Goal: Task Accomplishment & Management: Complete application form

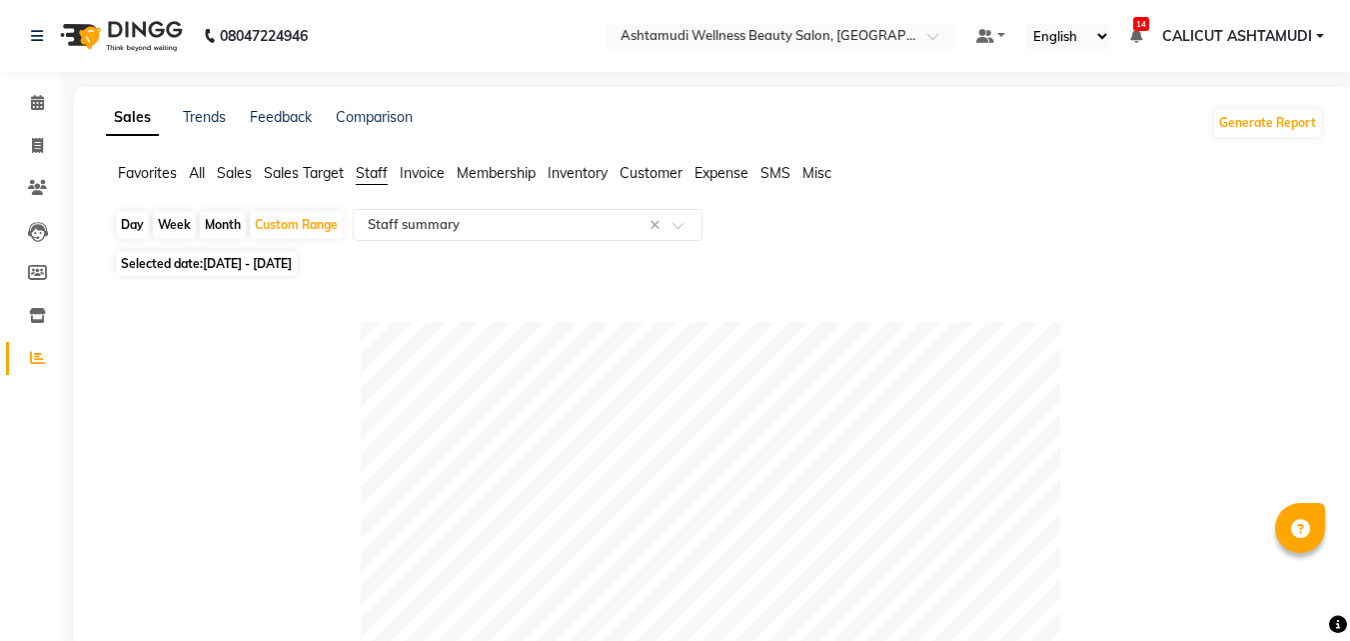
select select "full_report"
select select "csv"
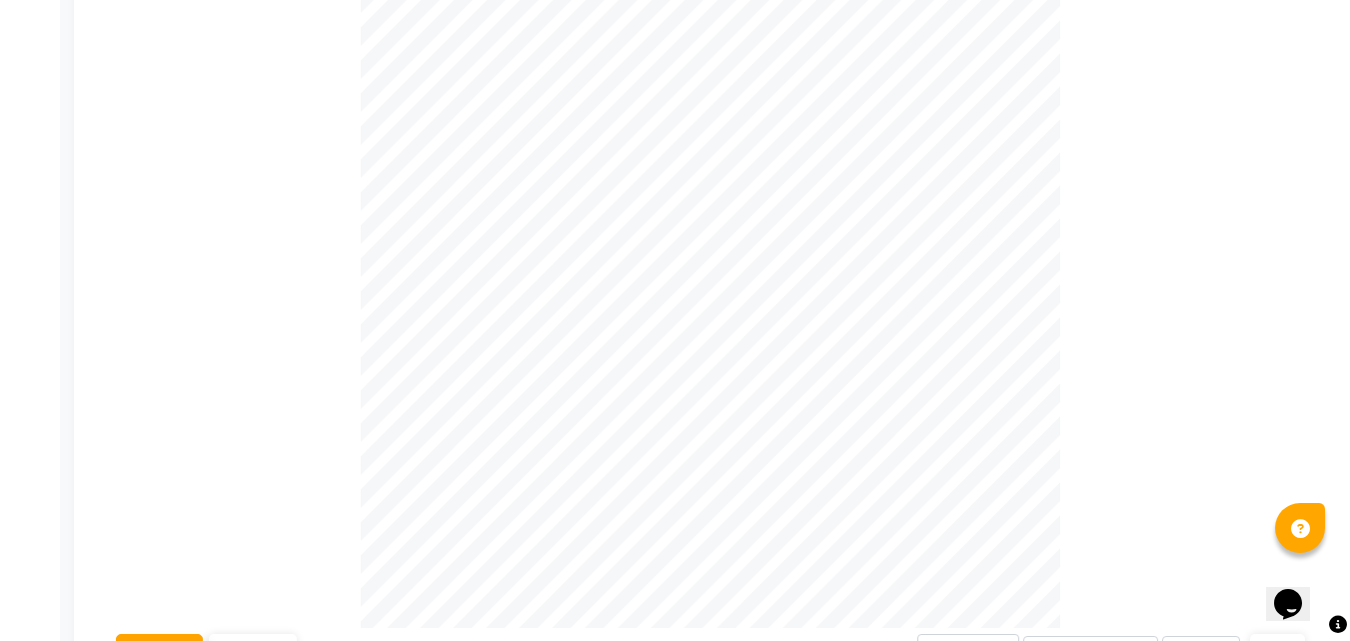
select select "service"
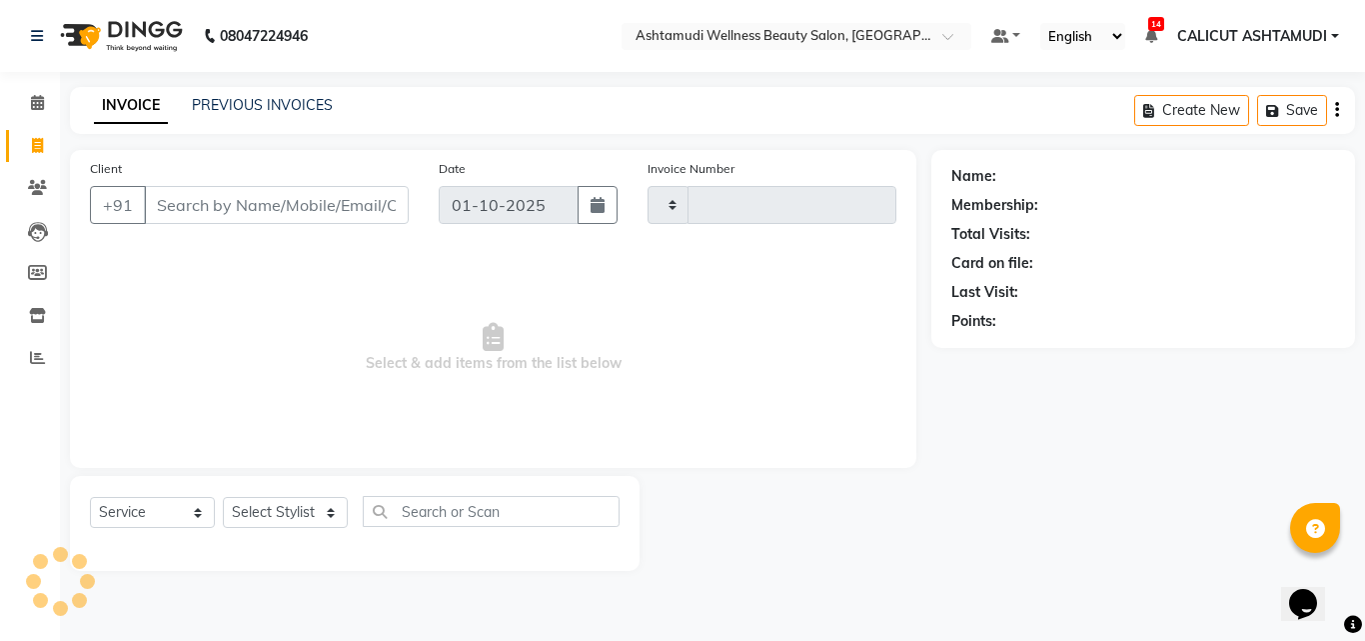
type input "4872"
select select "4630"
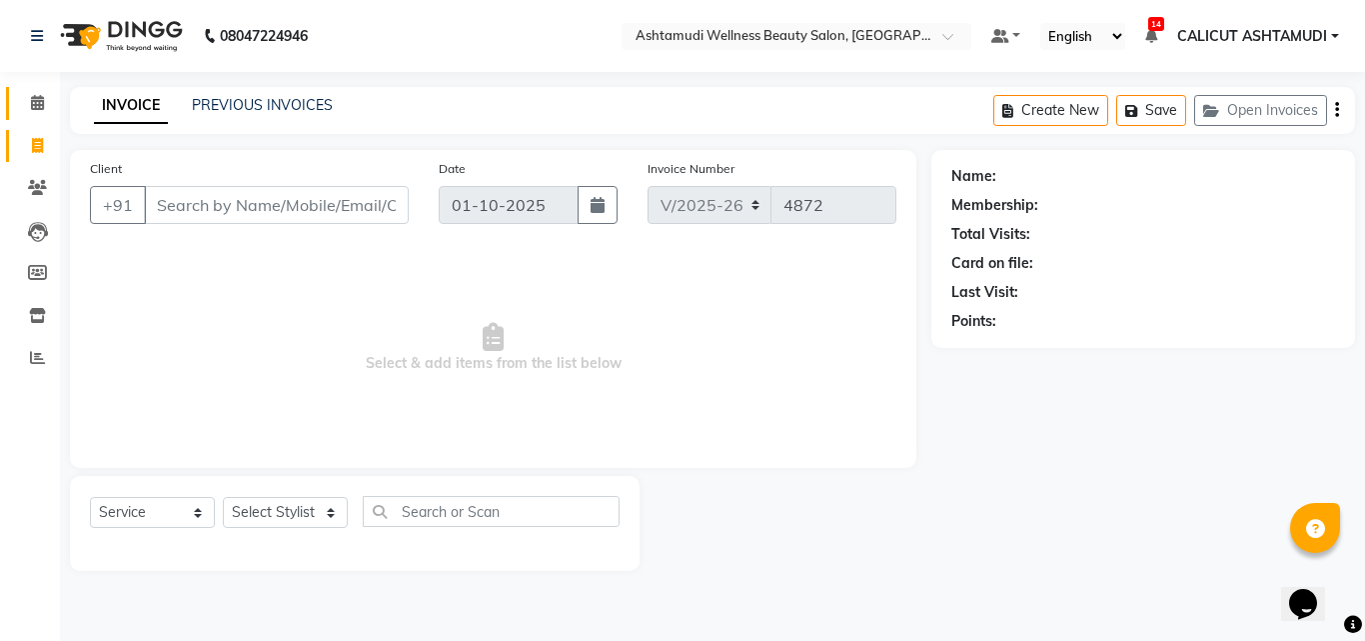
click at [36, 91] on link "Calendar" at bounding box center [30, 103] width 48 height 33
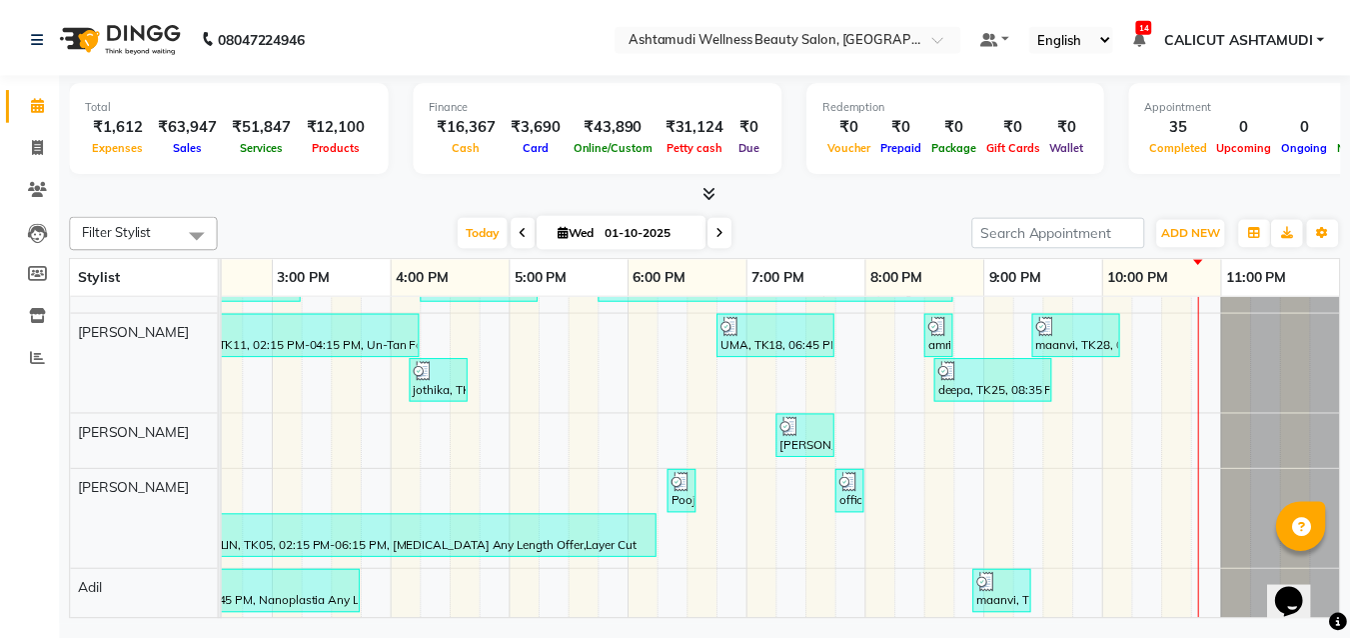
scroll to position [553, 0]
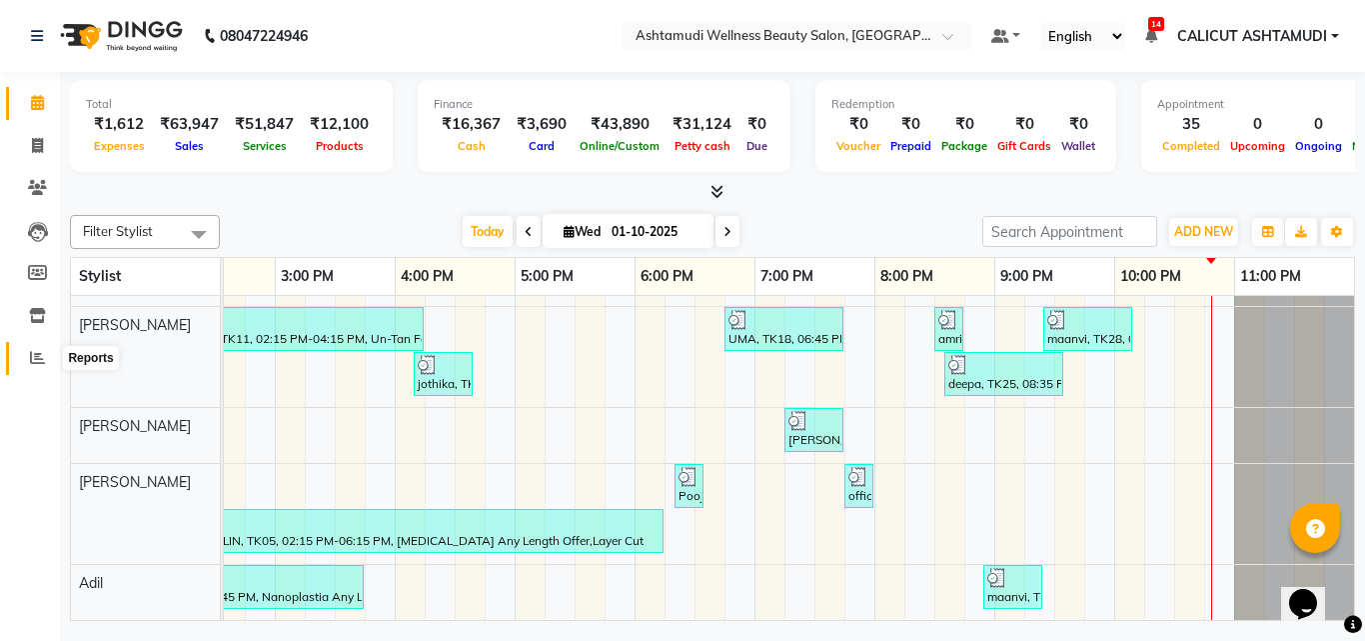
click at [50, 351] on span at bounding box center [37, 358] width 35 height 23
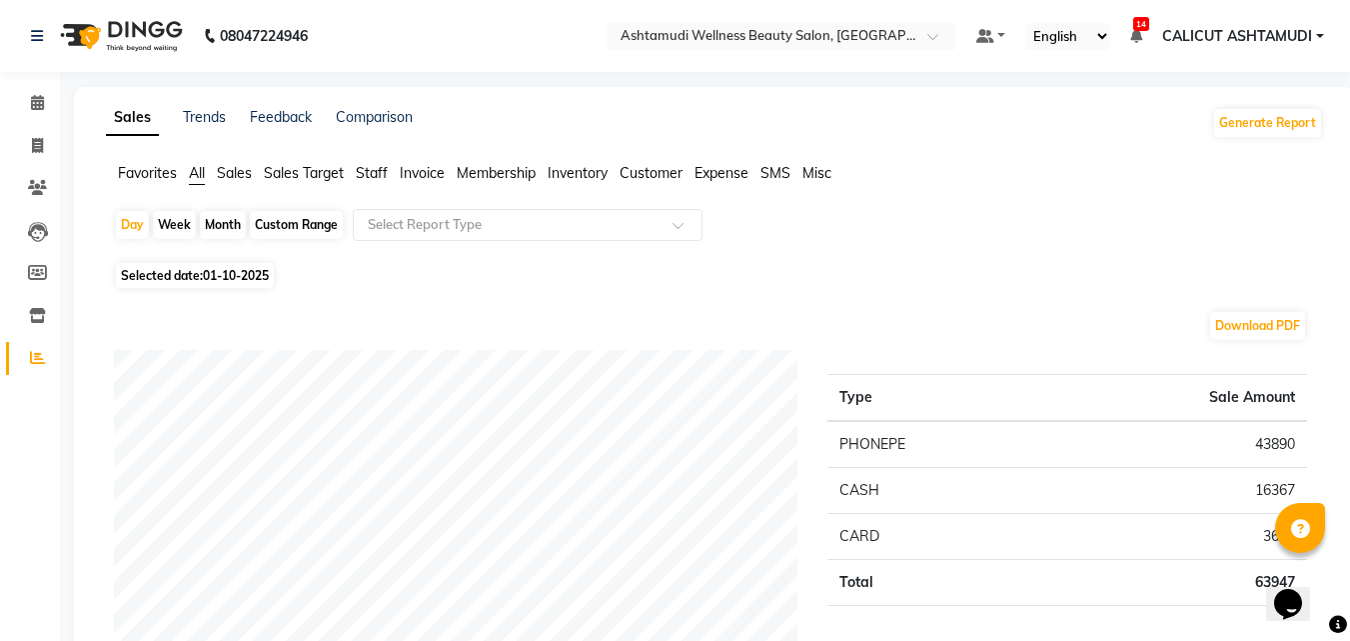
click at [374, 174] on span "Staff" at bounding box center [372, 173] width 32 height 18
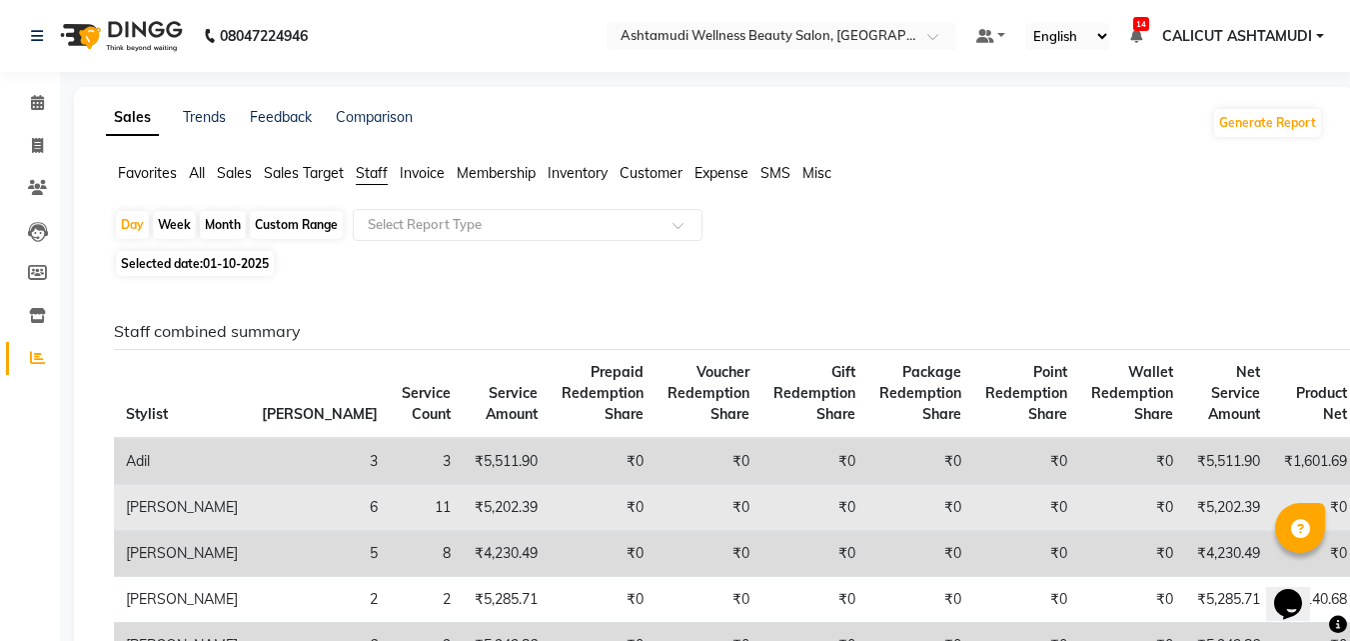
scroll to position [100, 0]
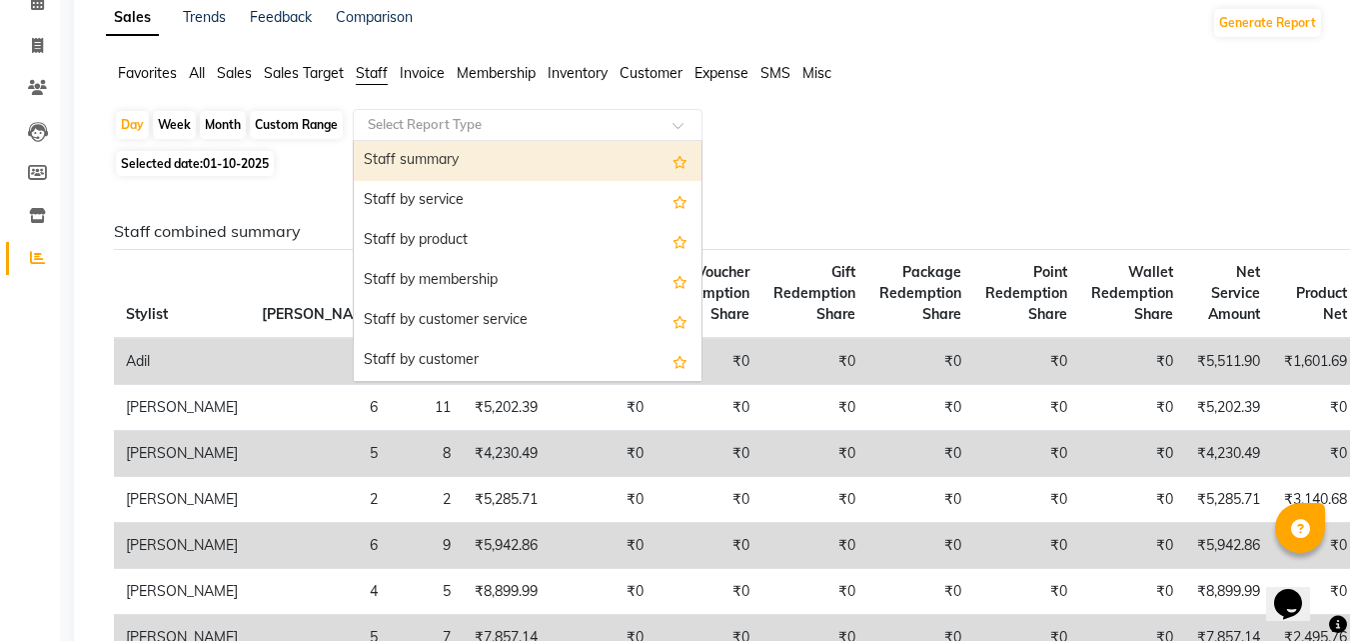
click at [582, 122] on input "text" at bounding box center [508, 125] width 288 height 20
click at [563, 159] on div "Staff summary" at bounding box center [528, 161] width 348 height 40
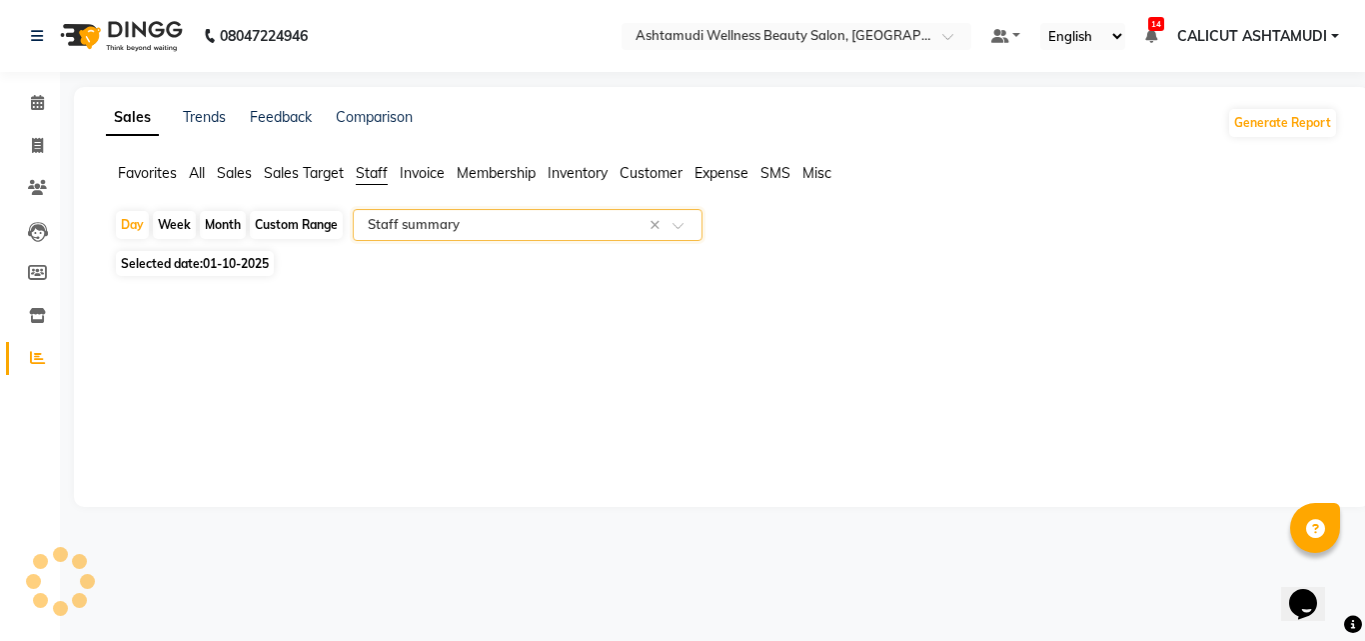
select select "full_report"
select select "csv"
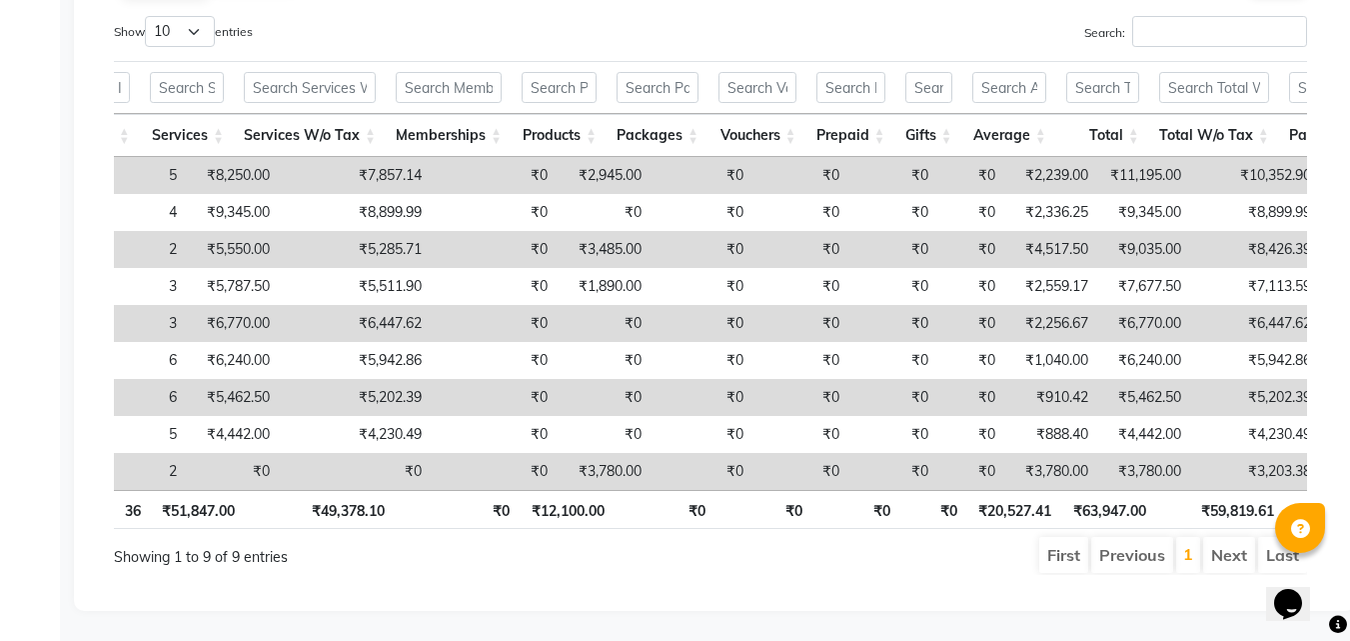
scroll to position [0, 774]
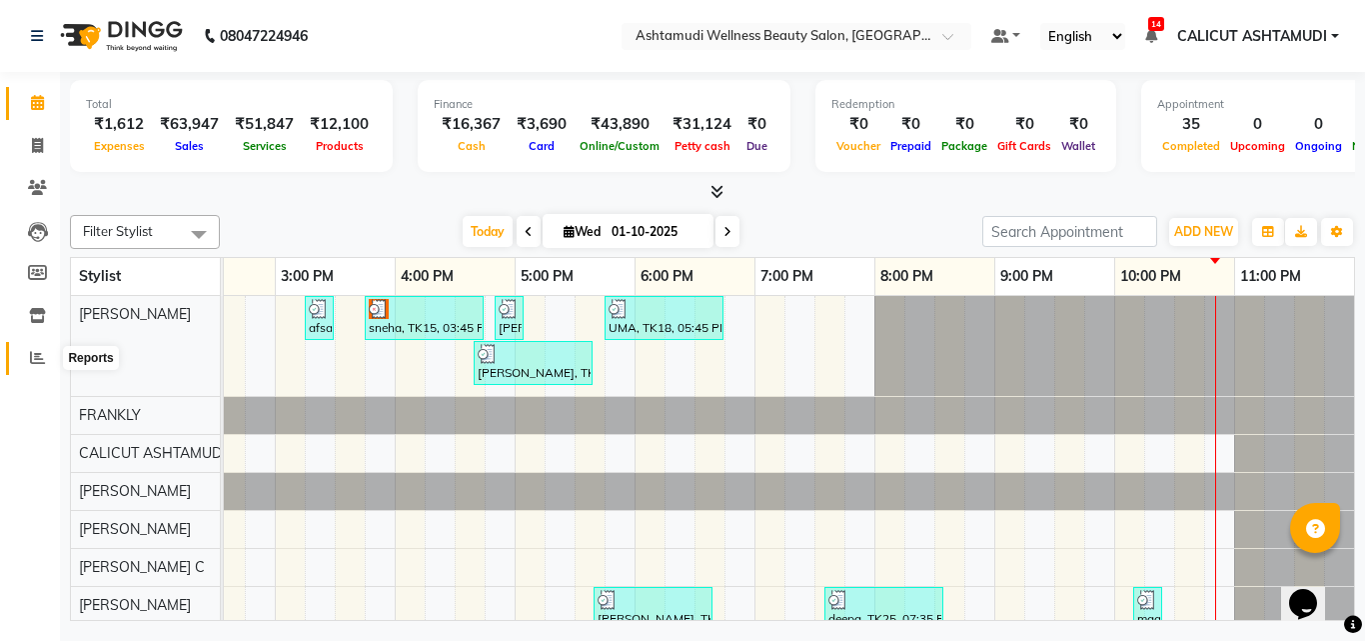
click at [23, 349] on span at bounding box center [37, 358] width 35 height 23
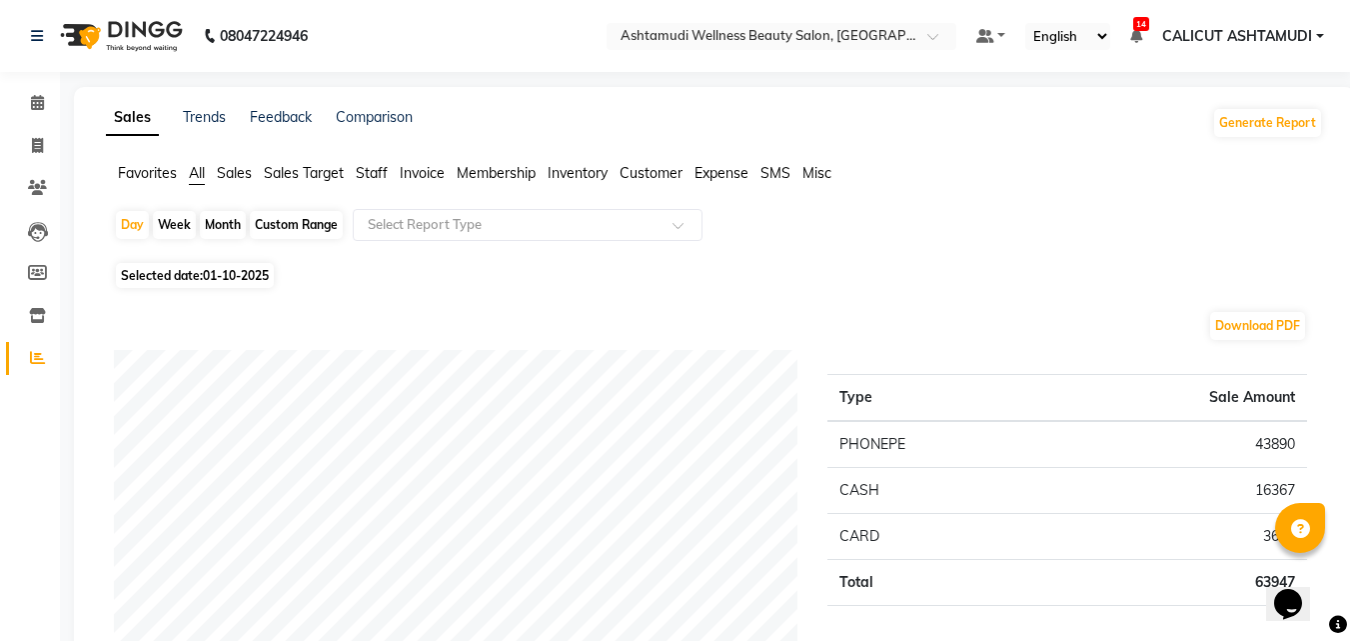
click at [217, 215] on div "Month" at bounding box center [223, 225] width 46 height 28
select select "10"
select select "2025"
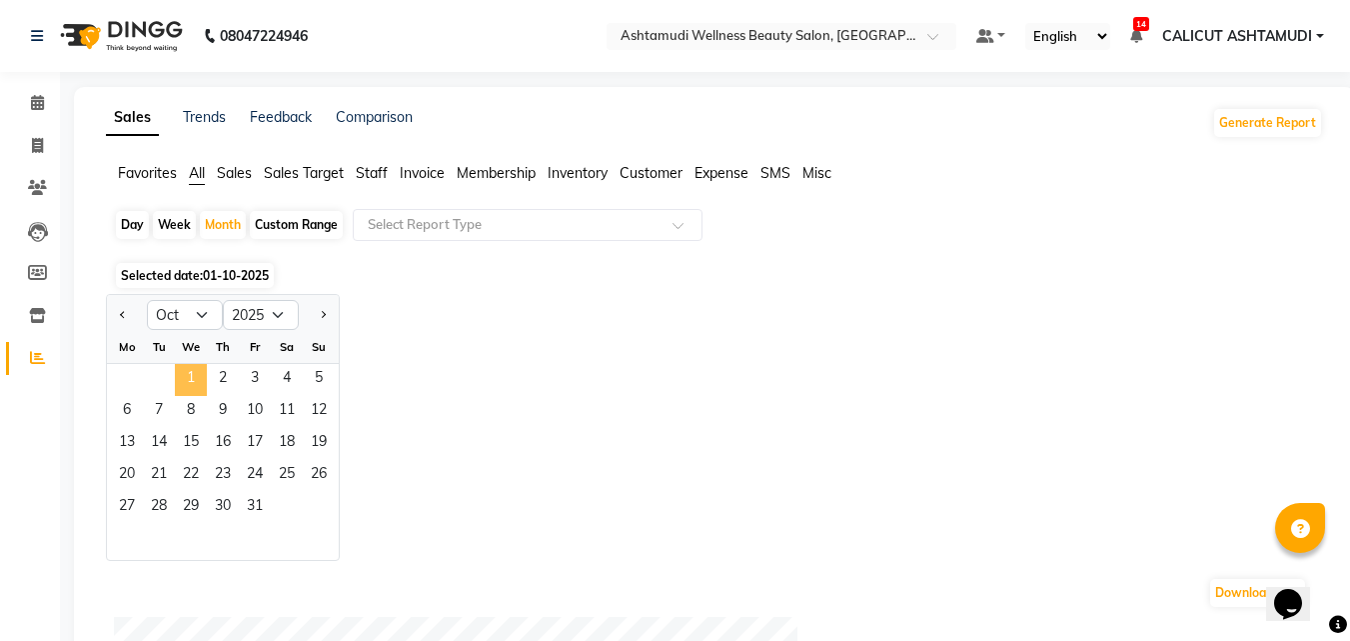
click at [197, 369] on span "1" at bounding box center [191, 380] width 32 height 32
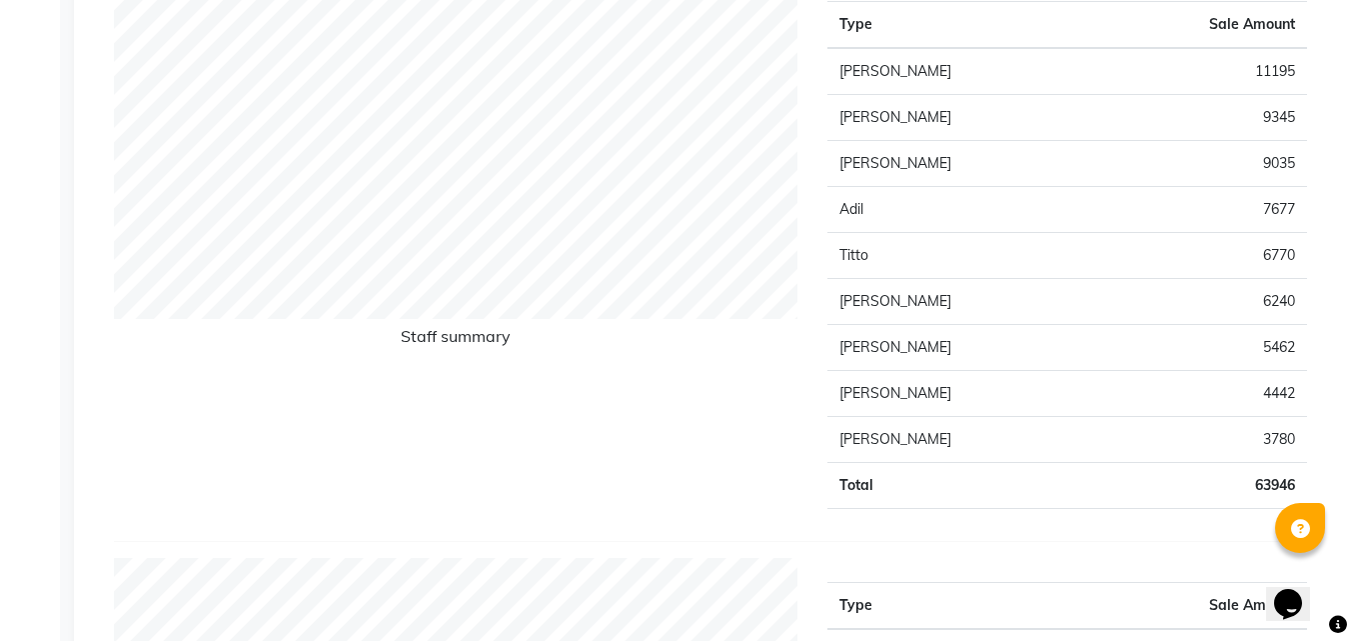
scroll to position [800, 0]
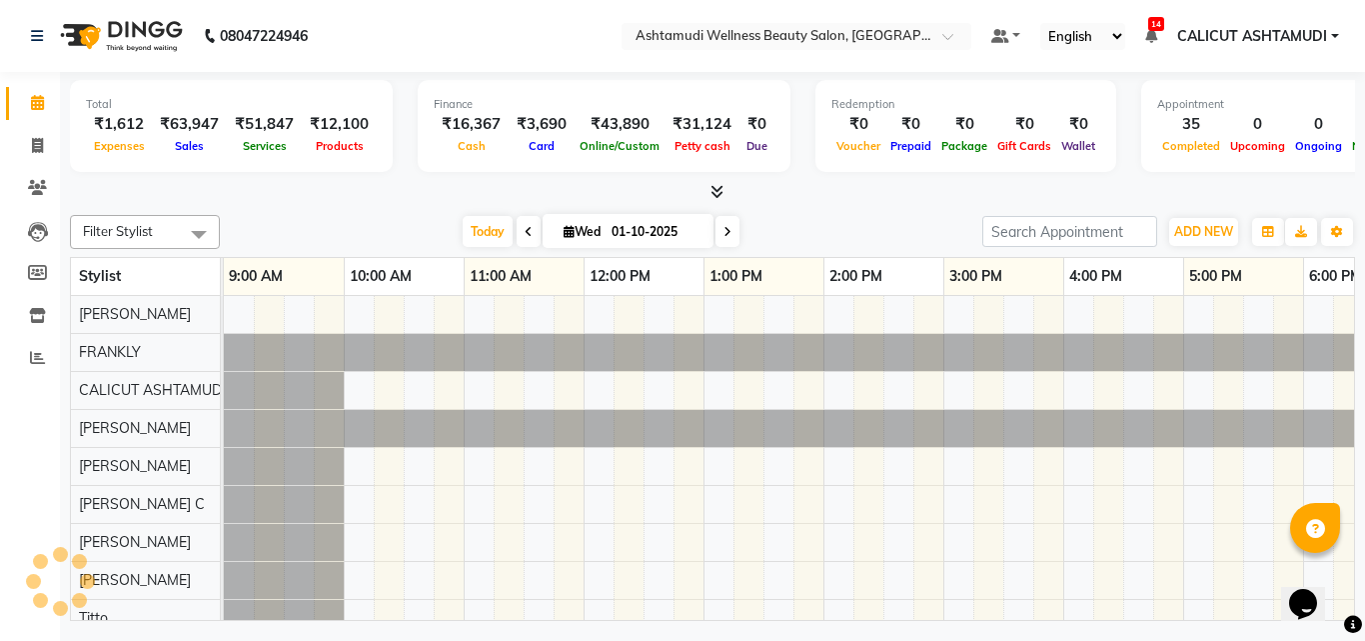
scroll to position [0, 669]
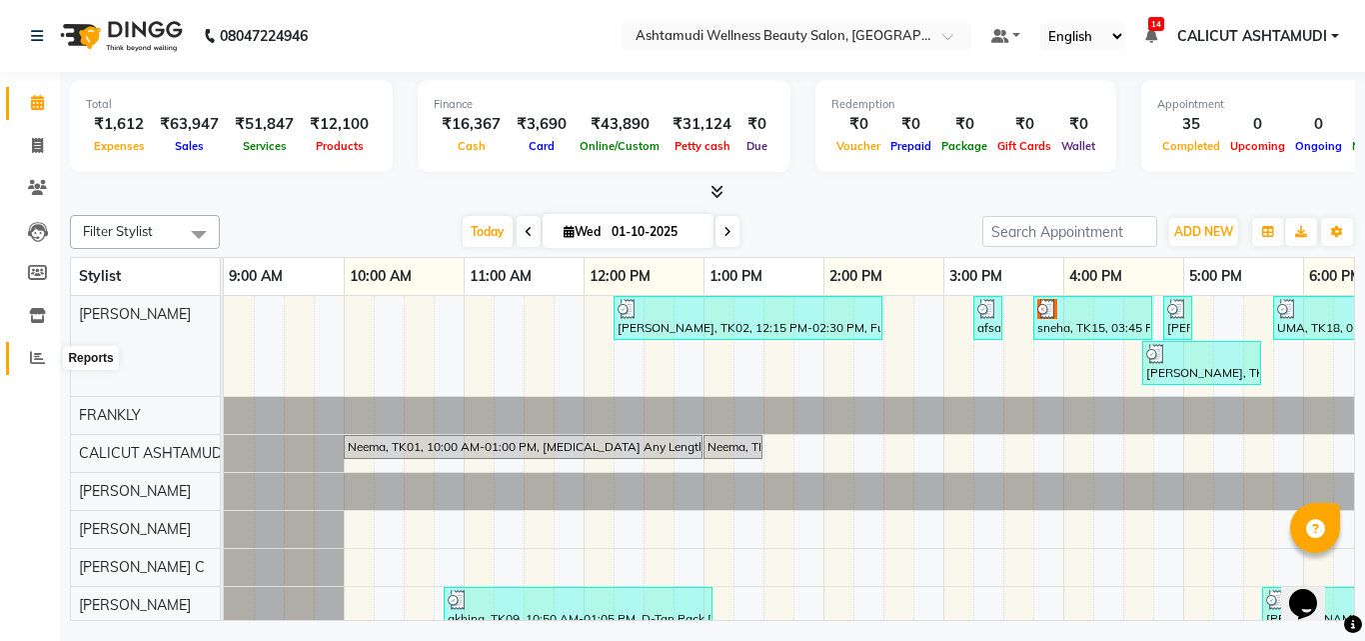
click at [32, 352] on icon at bounding box center [37, 357] width 15 height 15
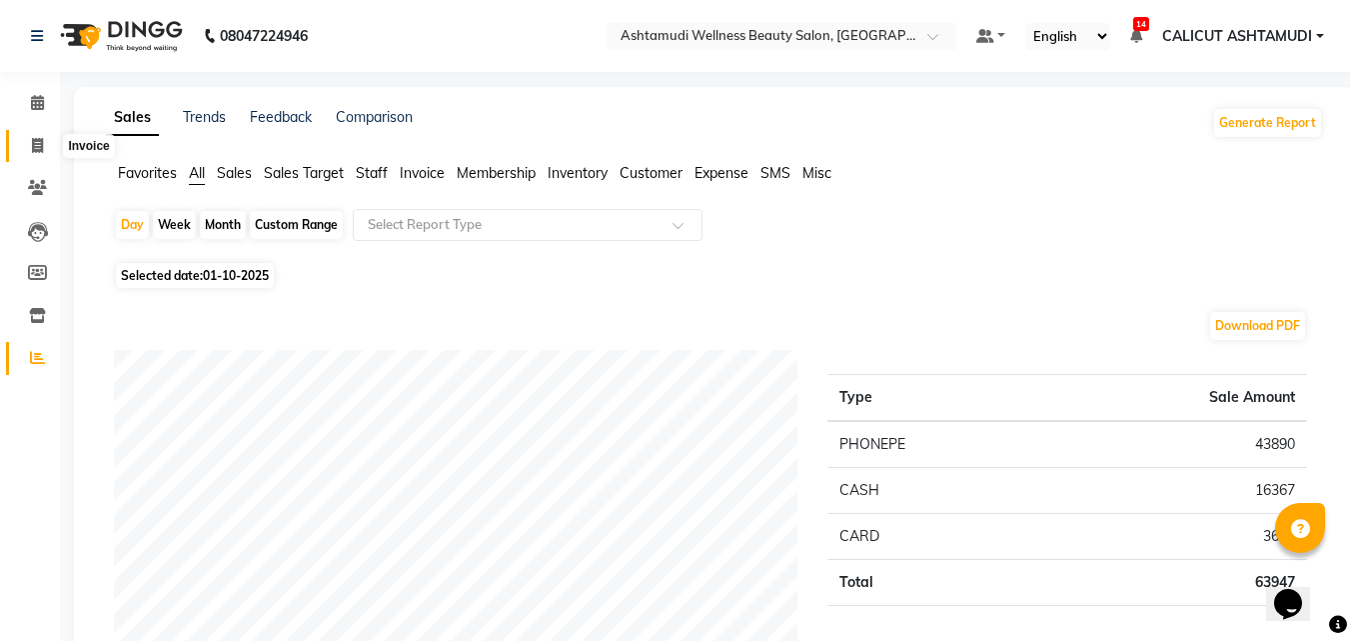
click at [45, 149] on span at bounding box center [37, 146] width 35 height 23
select select "service"
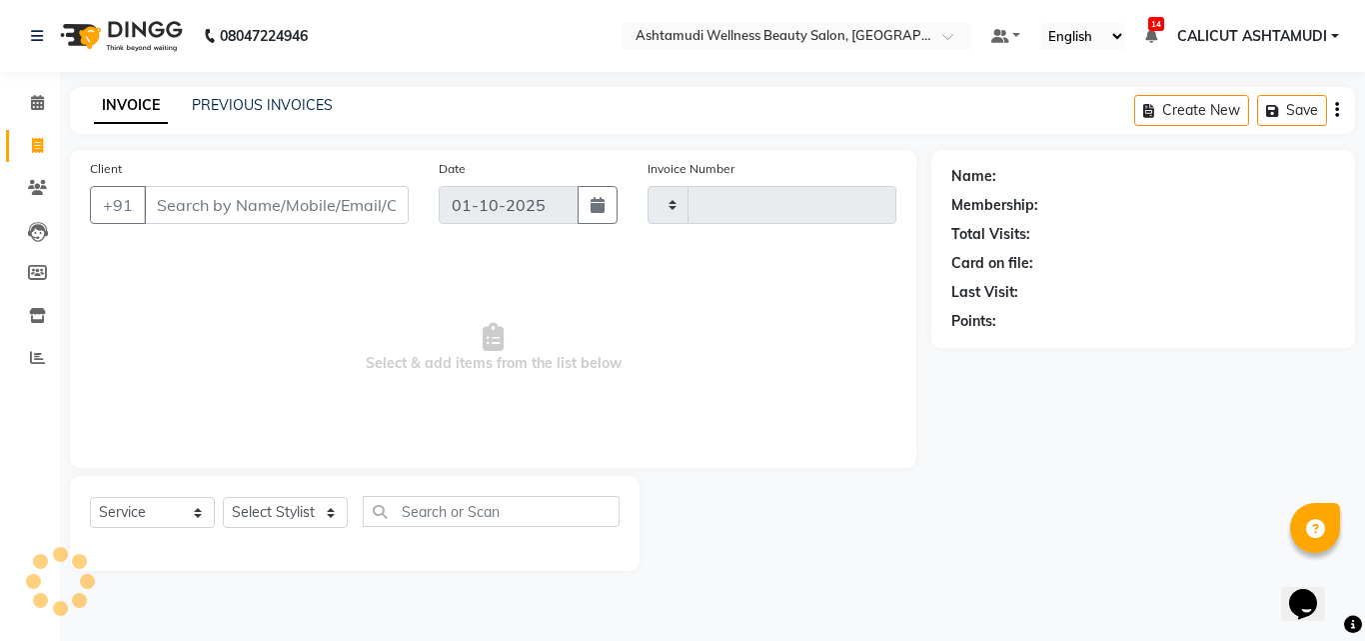
type input "4872"
select select "4630"
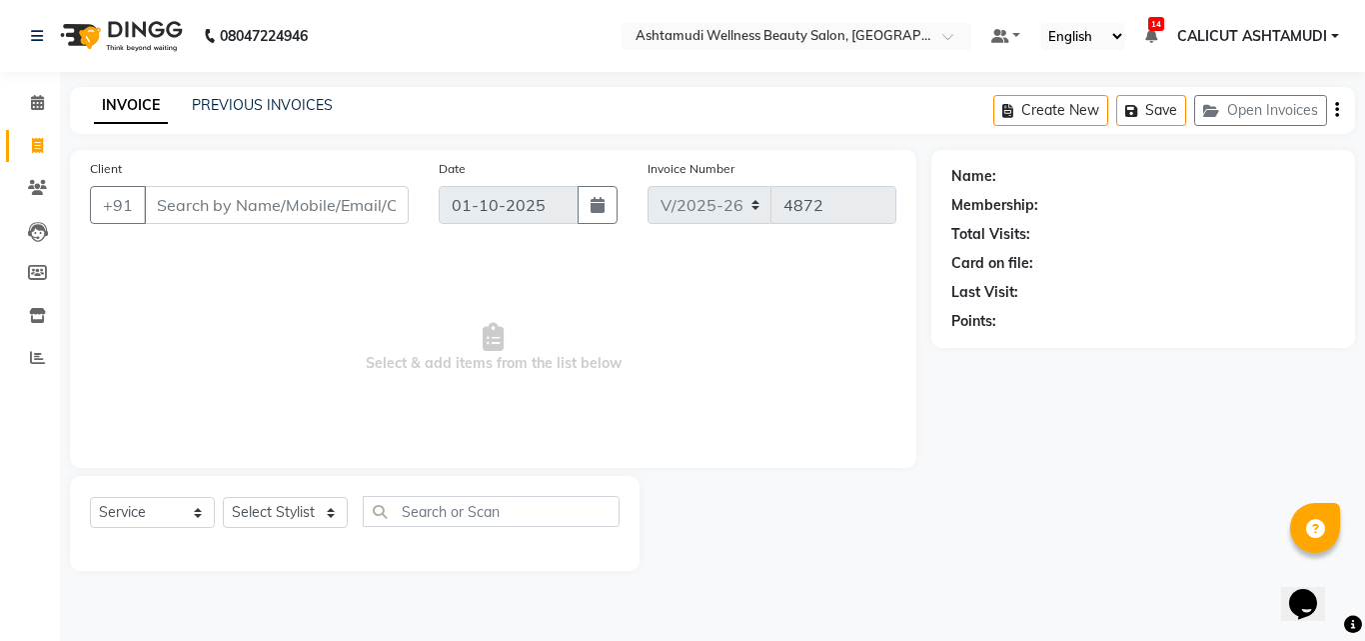
click at [277, 208] on input "Client" at bounding box center [276, 205] width 265 height 38
click at [44, 105] on icon at bounding box center [37, 102] width 13 height 15
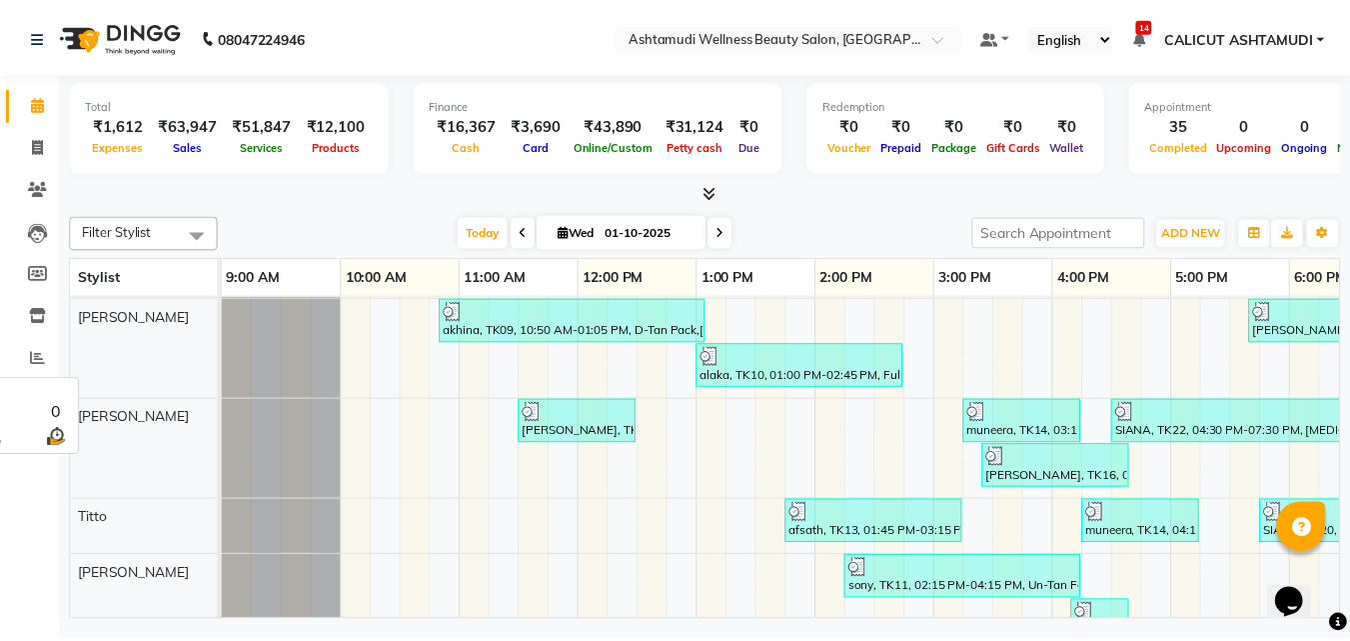
scroll to position [300, 0]
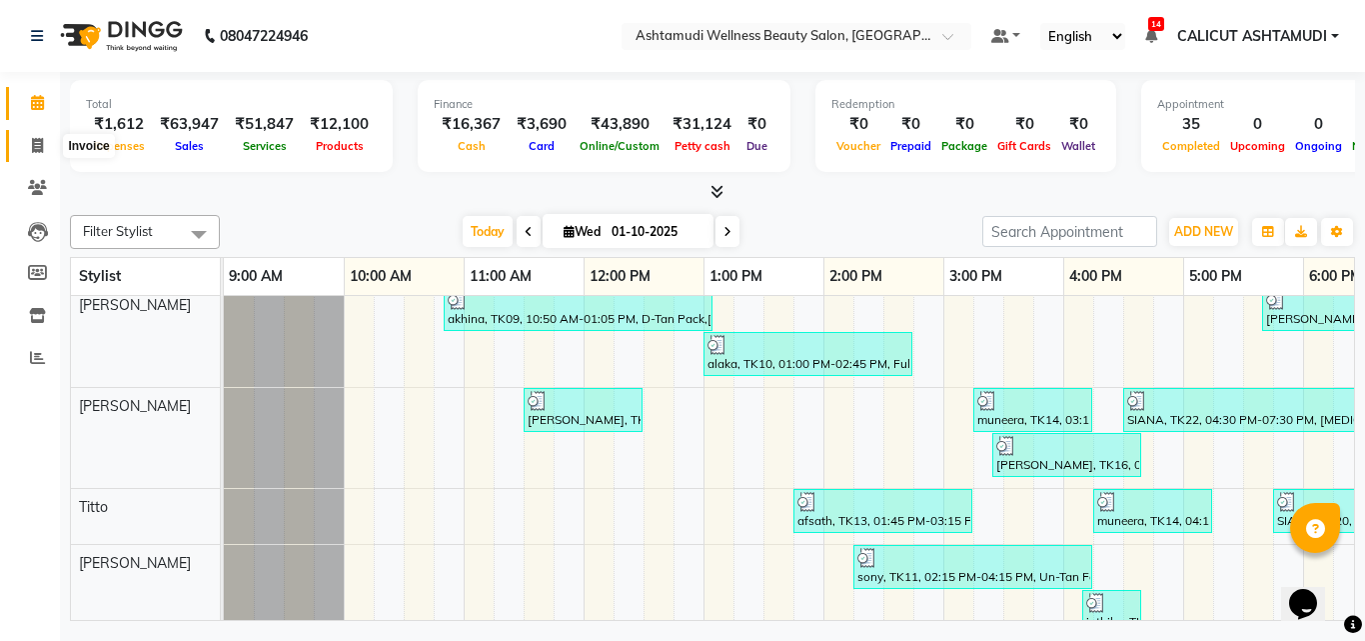
click at [51, 144] on span at bounding box center [37, 146] width 35 height 23
select select "service"
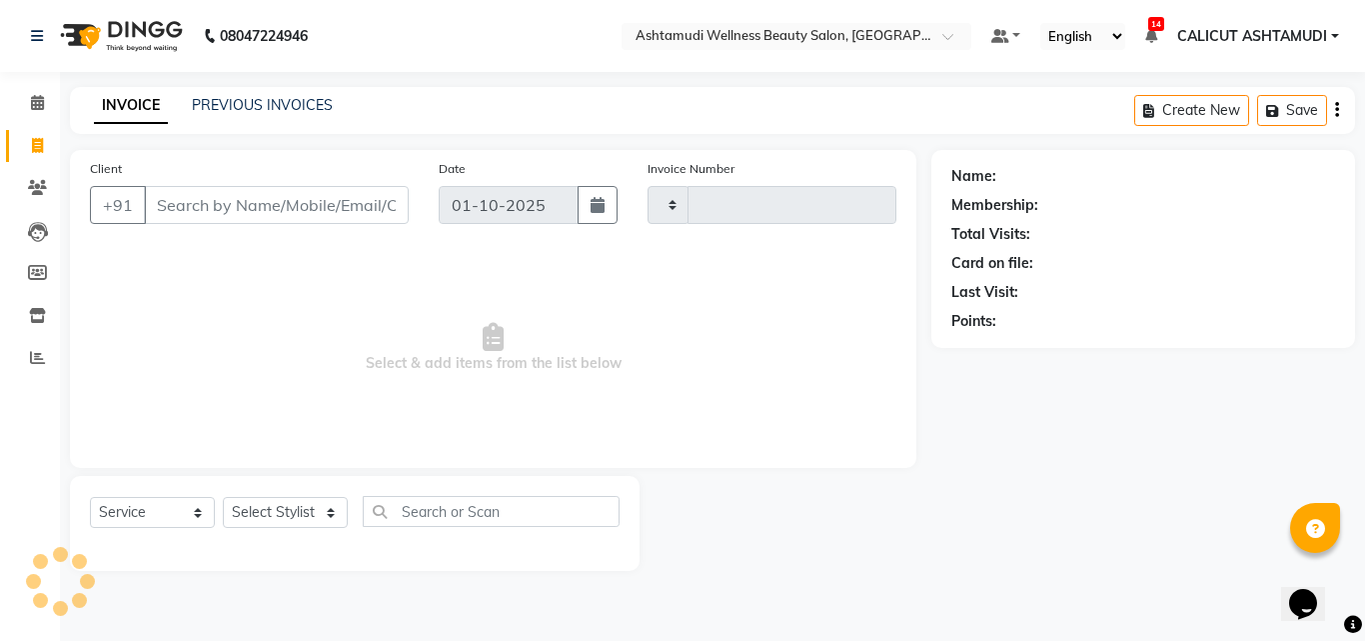
type input "4872"
select select "4630"
click at [202, 207] on input "Client" at bounding box center [276, 205] width 265 height 38
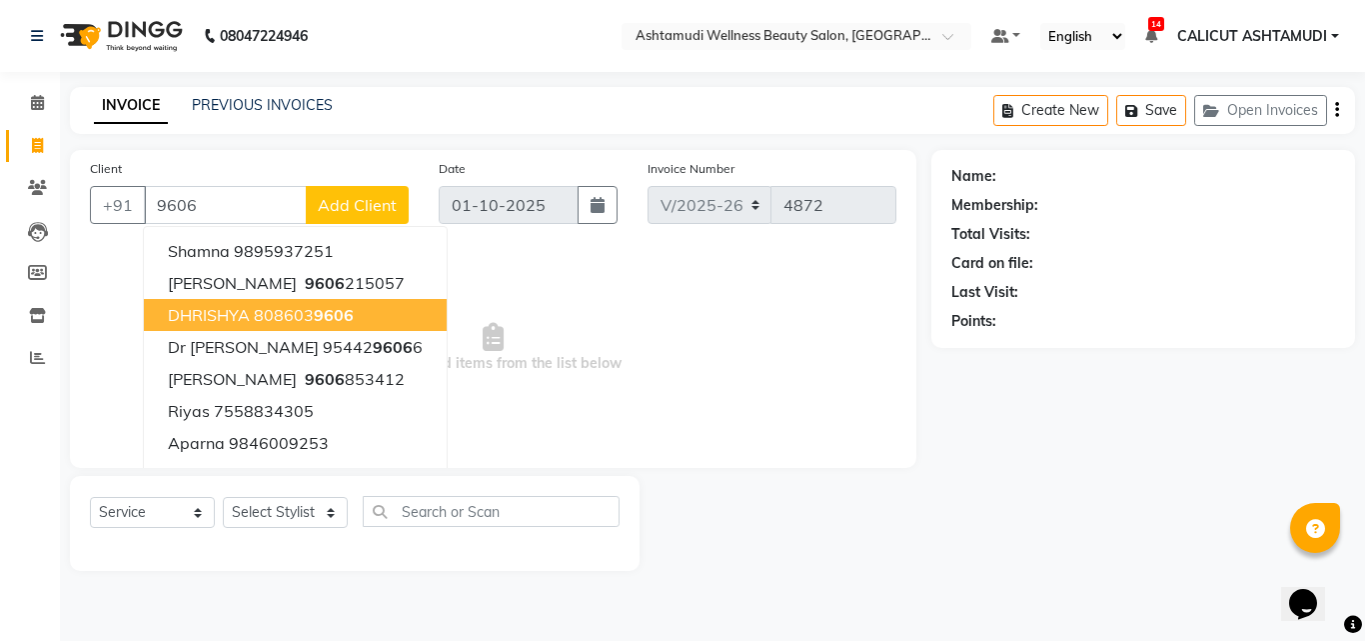
click at [267, 304] on button "DHRISHYA 808603 9606" at bounding box center [295, 315] width 303 height 32
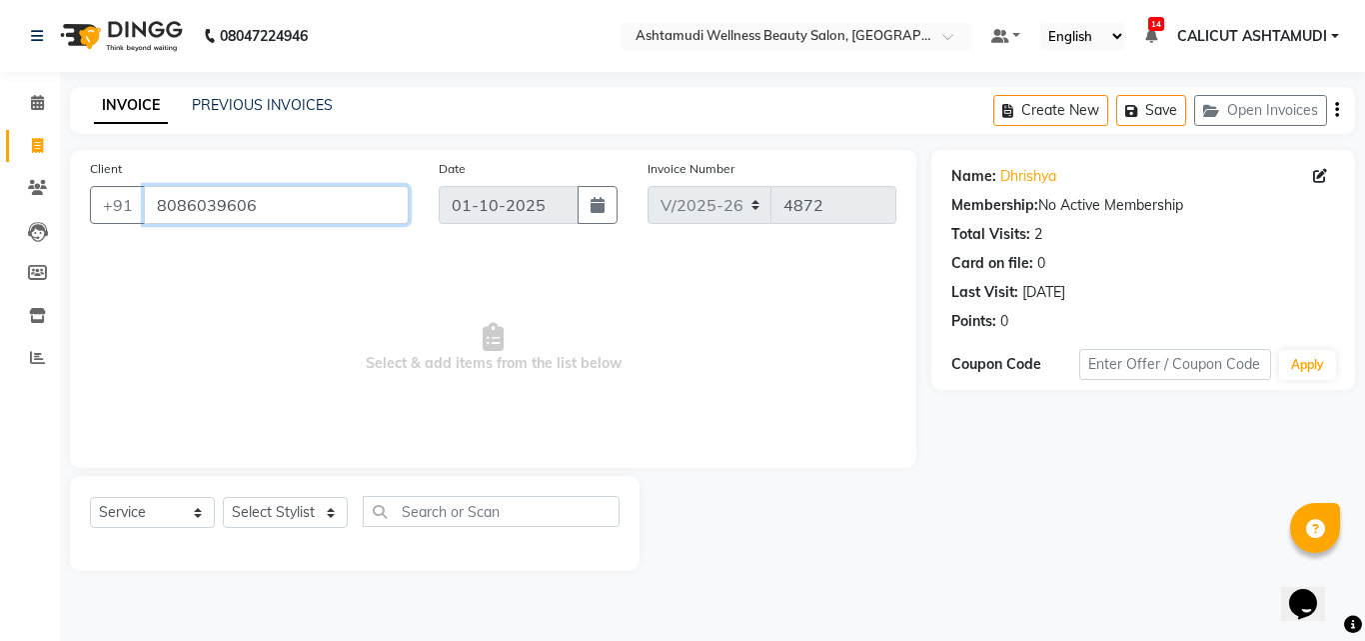
click at [262, 206] on input "8086039606" at bounding box center [276, 205] width 265 height 38
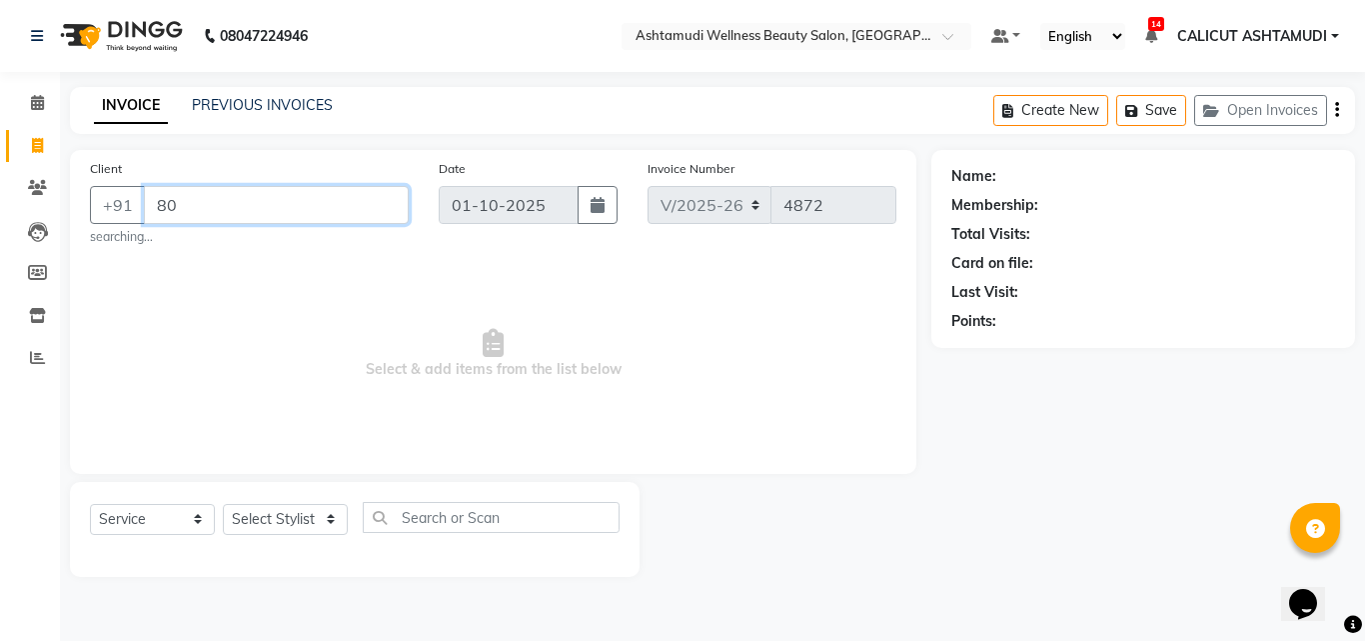
type input "8"
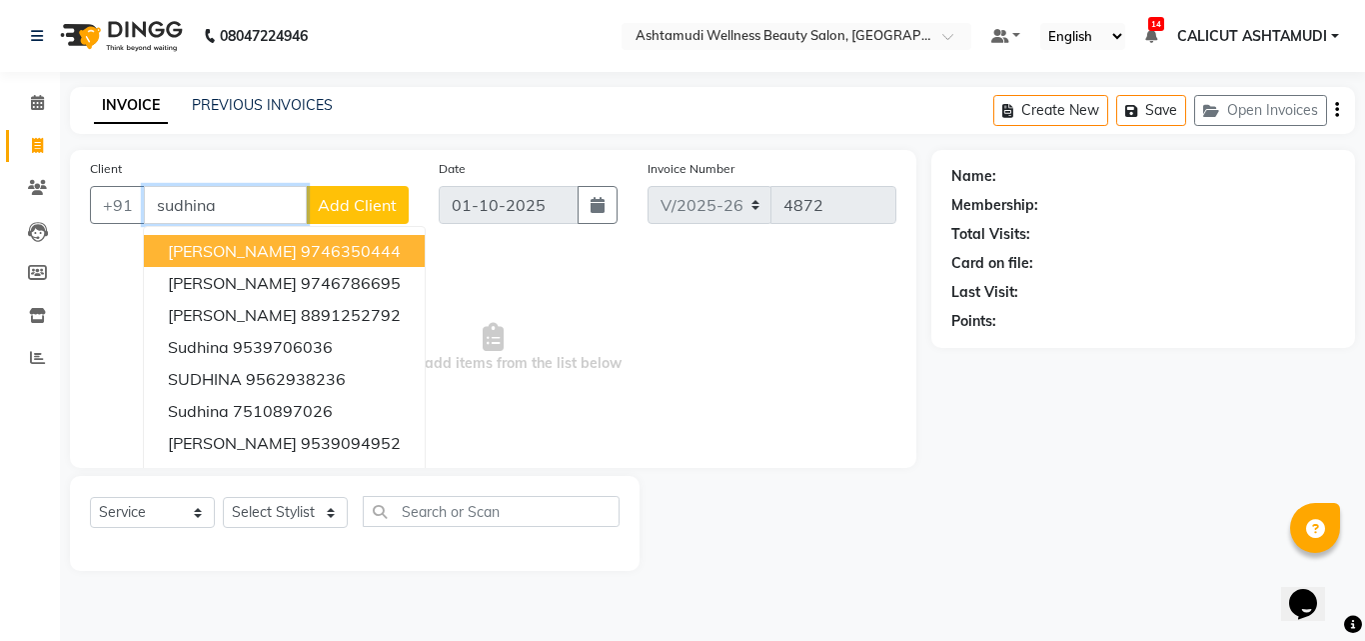
click at [301, 244] on ngb-highlight "9746350444" at bounding box center [351, 251] width 100 height 20
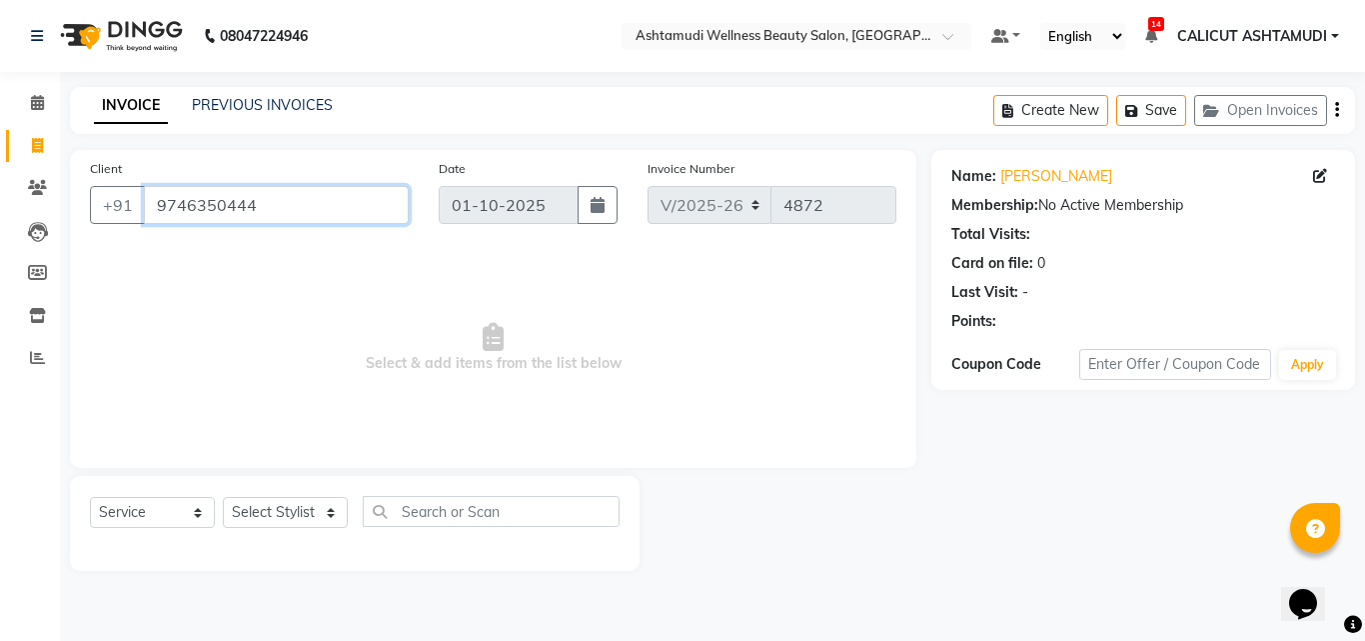
click at [265, 211] on input "9746350444" at bounding box center [276, 205] width 265 height 38
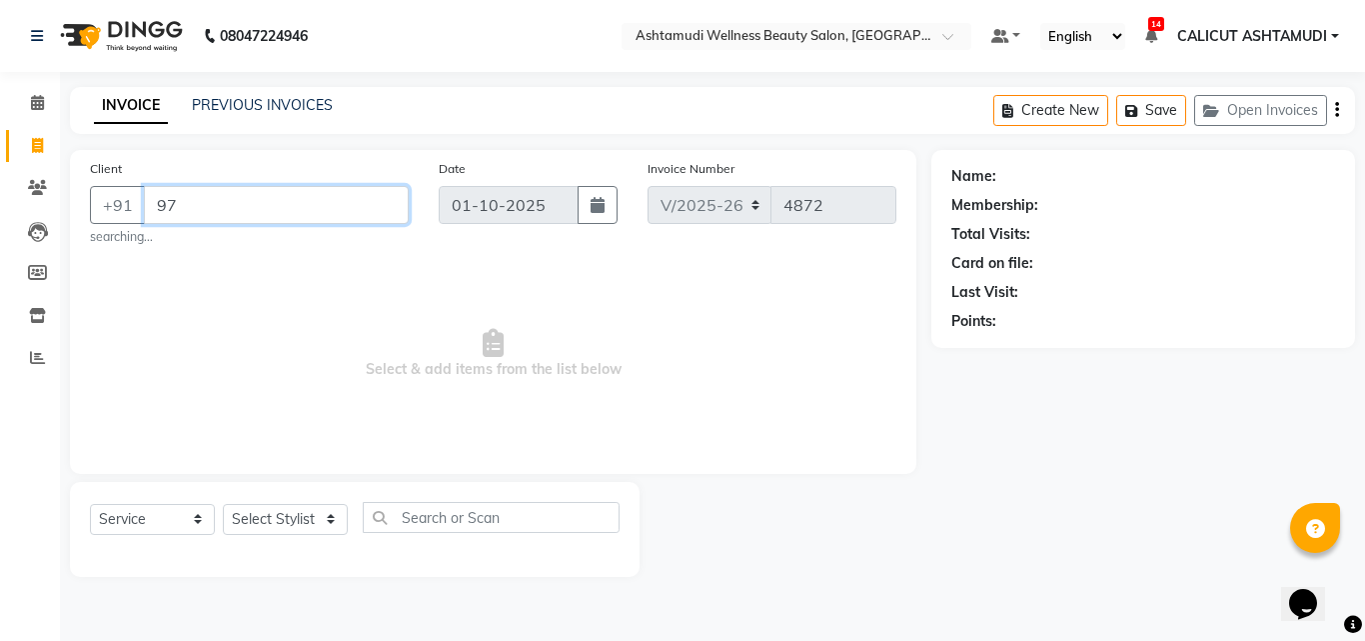
type input "9"
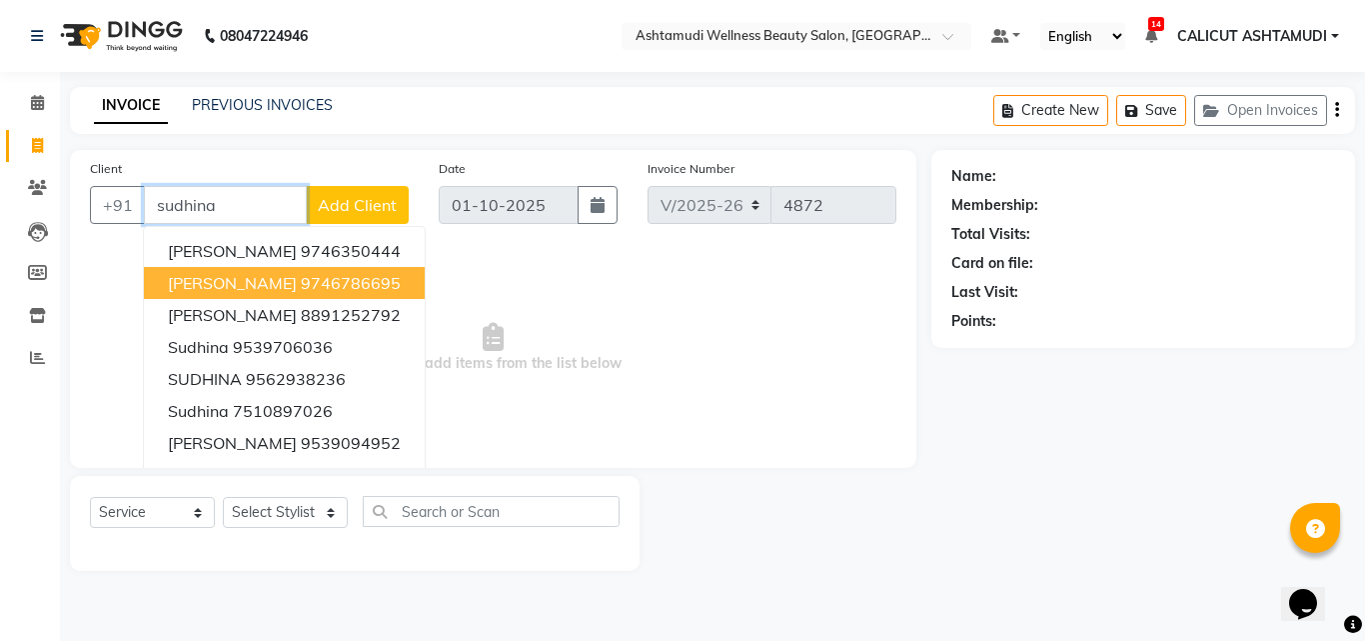
click at [301, 287] on ngb-highlight "9746786695" at bounding box center [351, 283] width 100 height 20
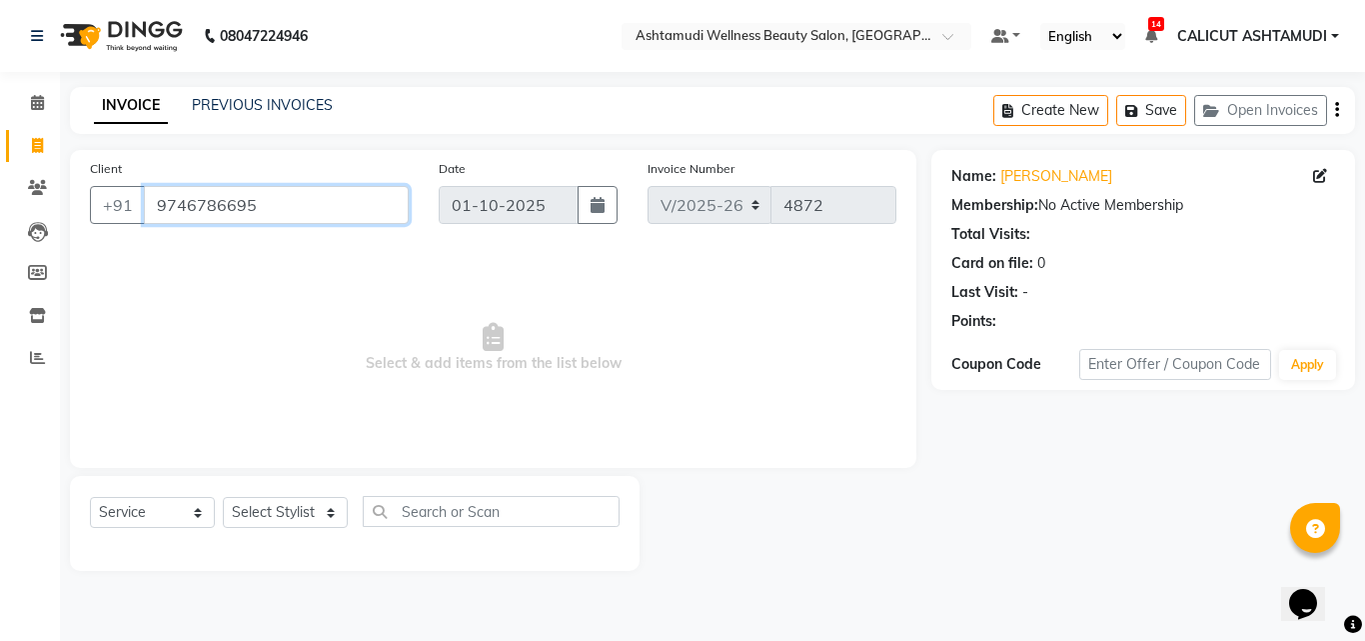
click at [271, 211] on input "9746786695" at bounding box center [276, 205] width 265 height 38
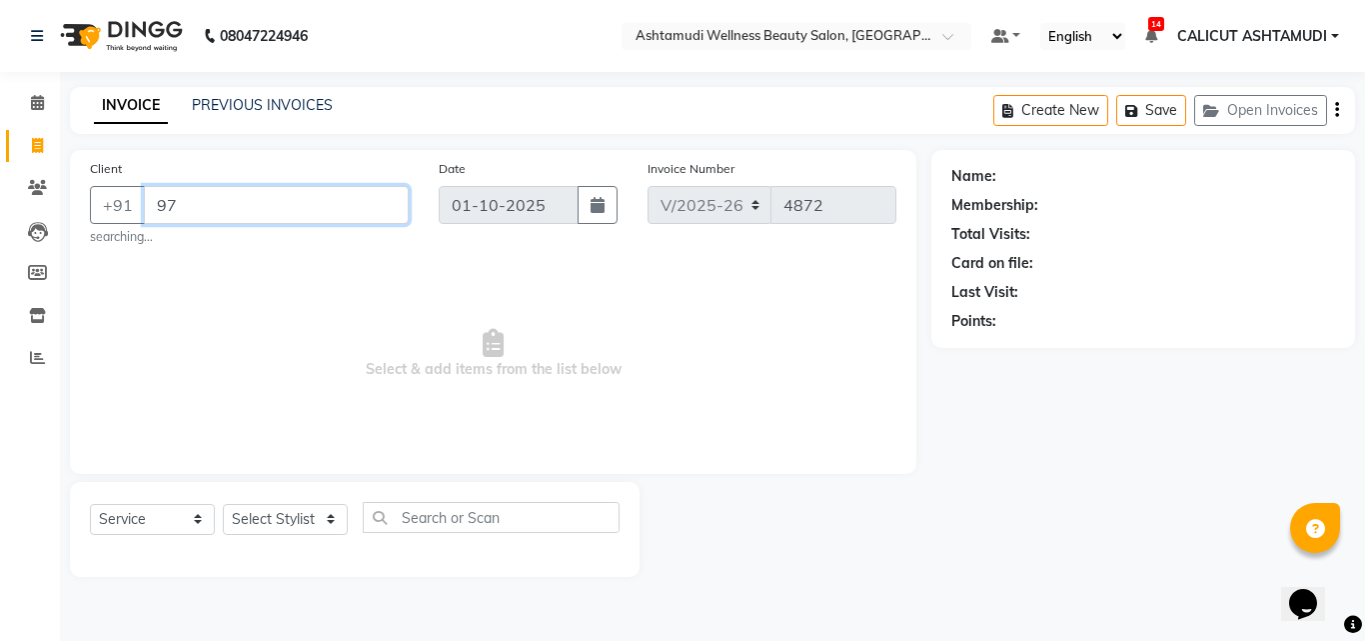
type input "9"
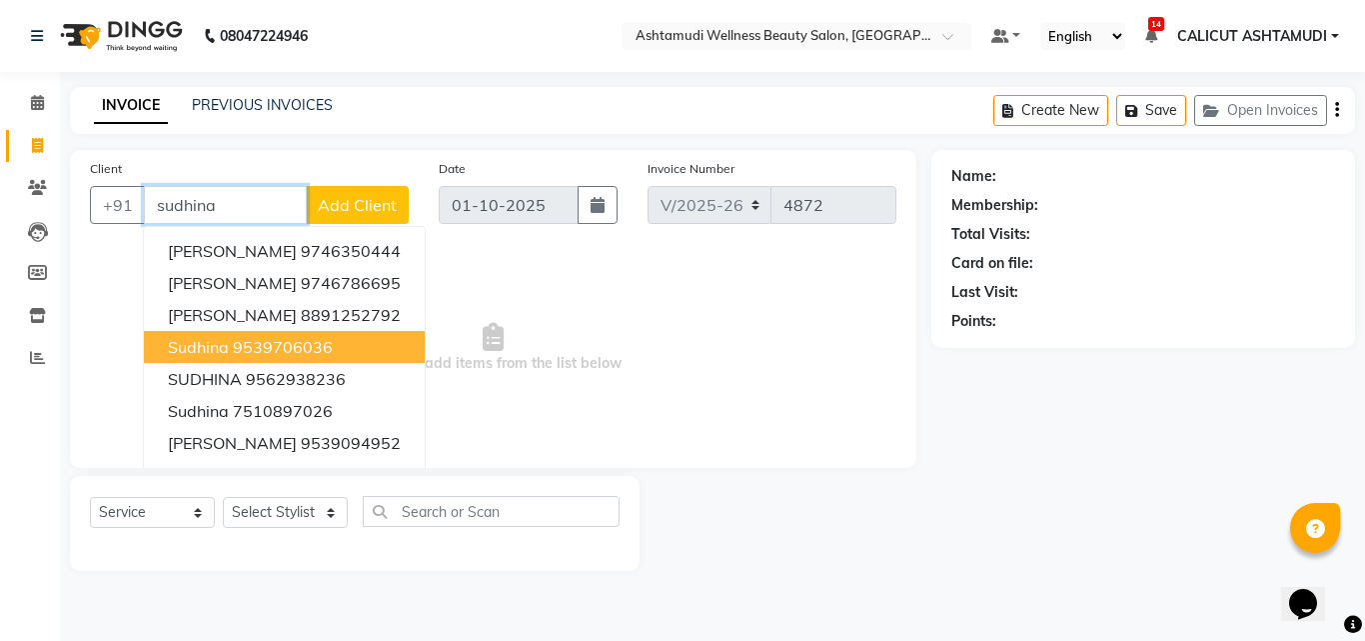
click at [265, 348] on ngb-highlight "9539706036" at bounding box center [283, 347] width 100 height 20
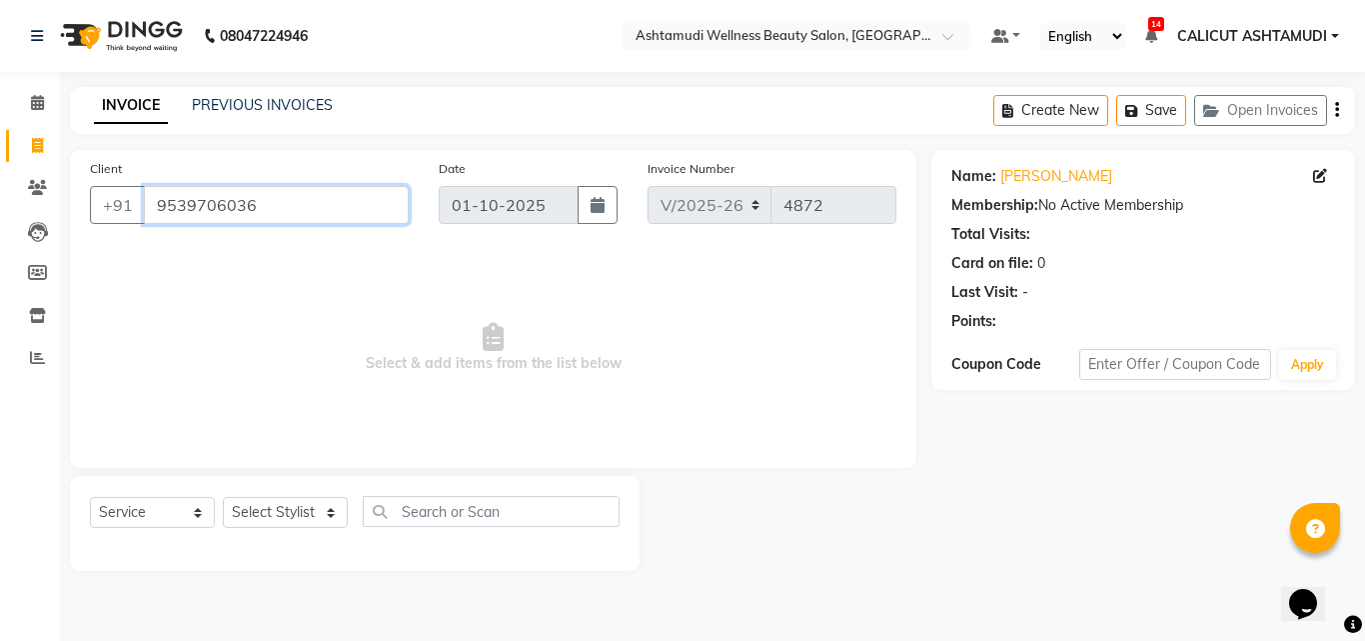
click at [263, 214] on input "9539706036" at bounding box center [276, 205] width 265 height 38
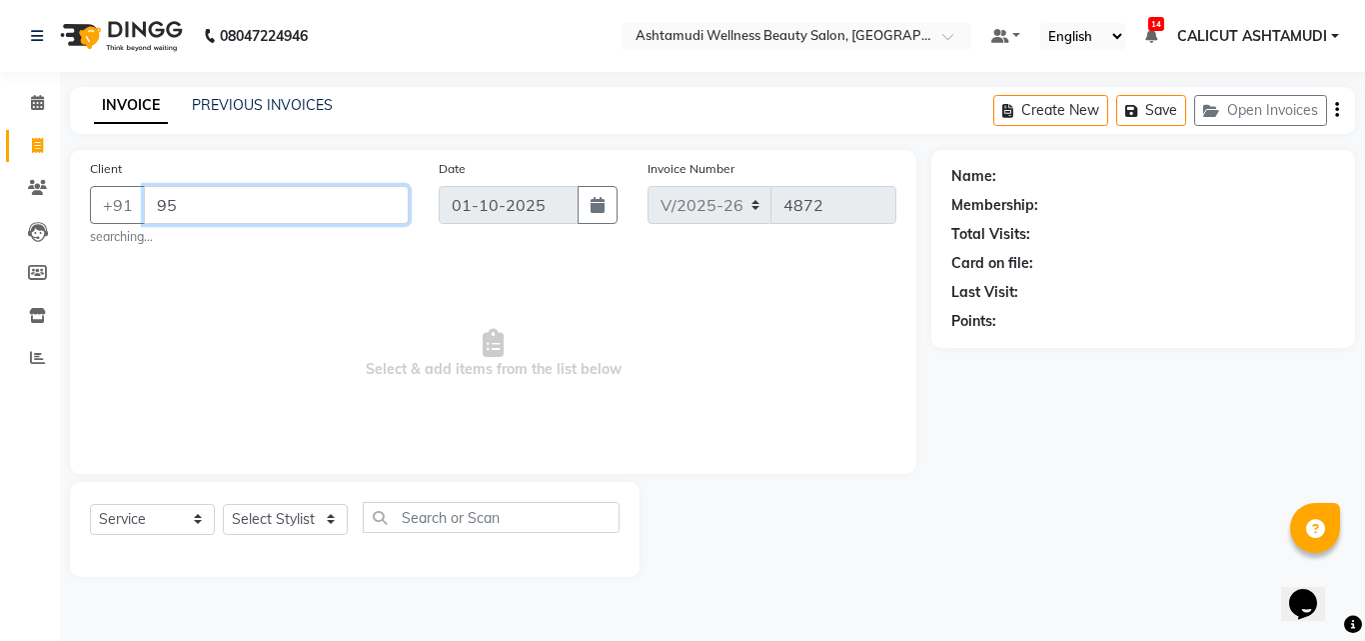
type input "9"
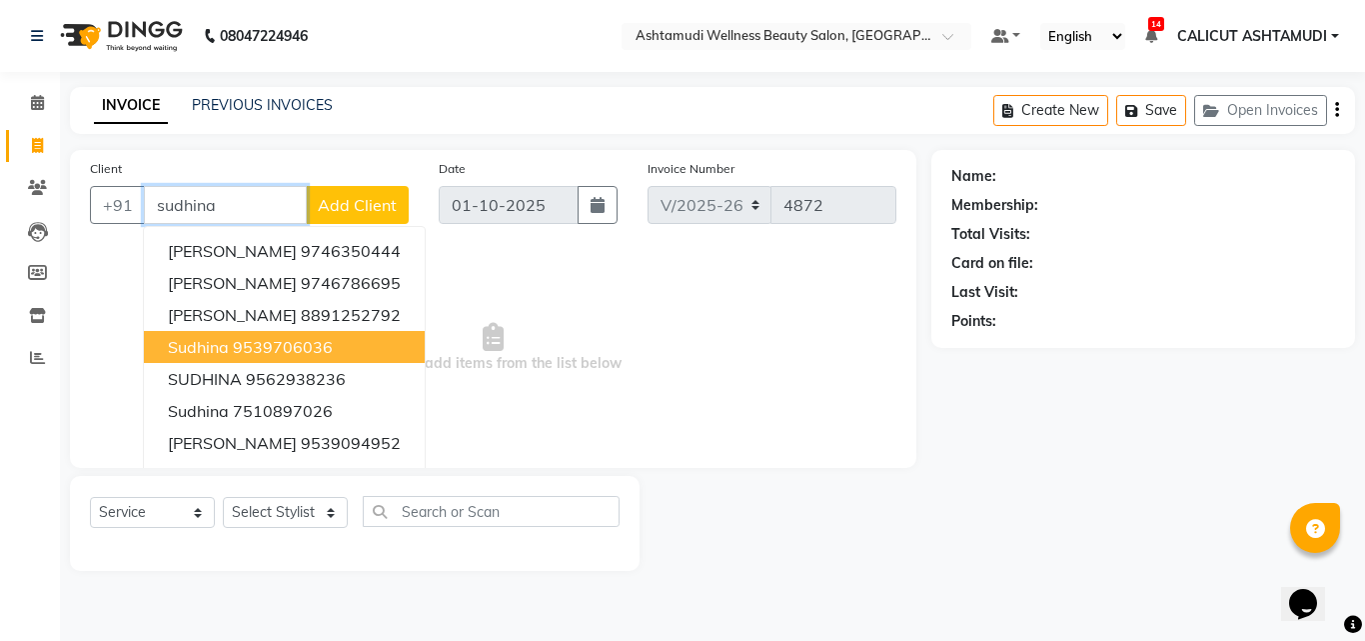
click at [279, 351] on ngb-highlight "9539706036" at bounding box center [283, 347] width 100 height 20
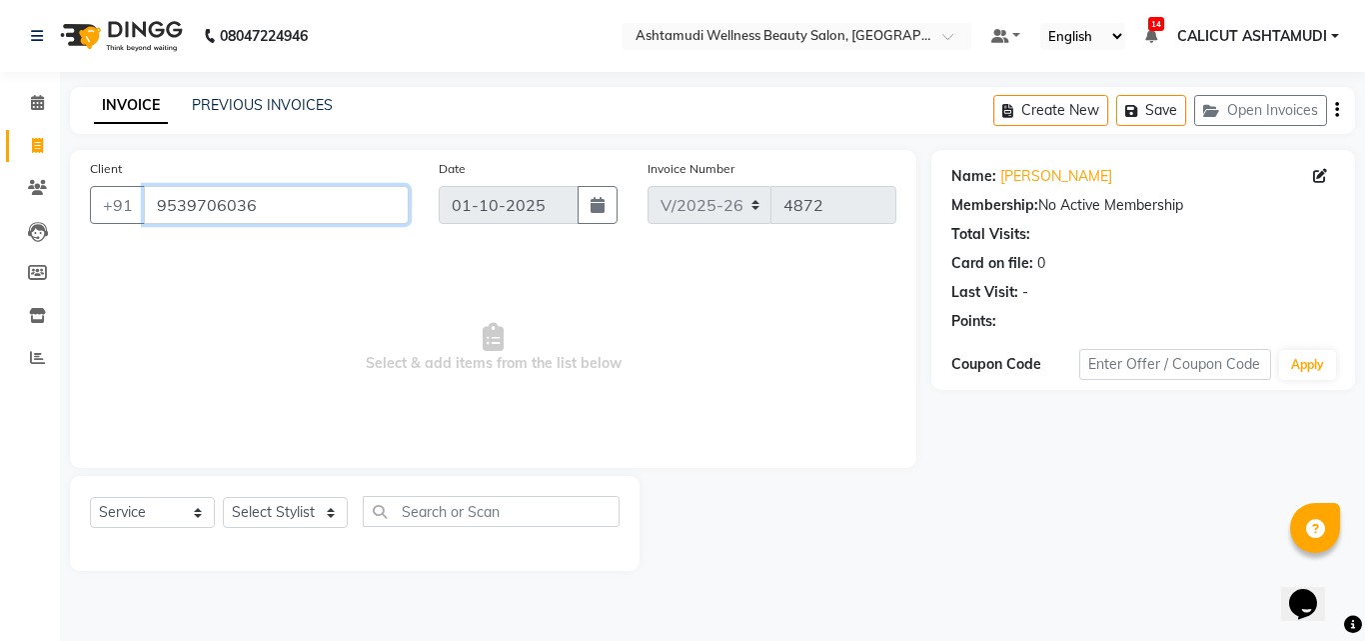
click at [255, 210] on input "9539706036" at bounding box center [276, 205] width 265 height 38
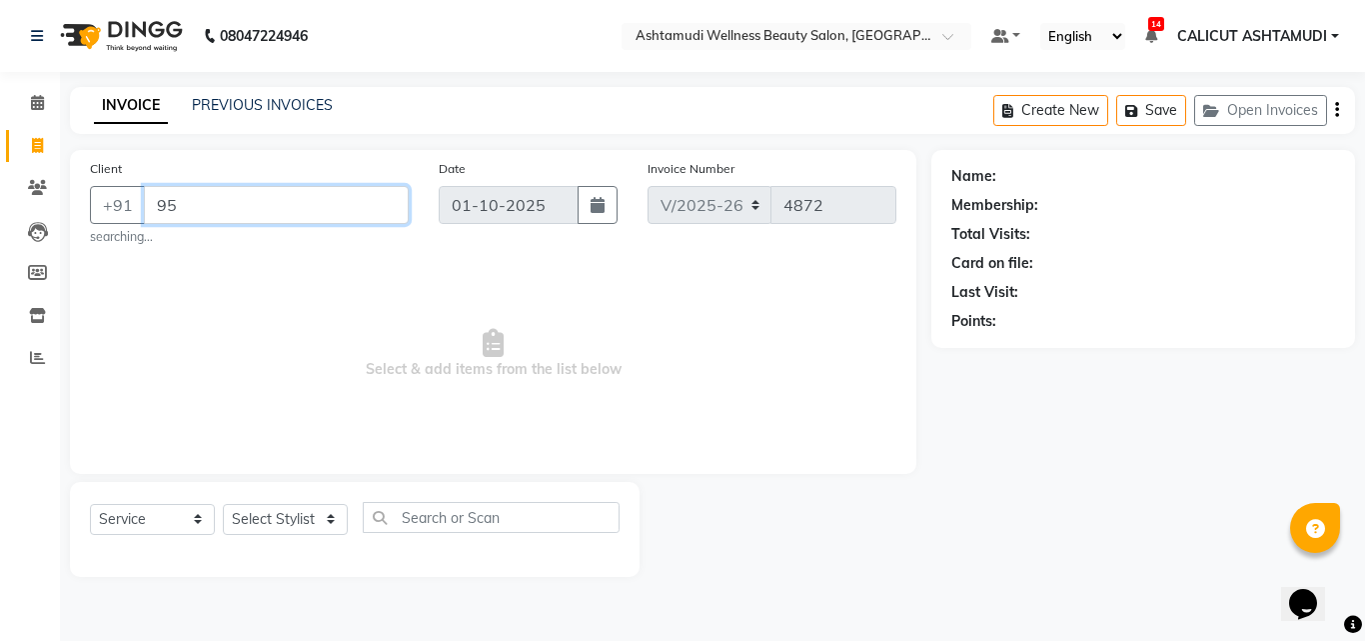
type input "9"
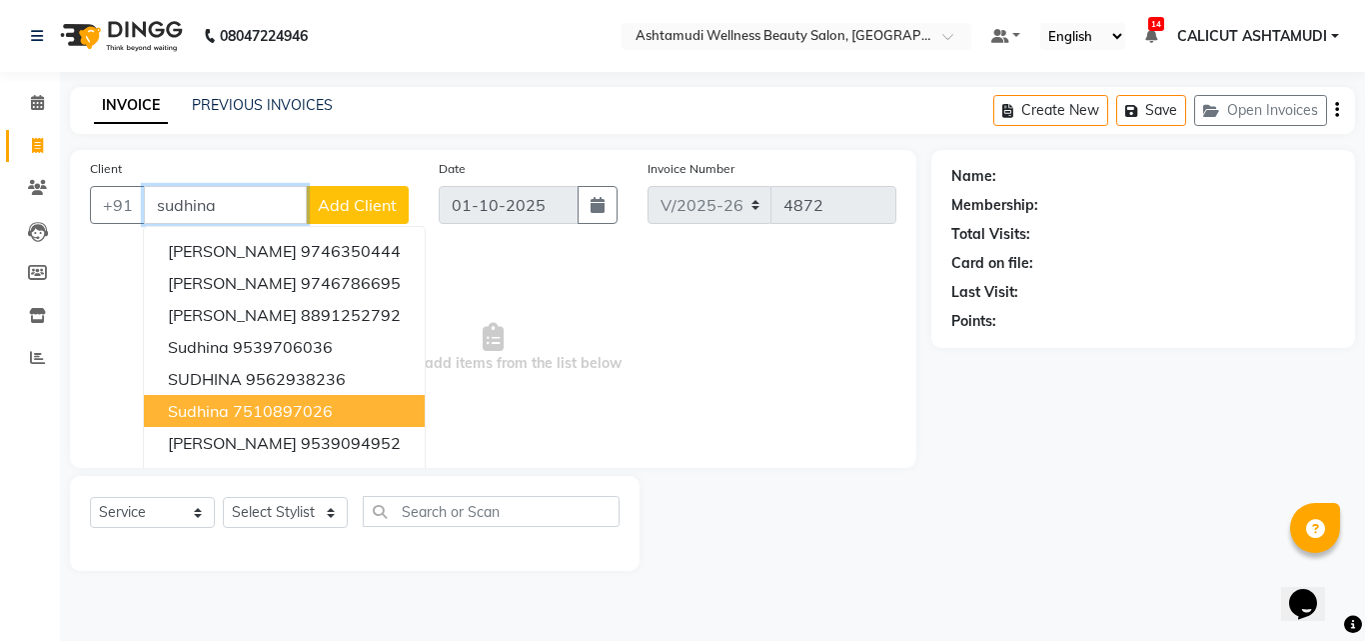
click at [246, 420] on ngb-highlight "7510897026" at bounding box center [283, 411] width 100 height 20
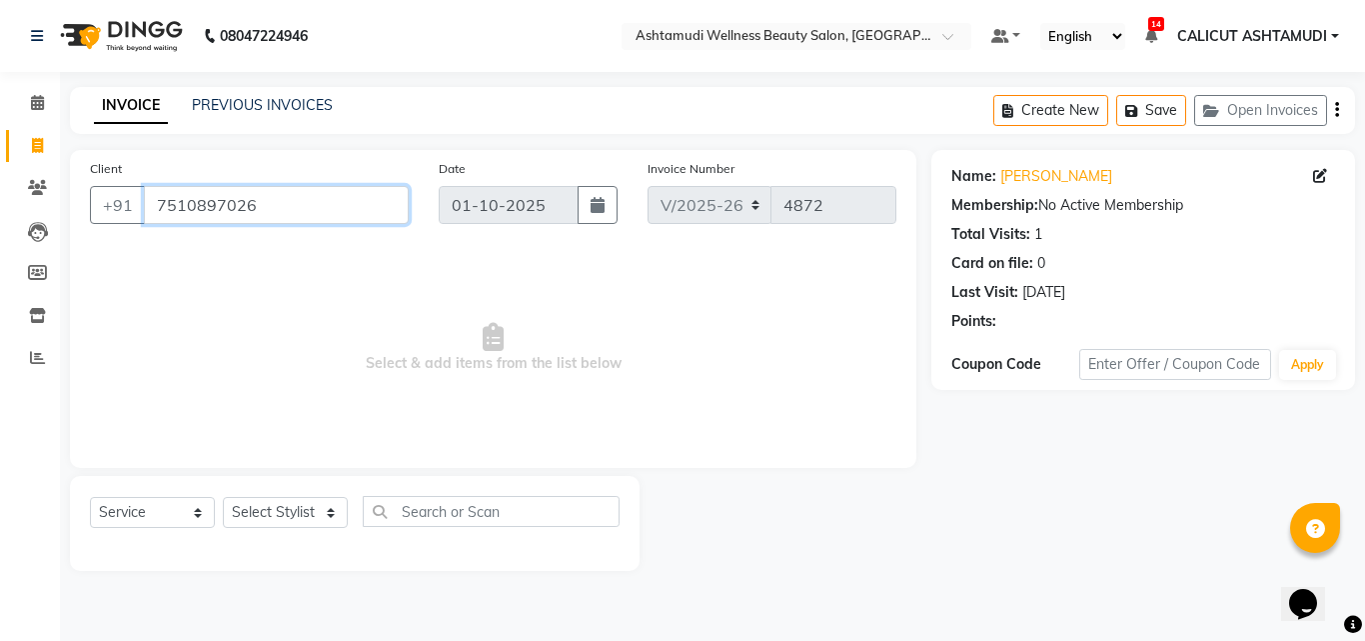
click at [254, 198] on input "7510897026" at bounding box center [276, 205] width 265 height 38
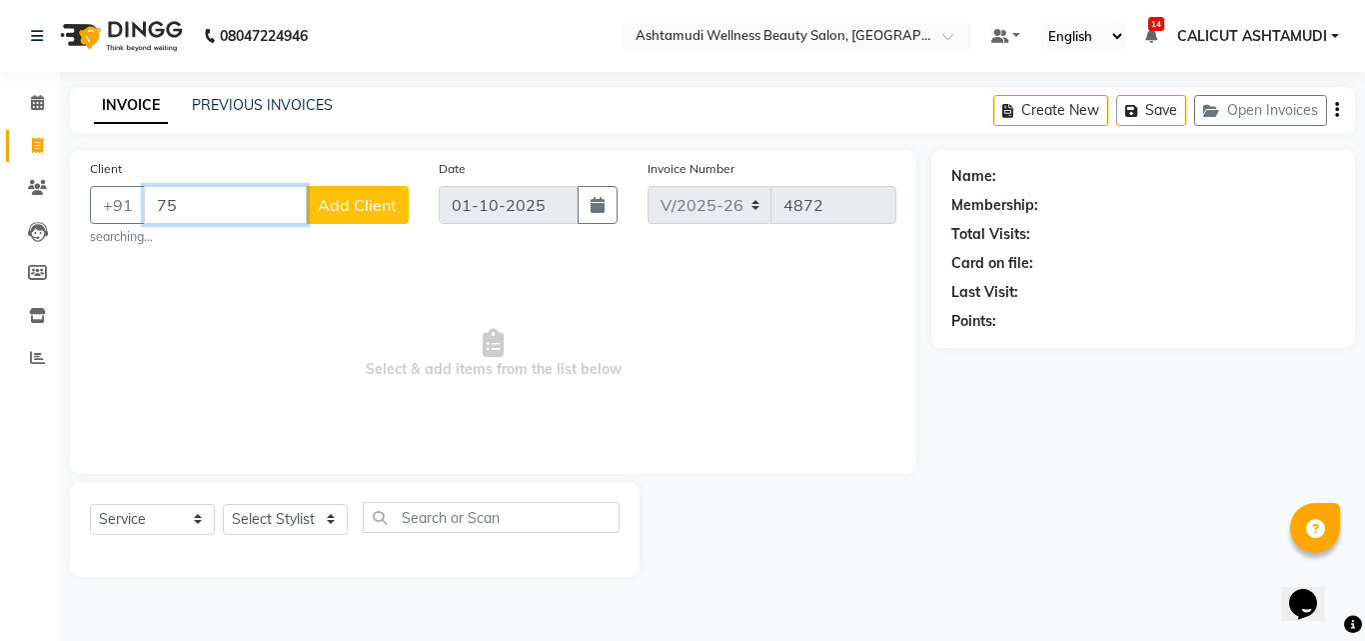
type input "7"
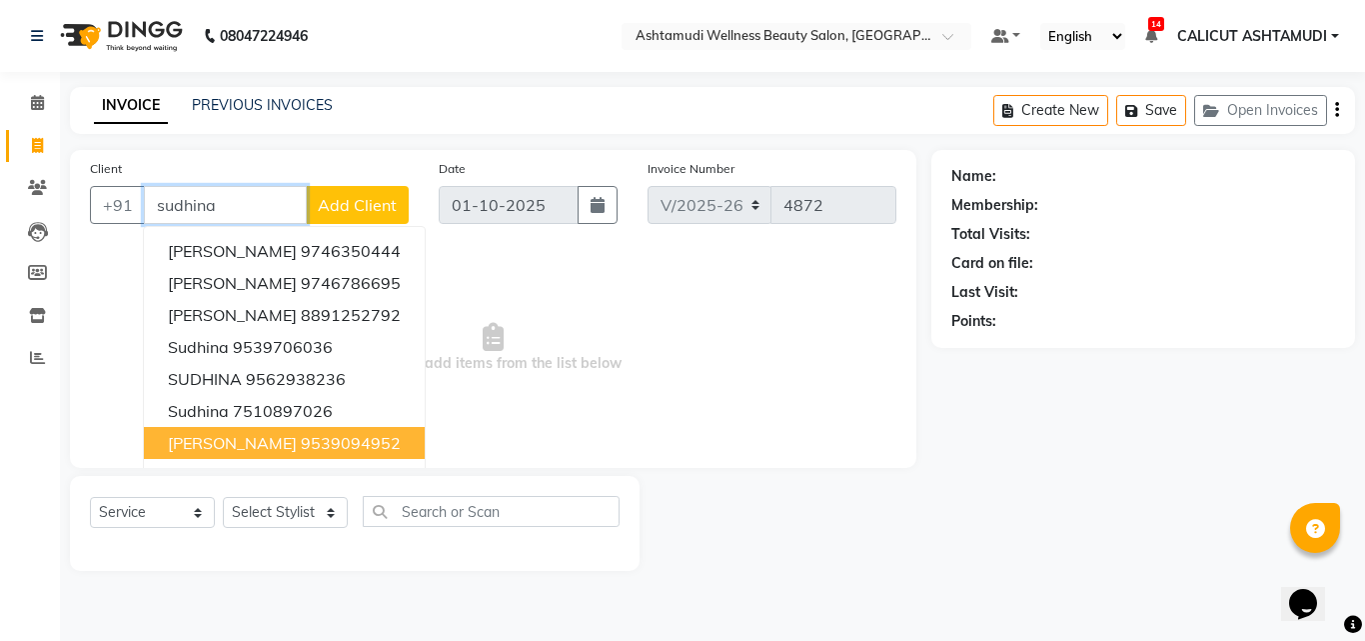
click at [301, 435] on ngb-highlight "9539094952" at bounding box center [351, 443] width 100 height 20
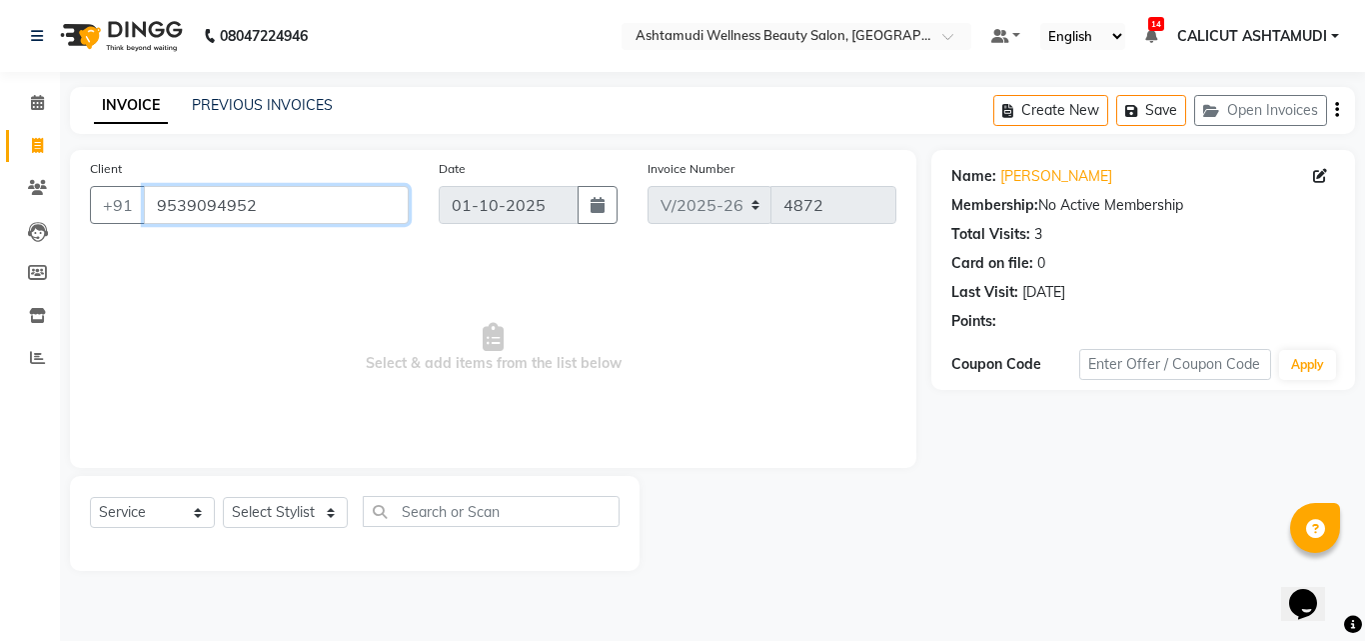
click at [261, 203] on input "9539094952" at bounding box center [276, 205] width 265 height 38
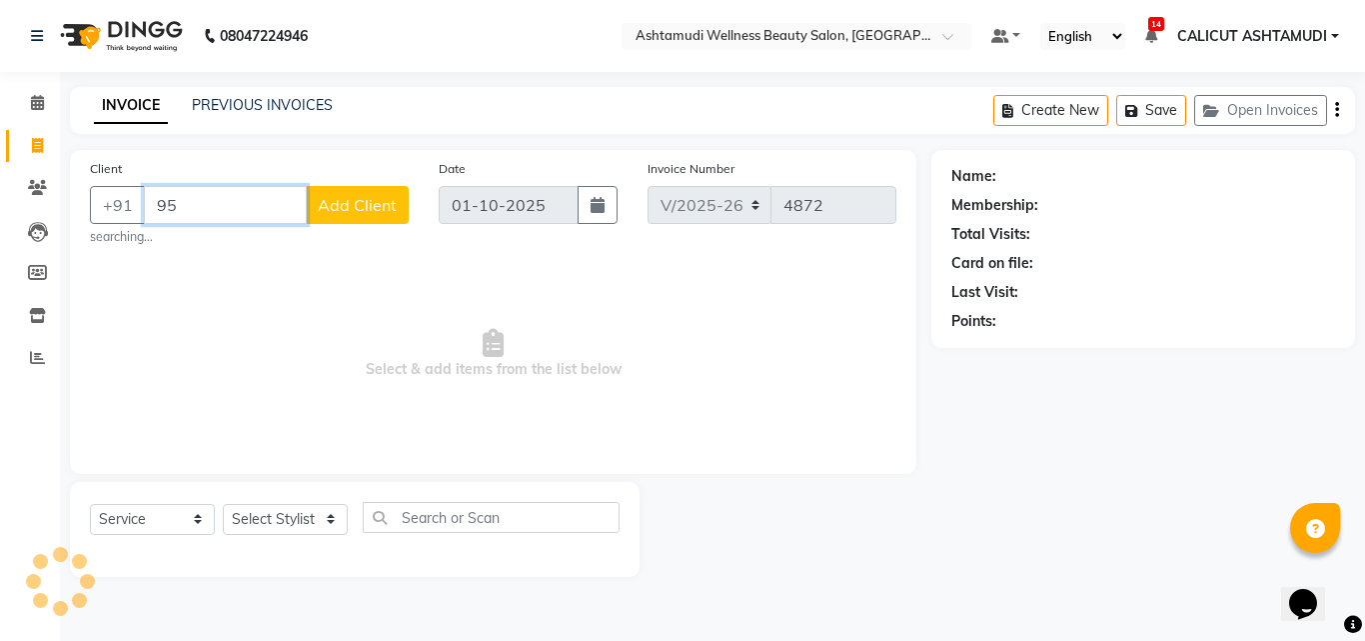
type input "9"
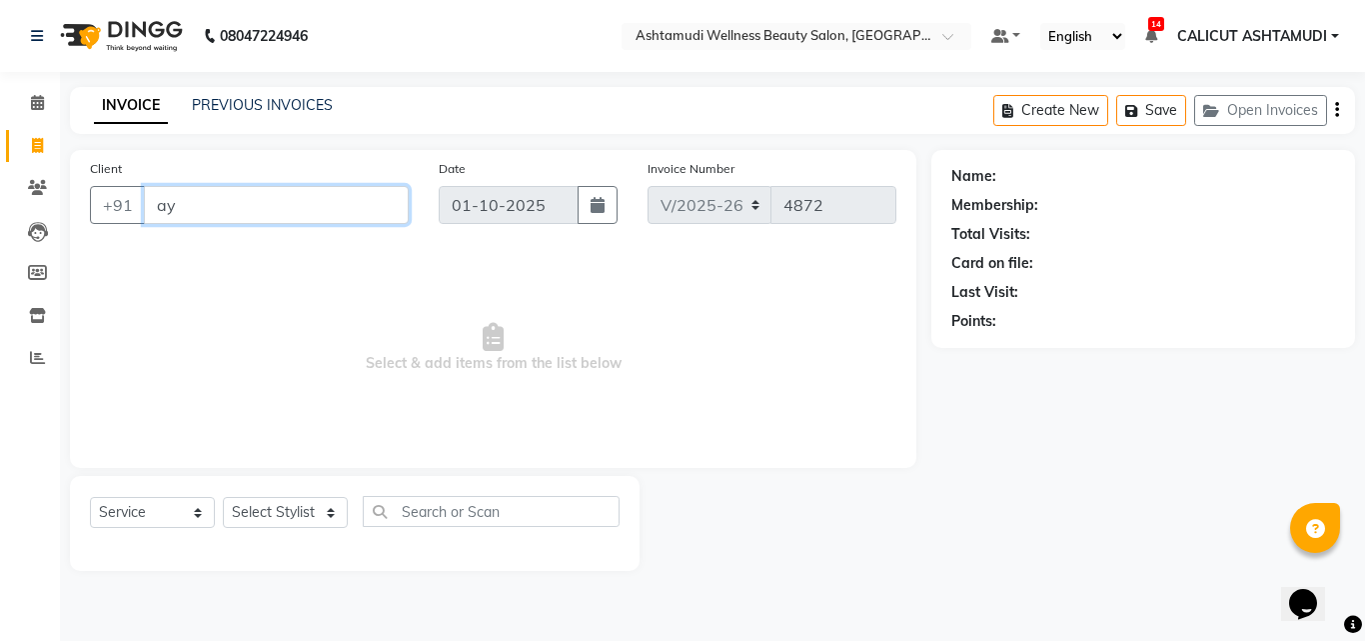
type input "a"
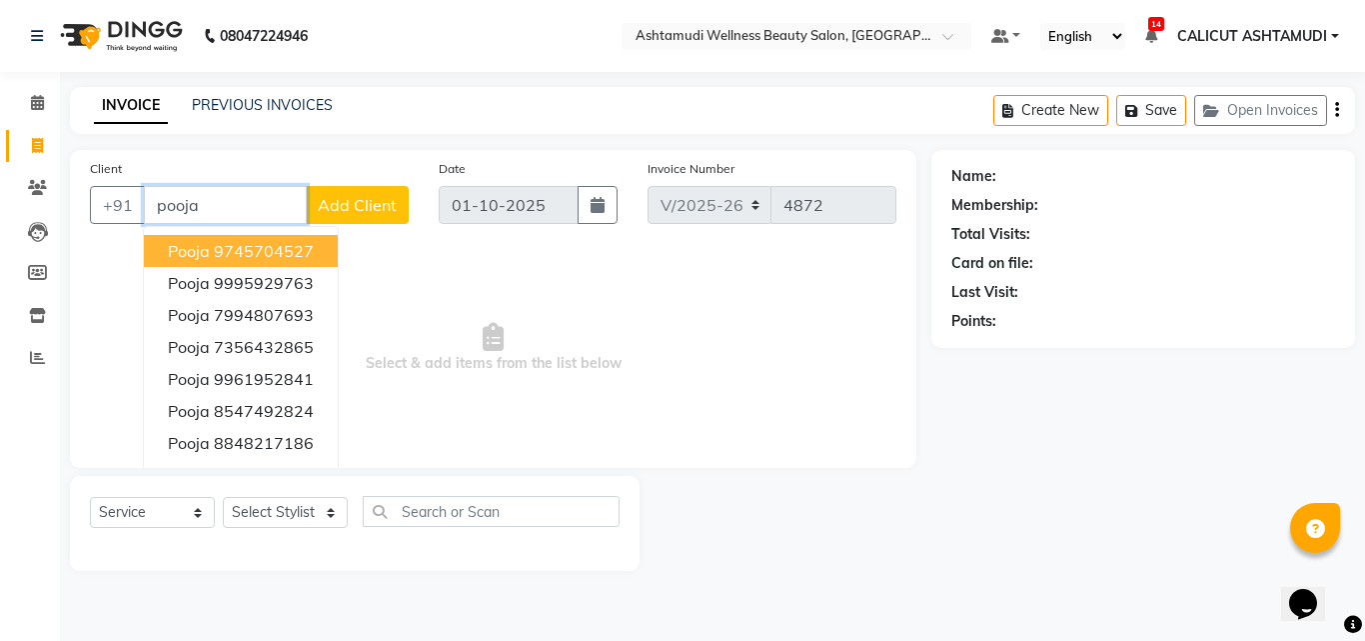
click at [253, 242] on ngb-highlight "9745704527" at bounding box center [264, 251] width 100 height 20
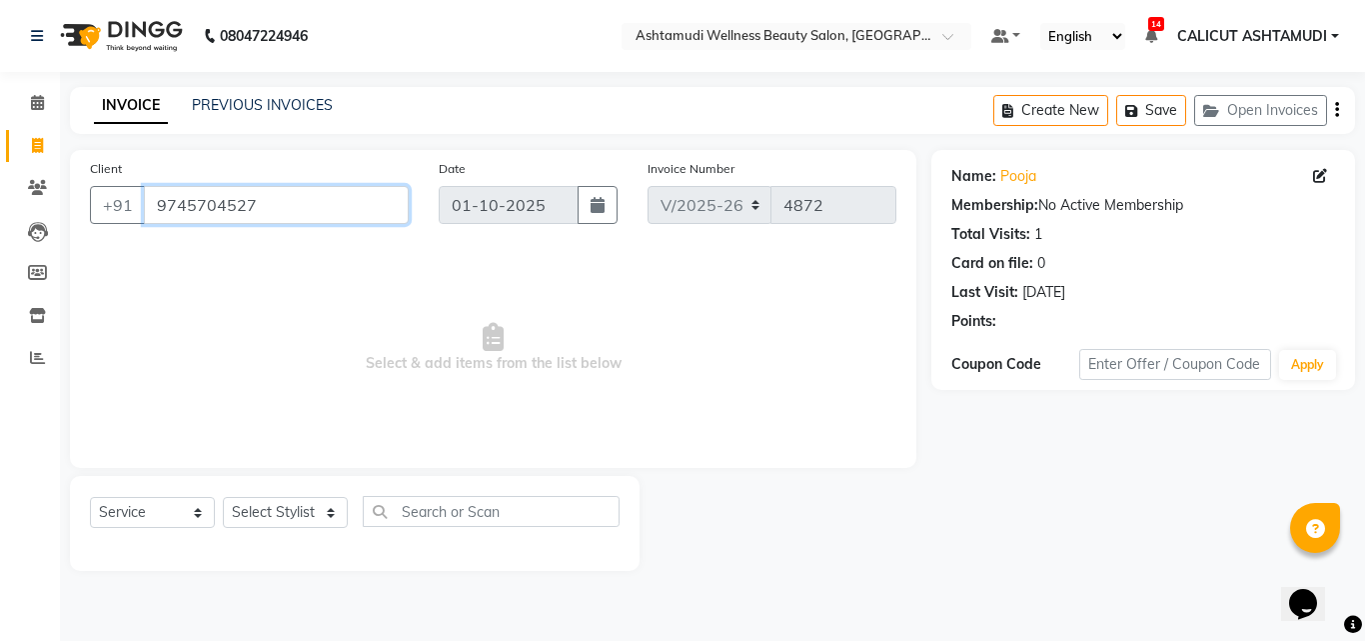
click at [272, 215] on input "9745704527" at bounding box center [276, 205] width 265 height 38
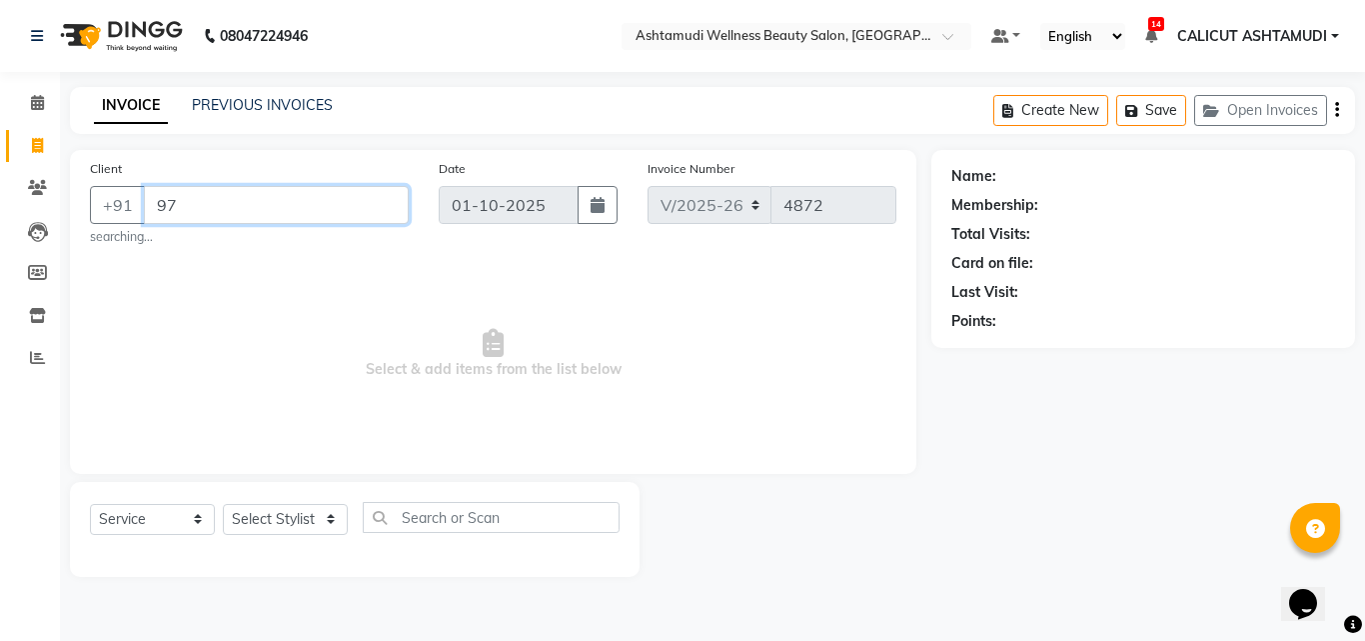
type input "9"
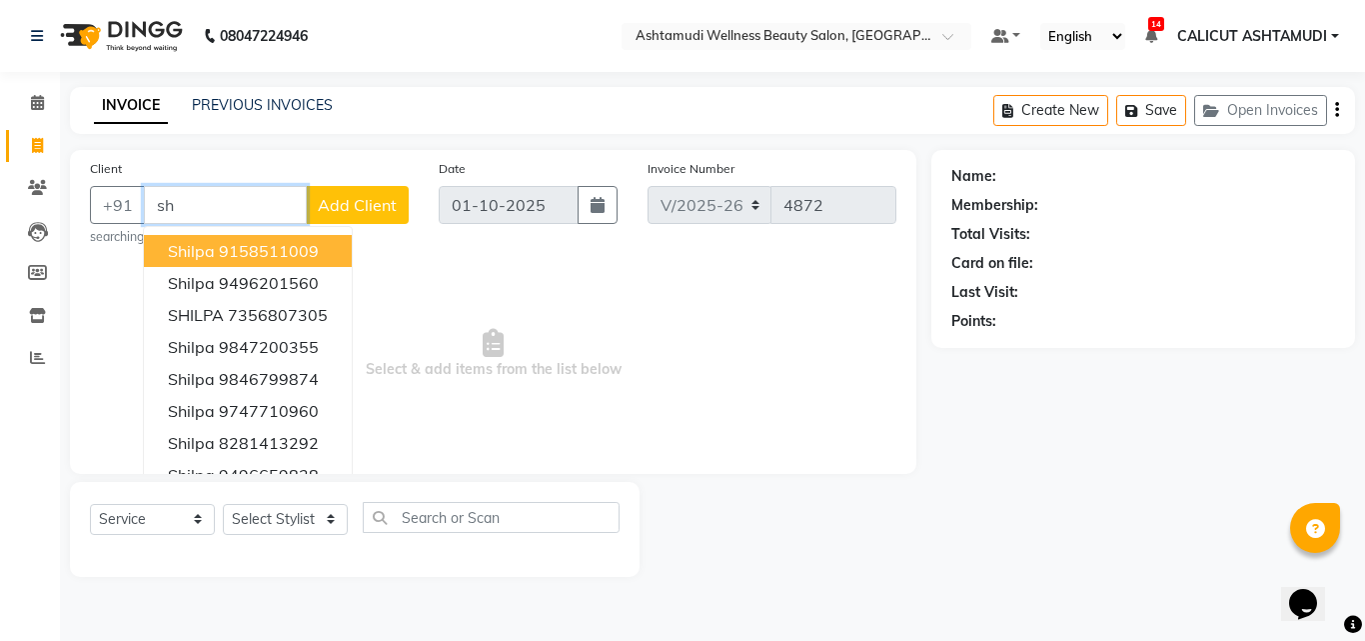
type input "s"
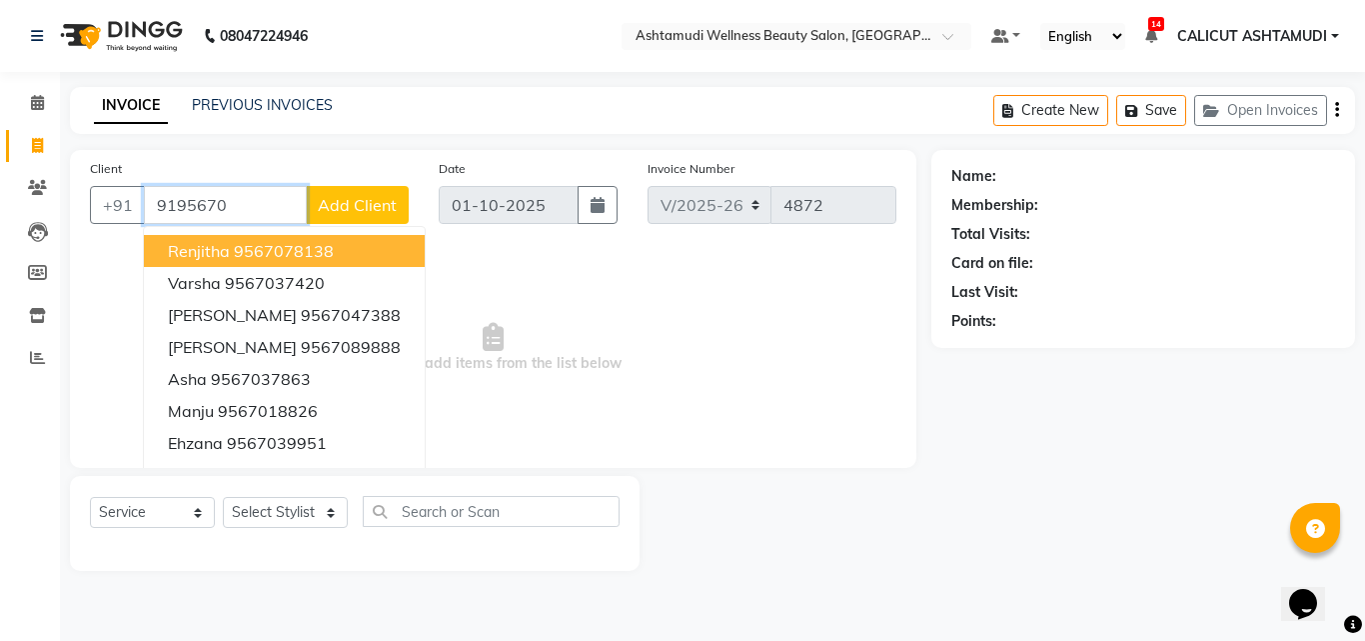
click at [231, 209] on input "9195670" at bounding box center [225, 205] width 163 height 38
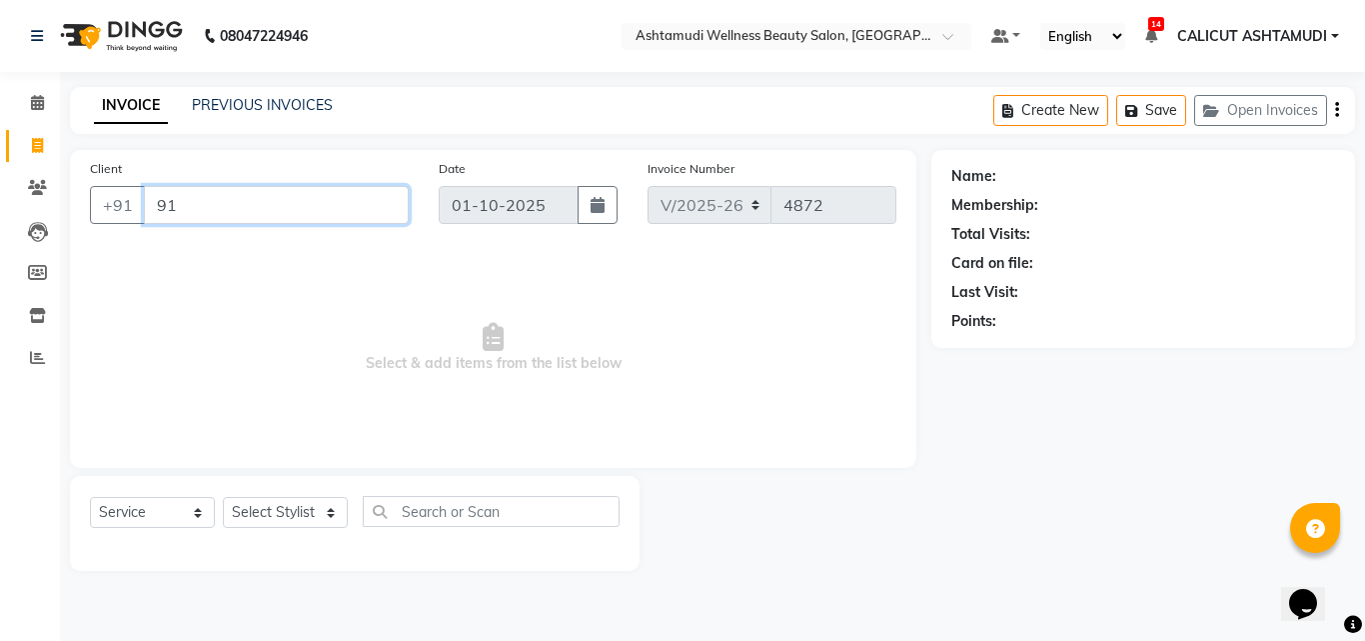
type input "9"
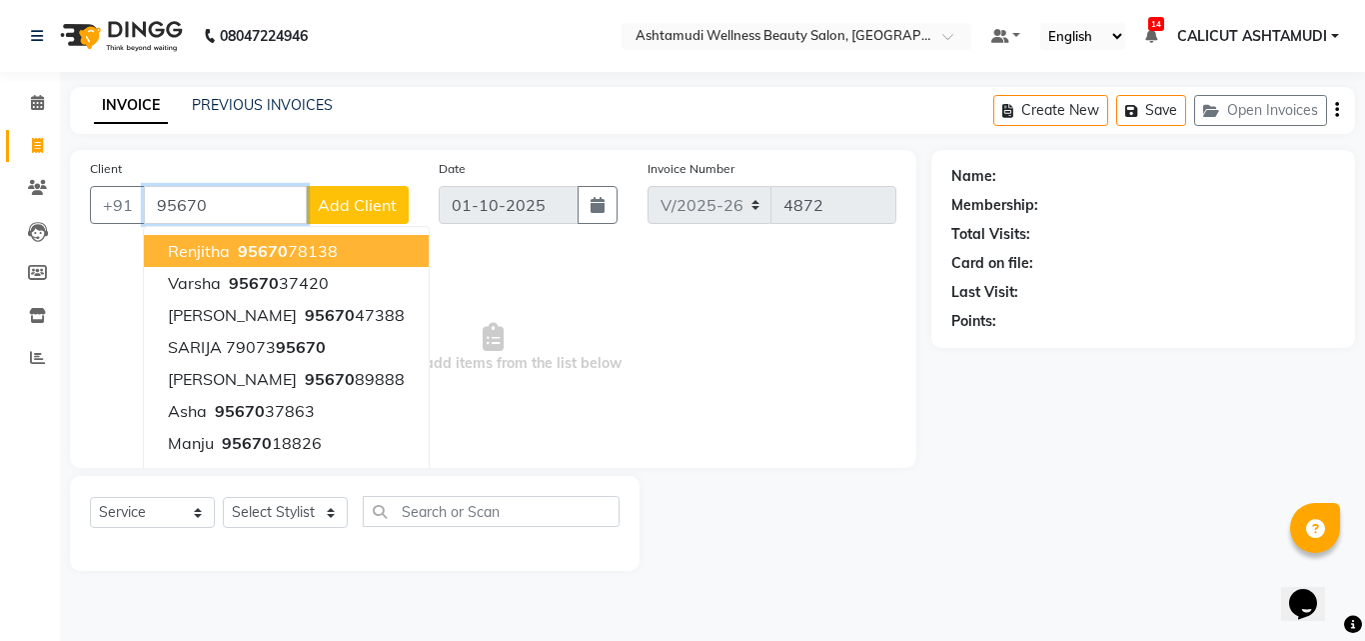
click at [233, 201] on input "95670" at bounding box center [225, 205] width 163 height 38
type input "9"
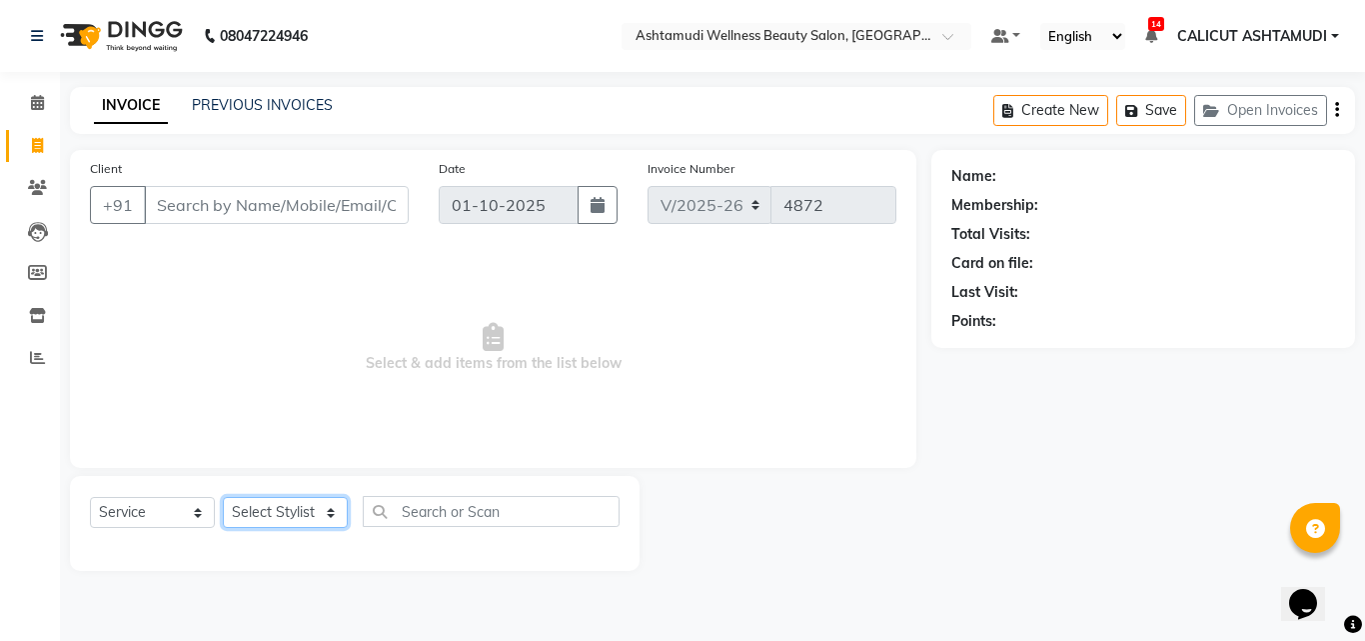
click at [279, 501] on select "Select Stylist Adil Amala George AMBILI C ANKITHA CALICUT ASHTAMUDI FRANKLY GRA…" at bounding box center [285, 512] width 125 height 31
select select "54081"
click at [223, 497] on select "Select Stylist Adil Amala George AMBILI C ANKITHA CALICUT ASHTAMUDI FRANKLY GRA…" at bounding box center [285, 512] width 125 height 31
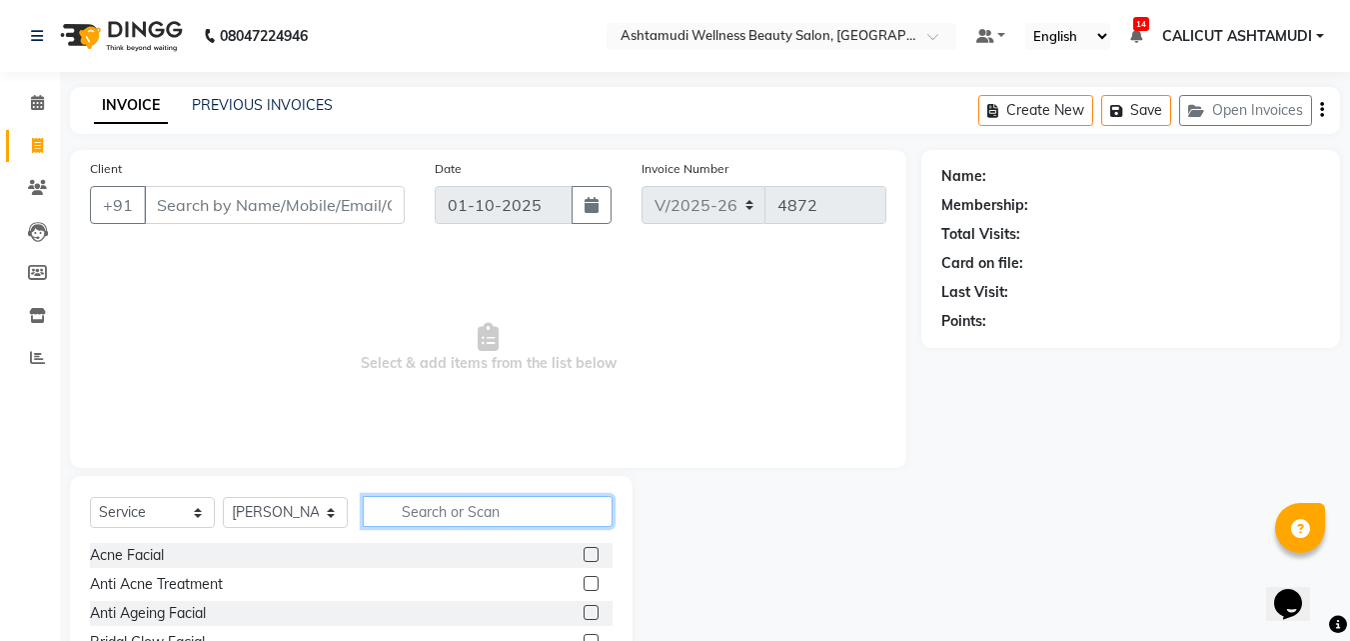
click at [407, 508] on input "text" at bounding box center [488, 511] width 250 height 31
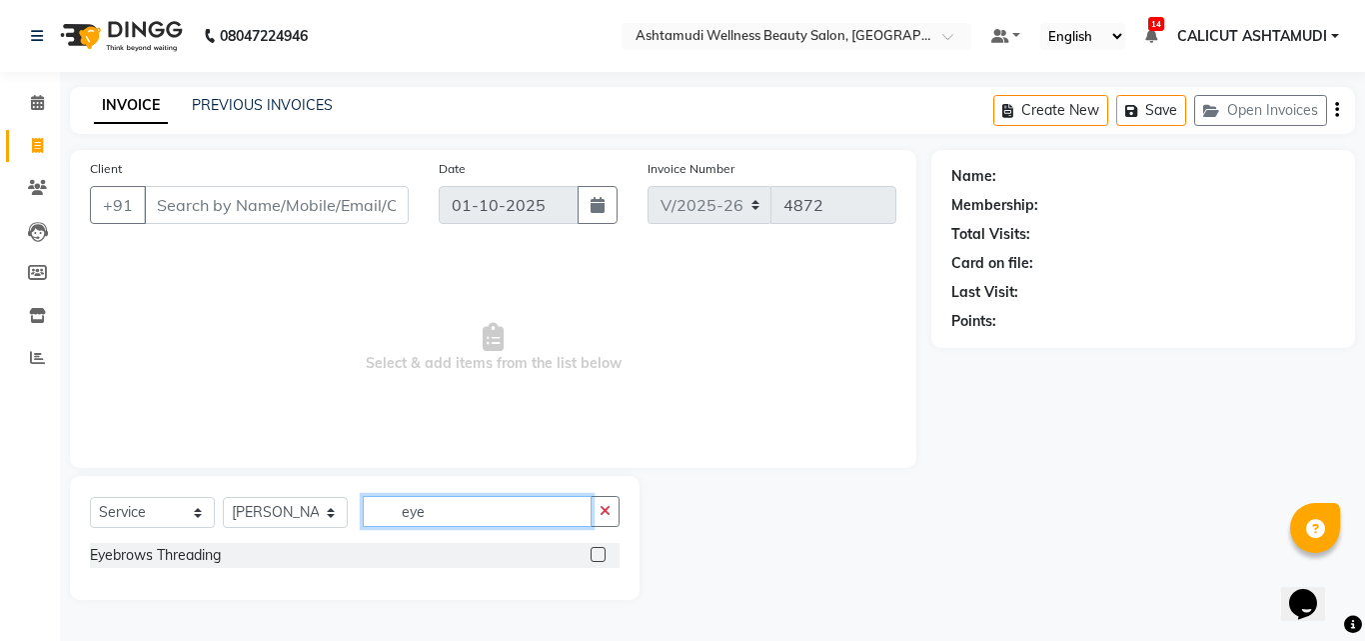
type input "eye"
click at [606, 551] on div at bounding box center [605, 555] width 29 height 25
click at [598, 549] on label at bounding box center [598, 554] width 15 height 15
click at [598, 549] on input "checkbox" at bounding box center [597, 555] width 13 height 13
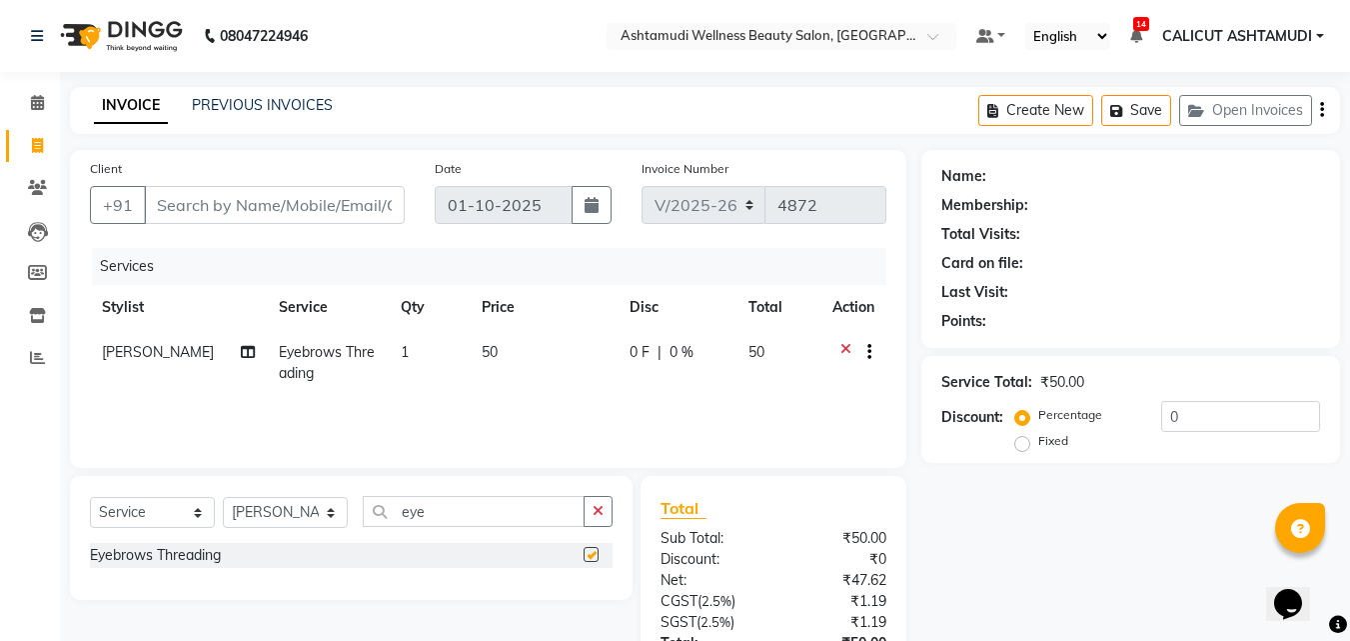
checkbox input "false"
click at [213, 198] on input "Client" at bounding box center [274, 205] width 261 height 38
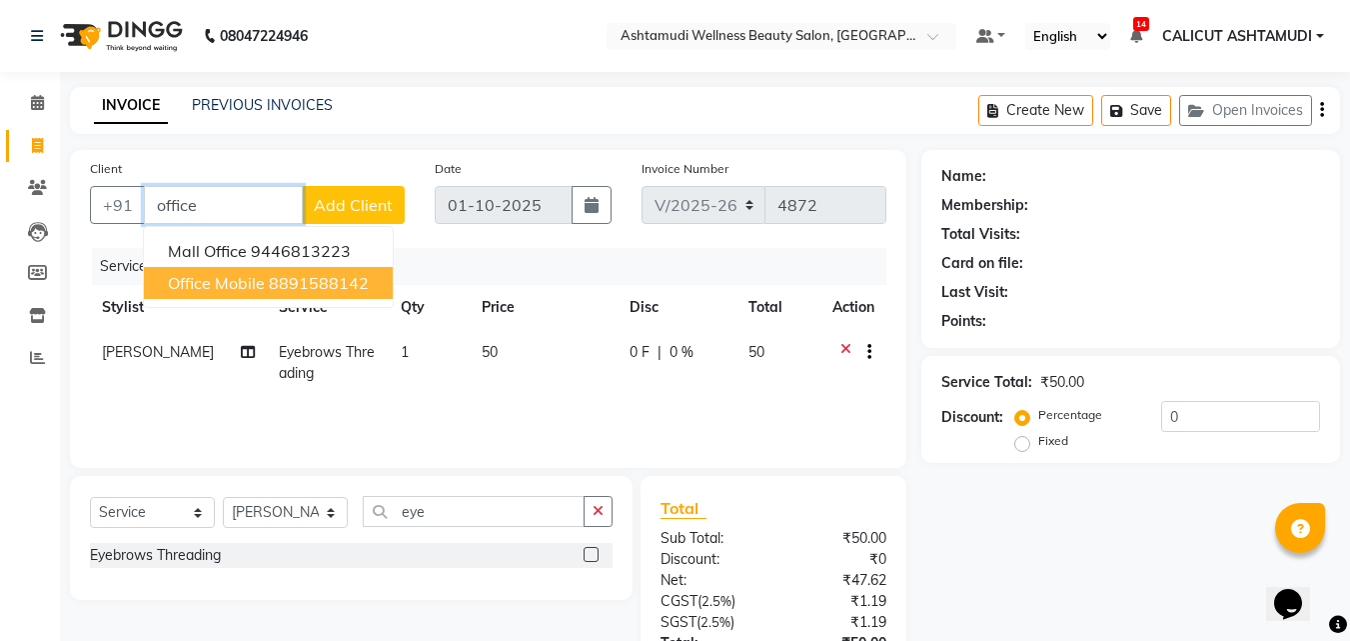
click at [266, 285] on button "office mobile 8891588142" at bounding box center [268, 283] width 249 height 32
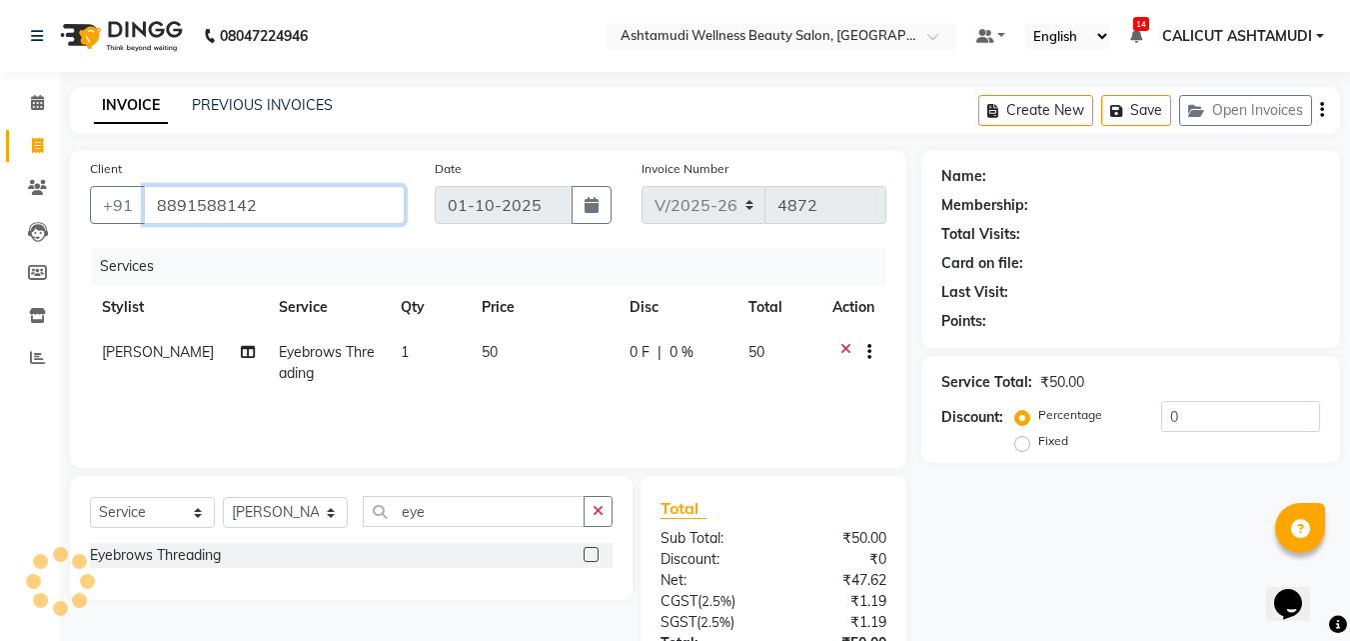
type input "8891588142"
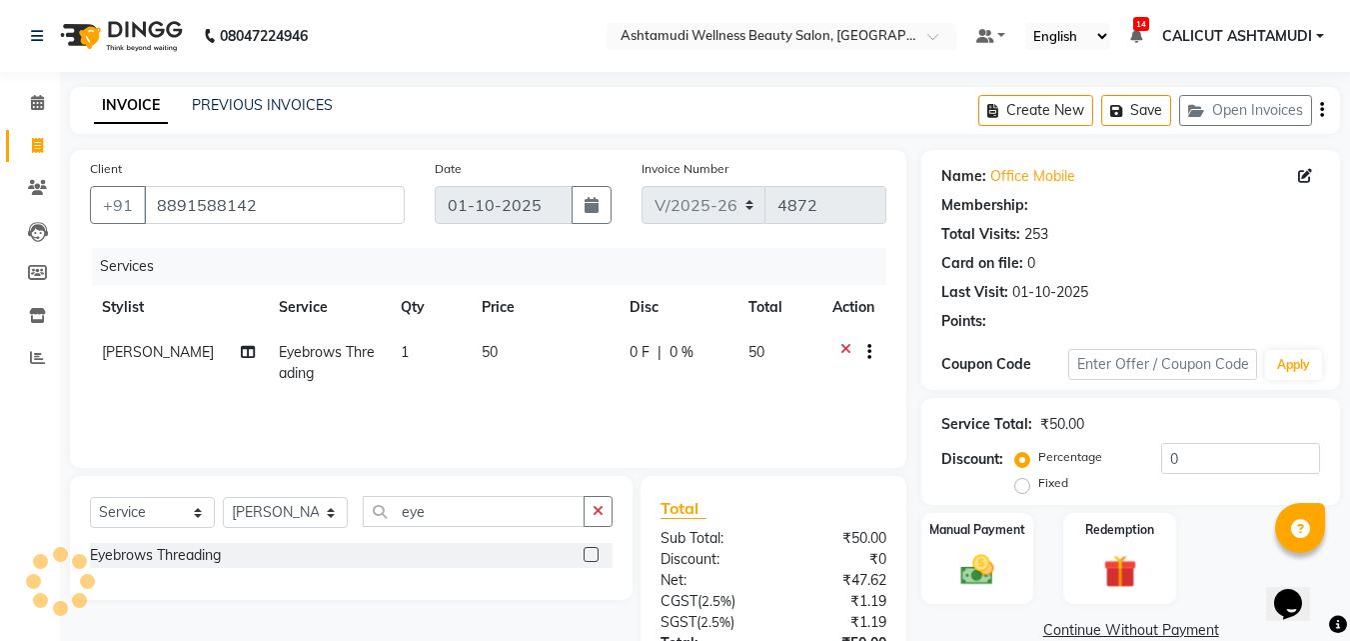
select select "2: Object"
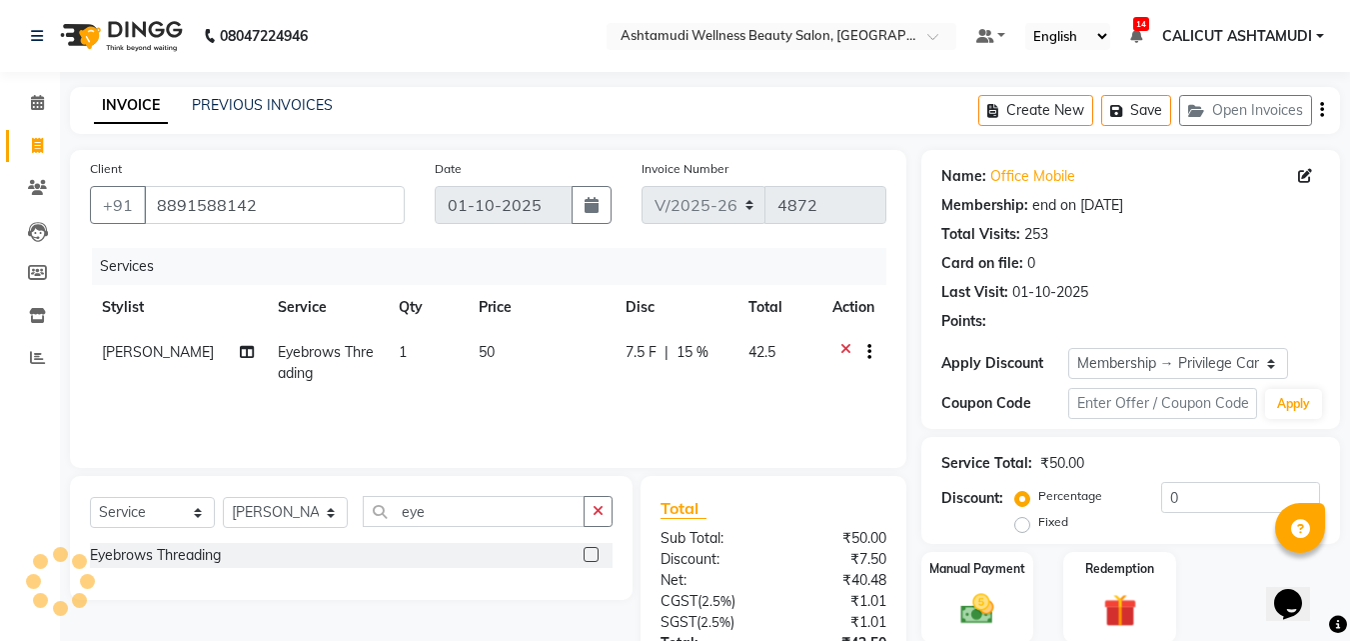
type input "15"
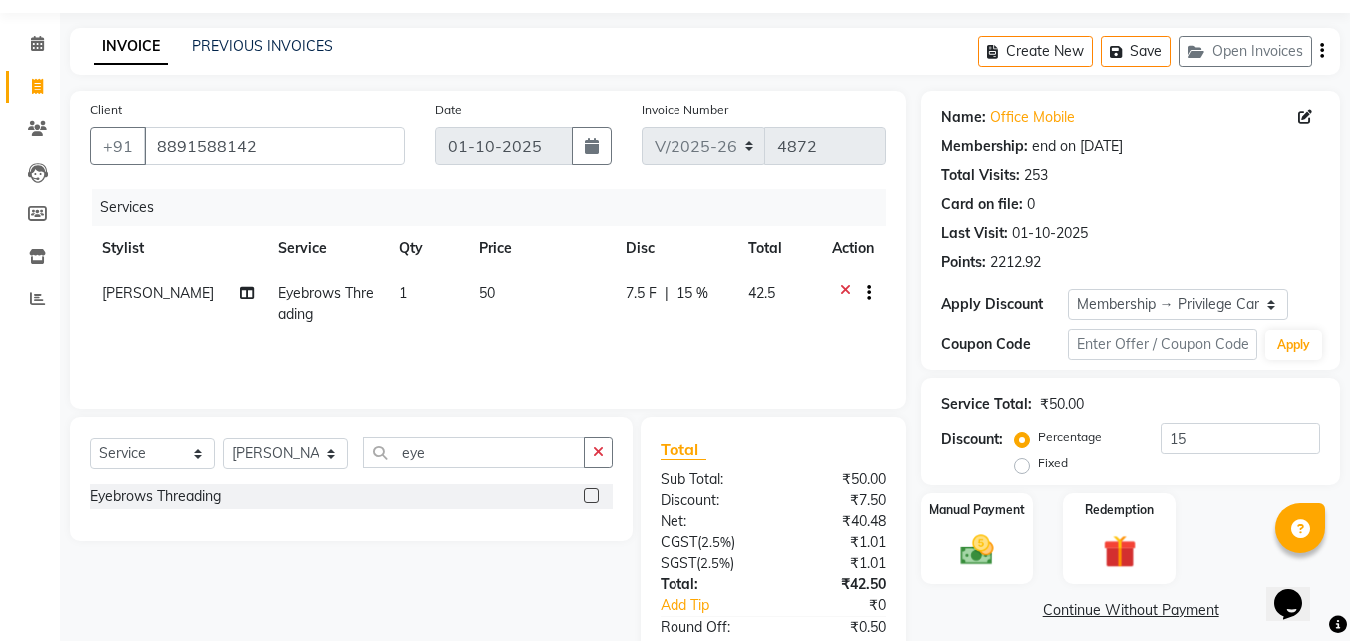
scroll to position [180, 0]
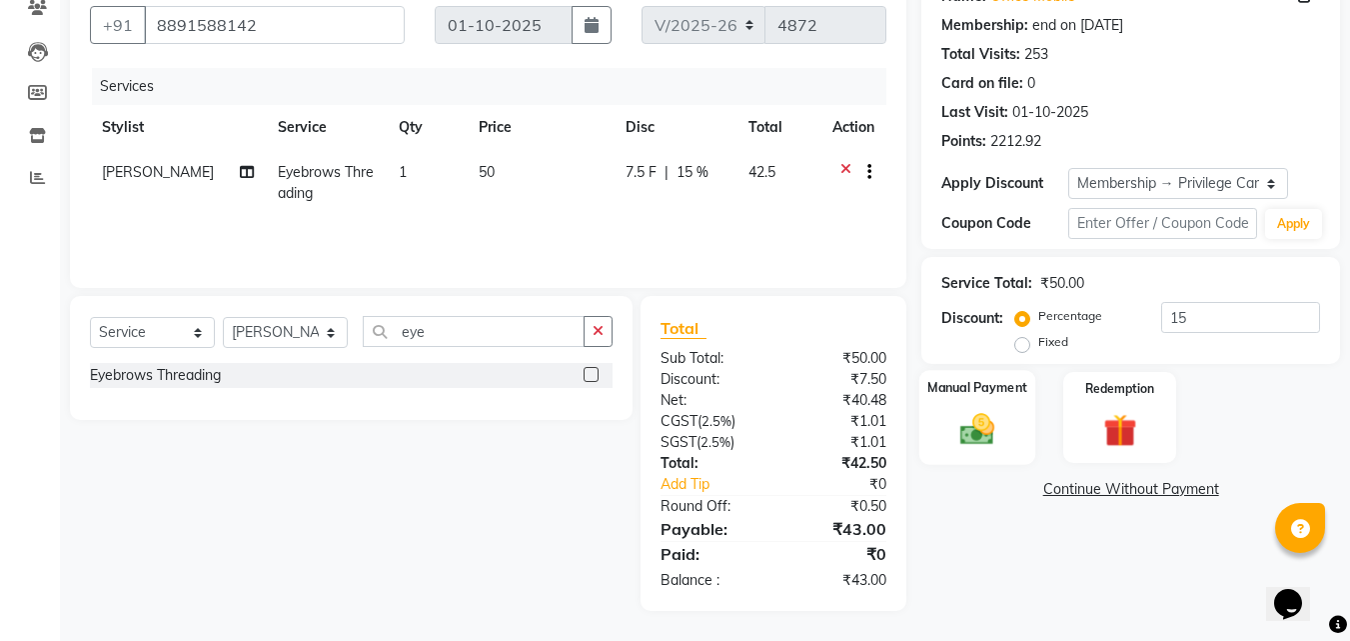
click at [999, 410] on img at bounding box center [978, 429] width 56 height 40
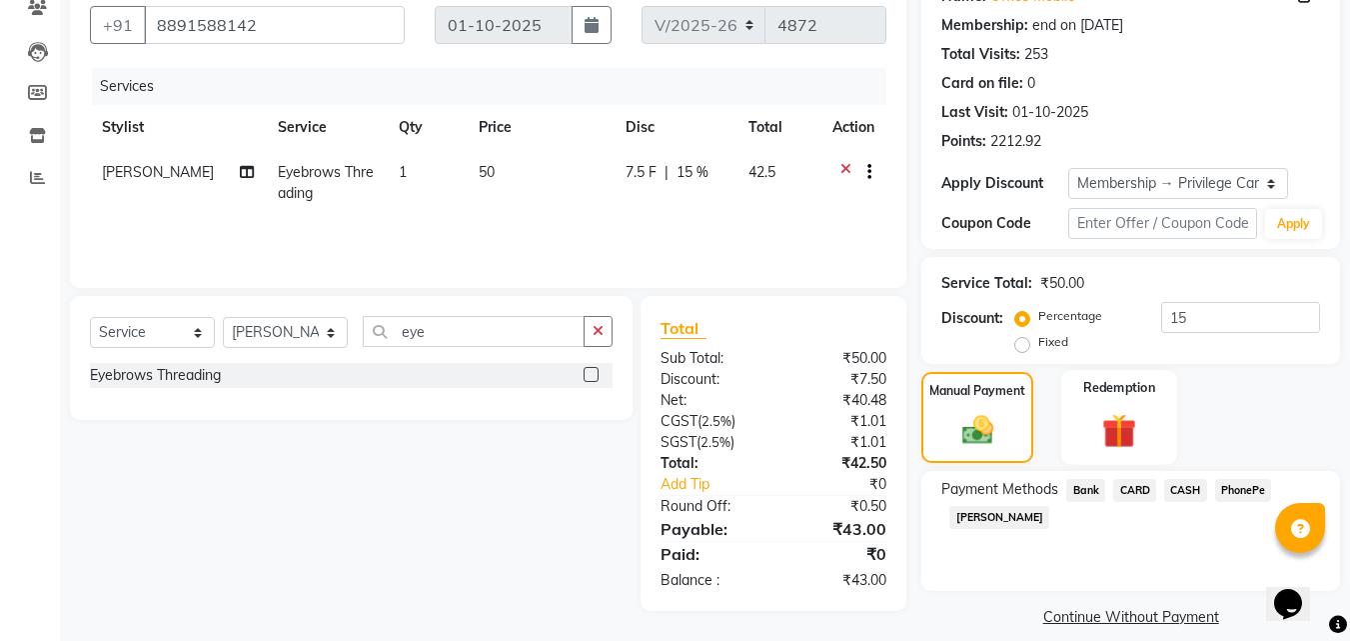
scroll to position [201, 0]
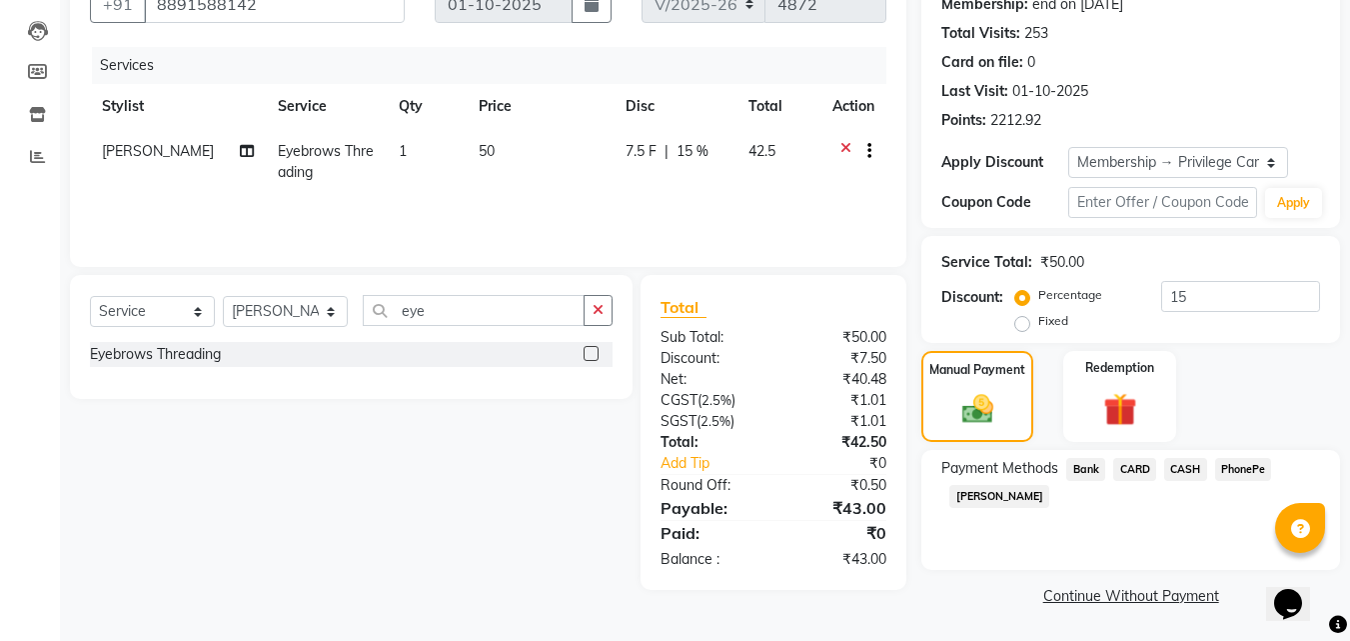
click at [1247, 460] on span "PhonePe" at bounding box center [1243, 469] width 57 height 23
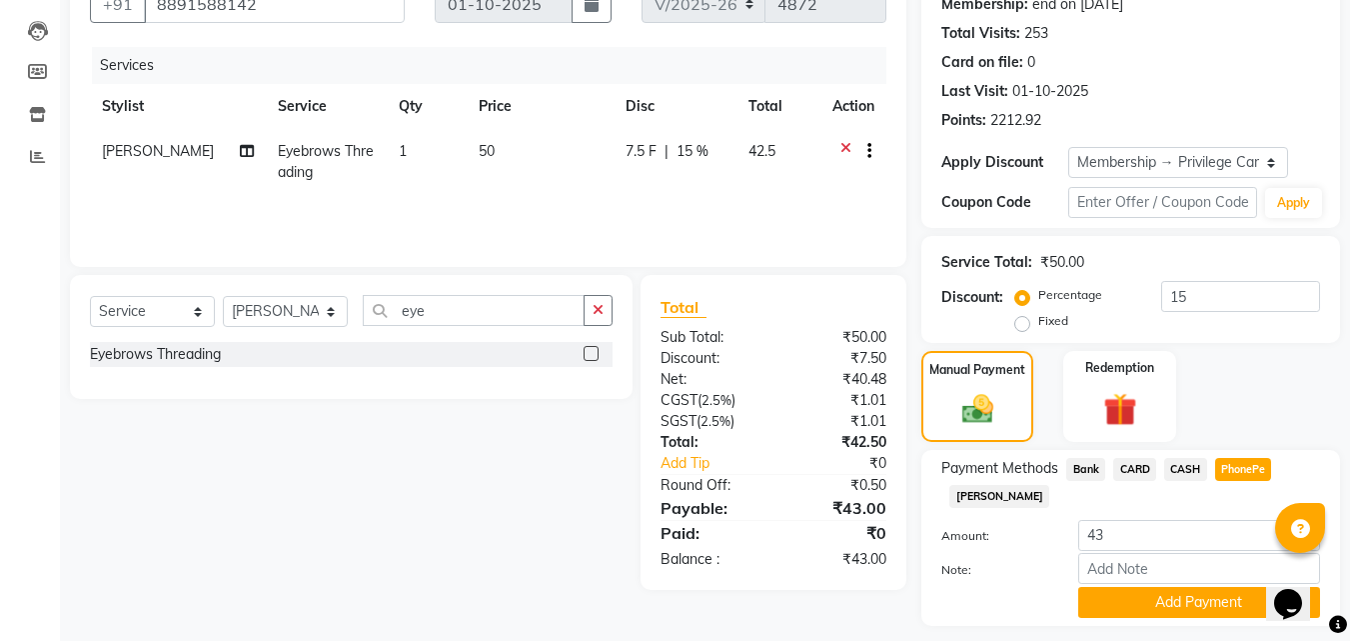
scroll to position [257, 0]
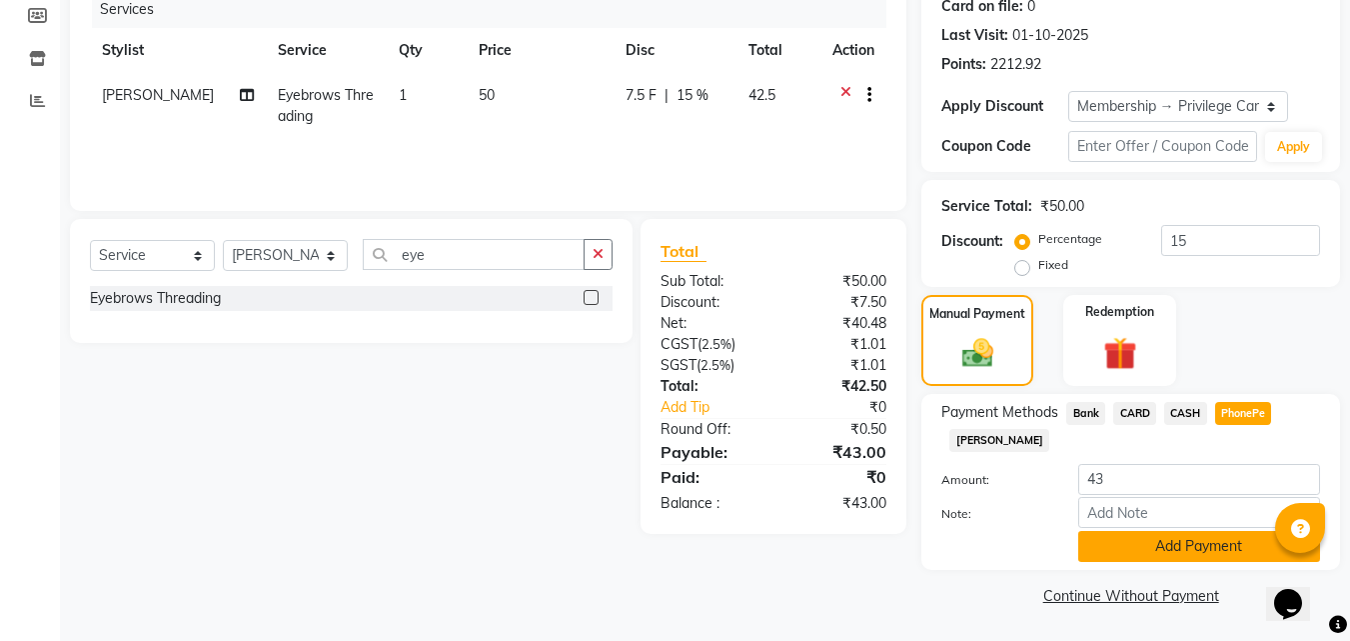
click at [1161, 541] on button "Add Payment" at bounding box center [1199, 546] width 242 height 31
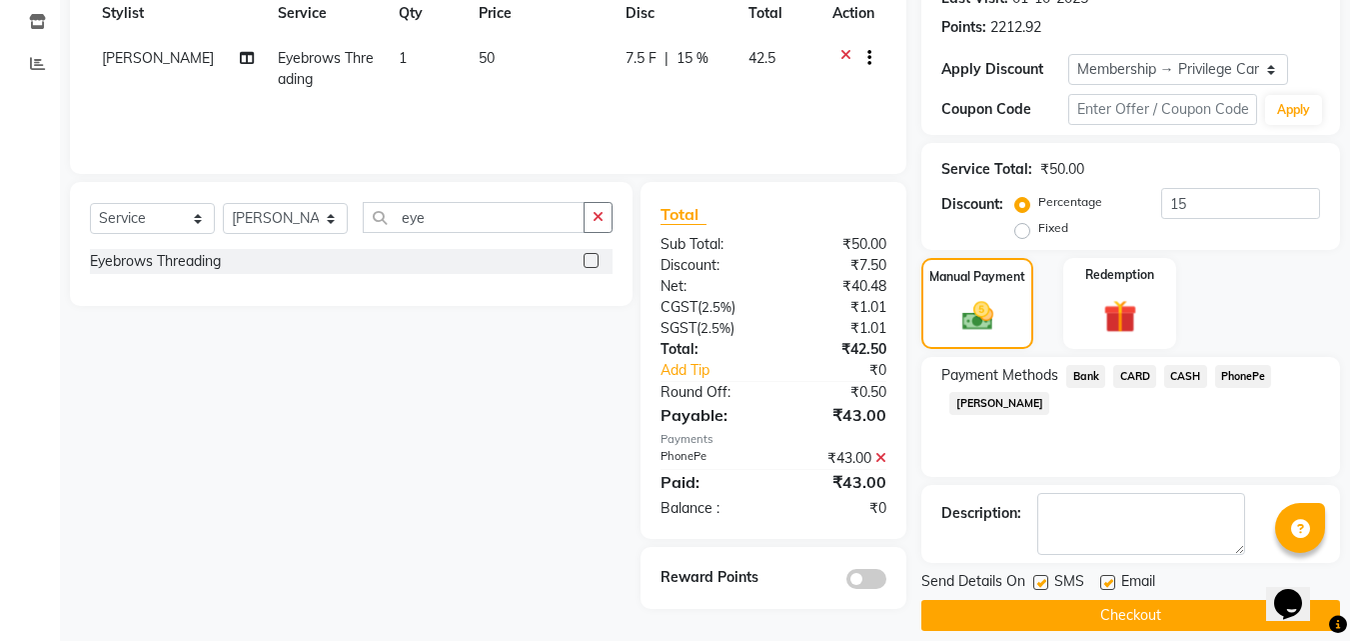
scroll to position [314, 0]
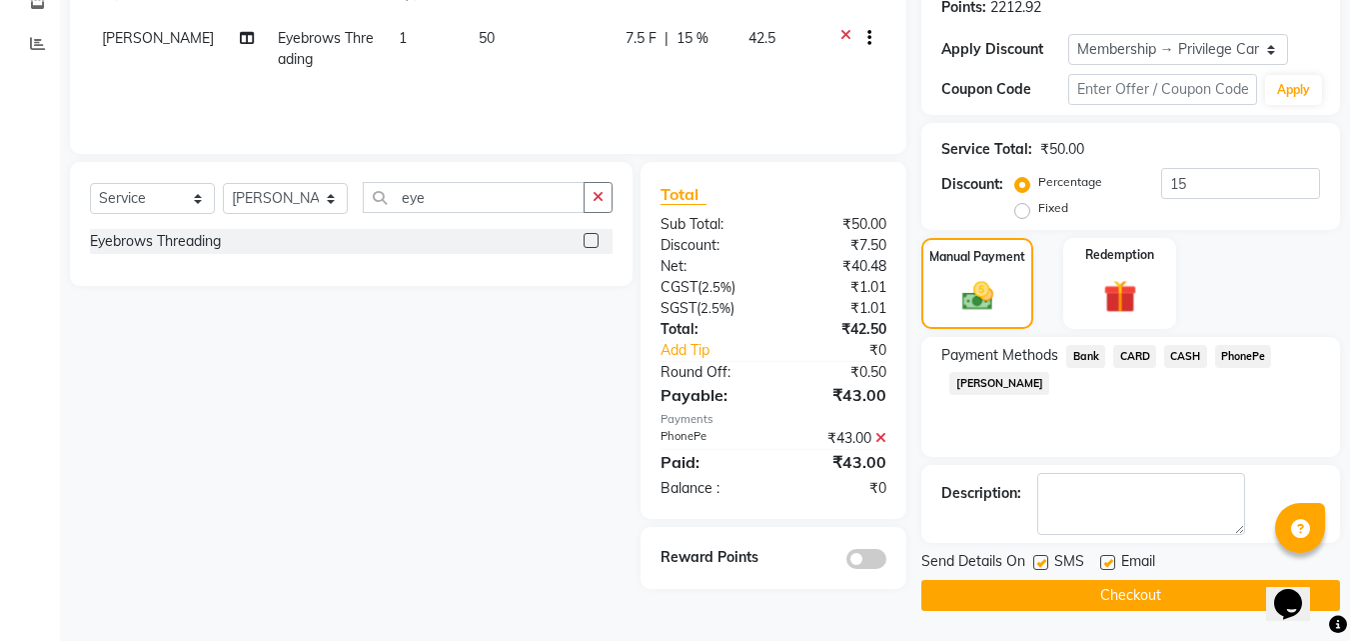
click at [1062, 584] on button "Checkout" at bounding box center [1131, 595] width 419 height 31
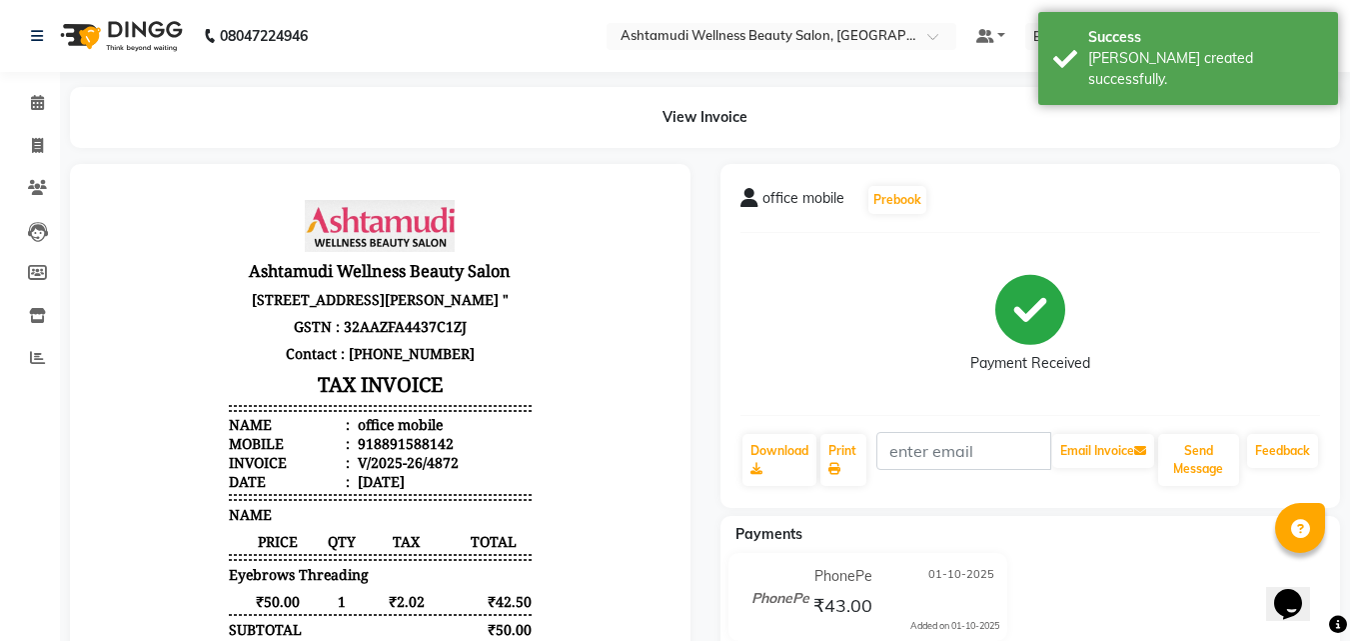
click at [858, 420] on div "office mobile Prebook Payment Received Download Print Email Invoice Send Messag…" at bounding box center [1031, 336] width 621 height 344
click at [847, 450] on link "Print" at bounding box center [844, 460] width 46 height 52
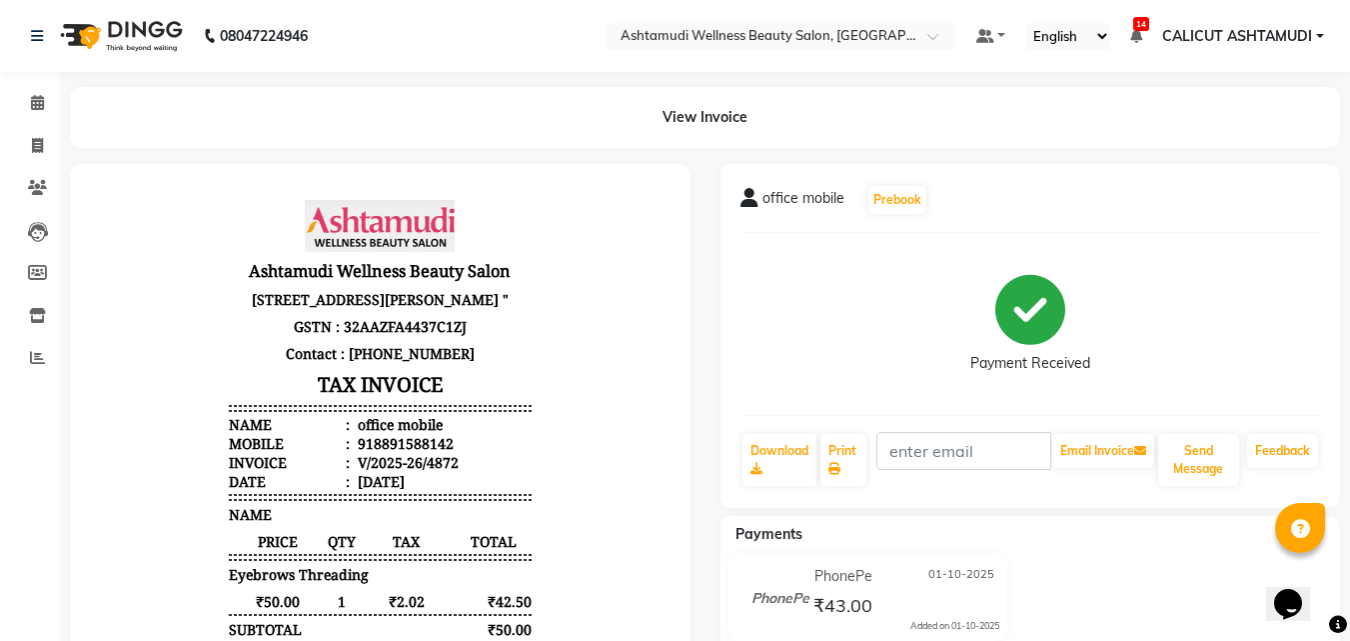
select select "service"
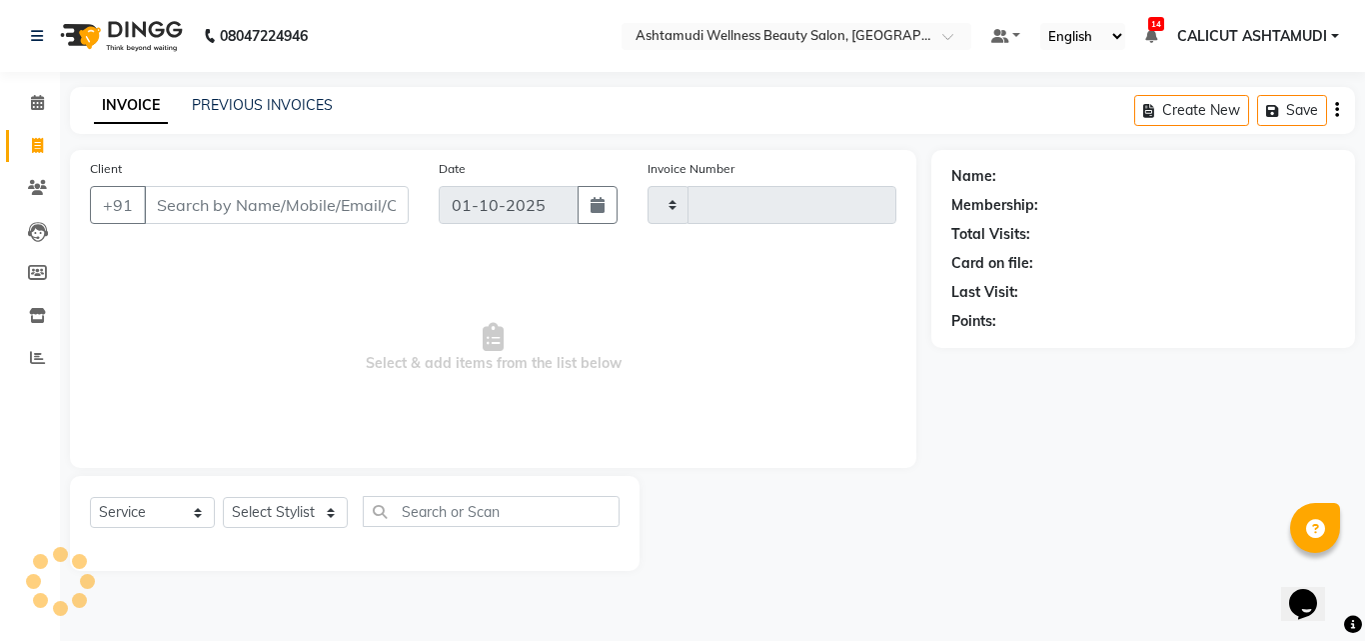
type input "4873"
select select "4630"
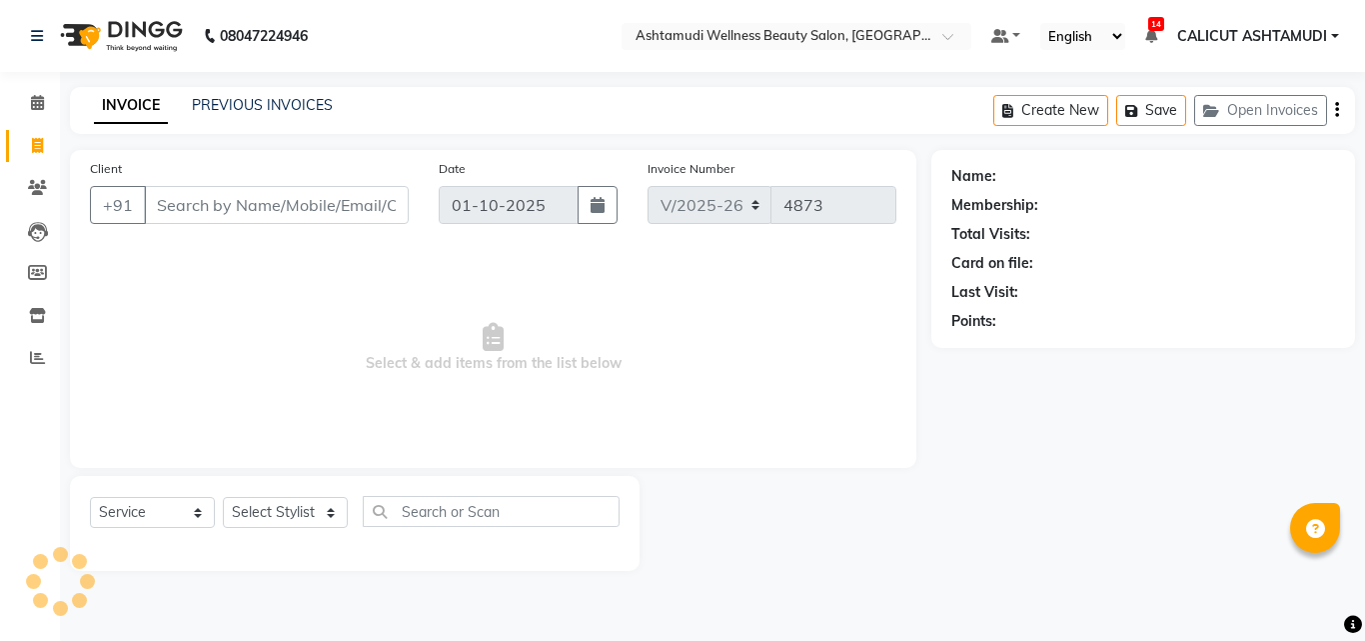
select select "4630"
select select "service"
click at [35, 96] on icon at bounding box center [37, 102] width 13 height 15
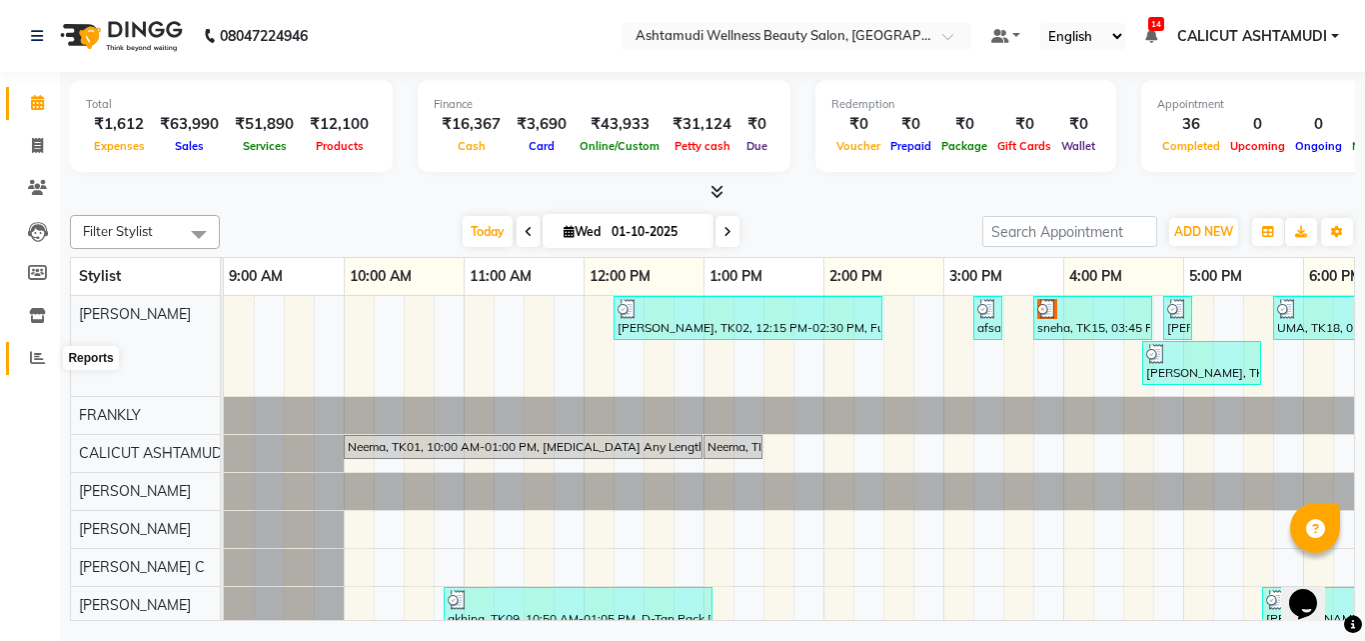
click at [34, 354] on icon at bounding box center [37, 357] width 15 height 15
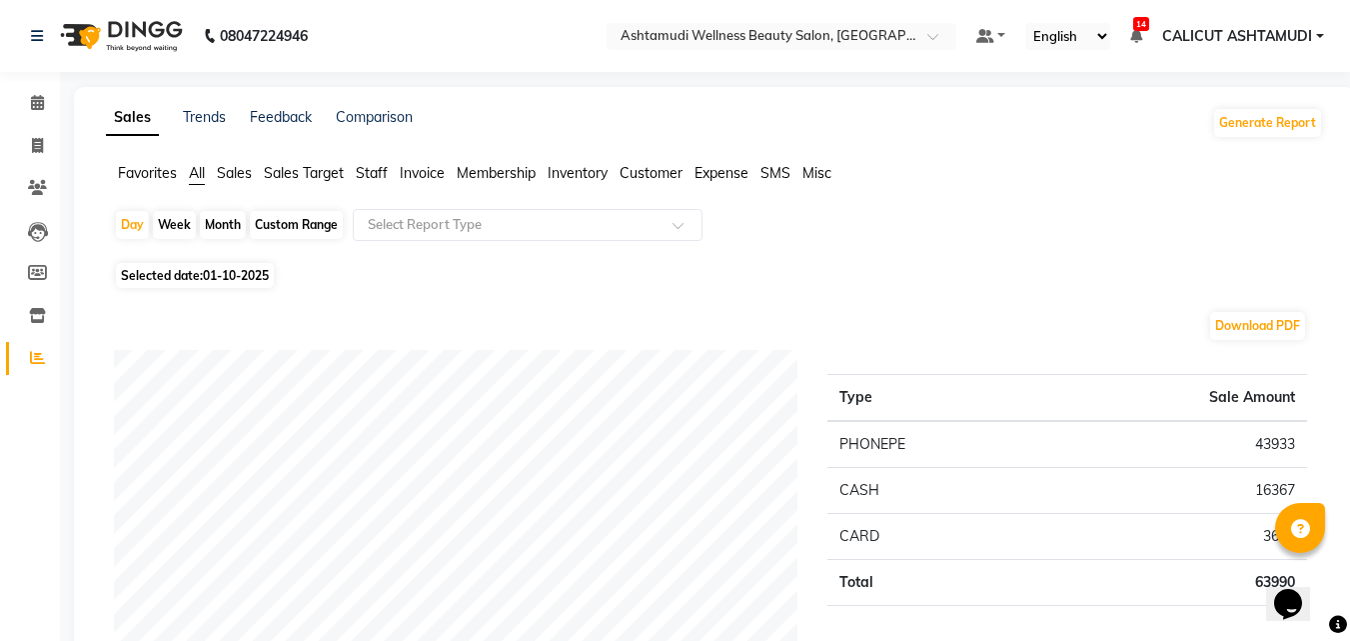
click at [217, 221] on div "Month" at bounding box center [223, 225] width 46 height 28
select select "10"
select select "2025"
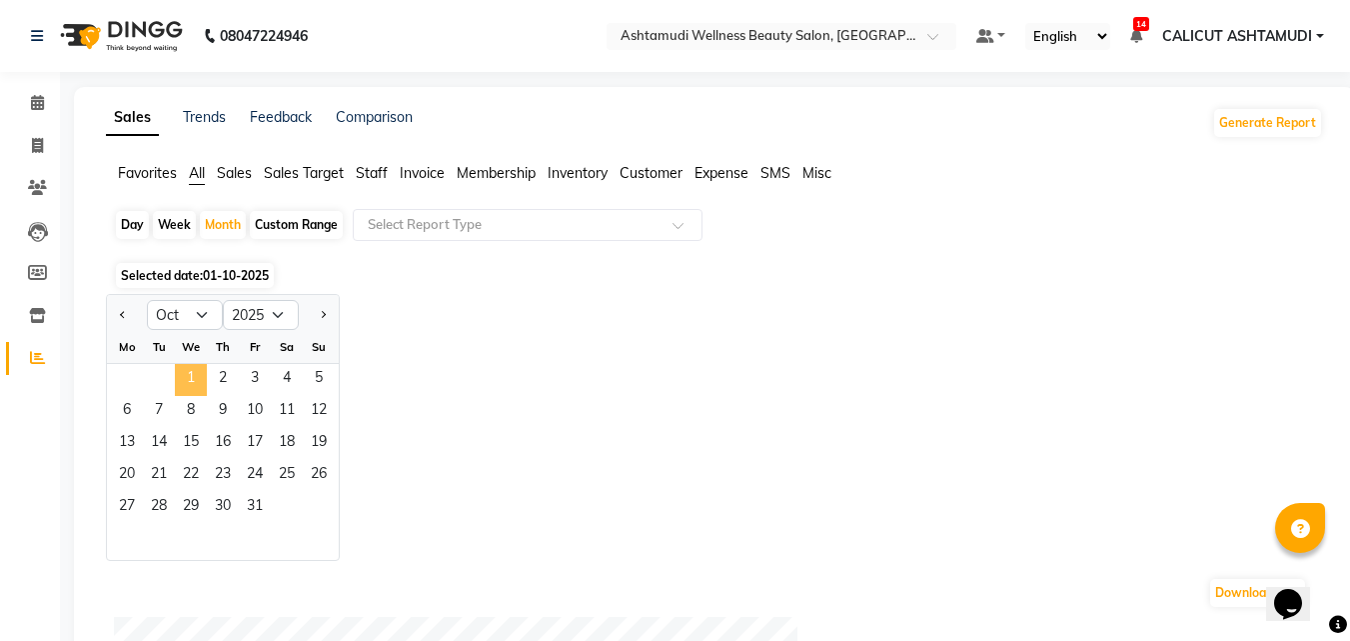
click at [191, 372] on span "1" at bounding box center [191, 380] width 32 height 32
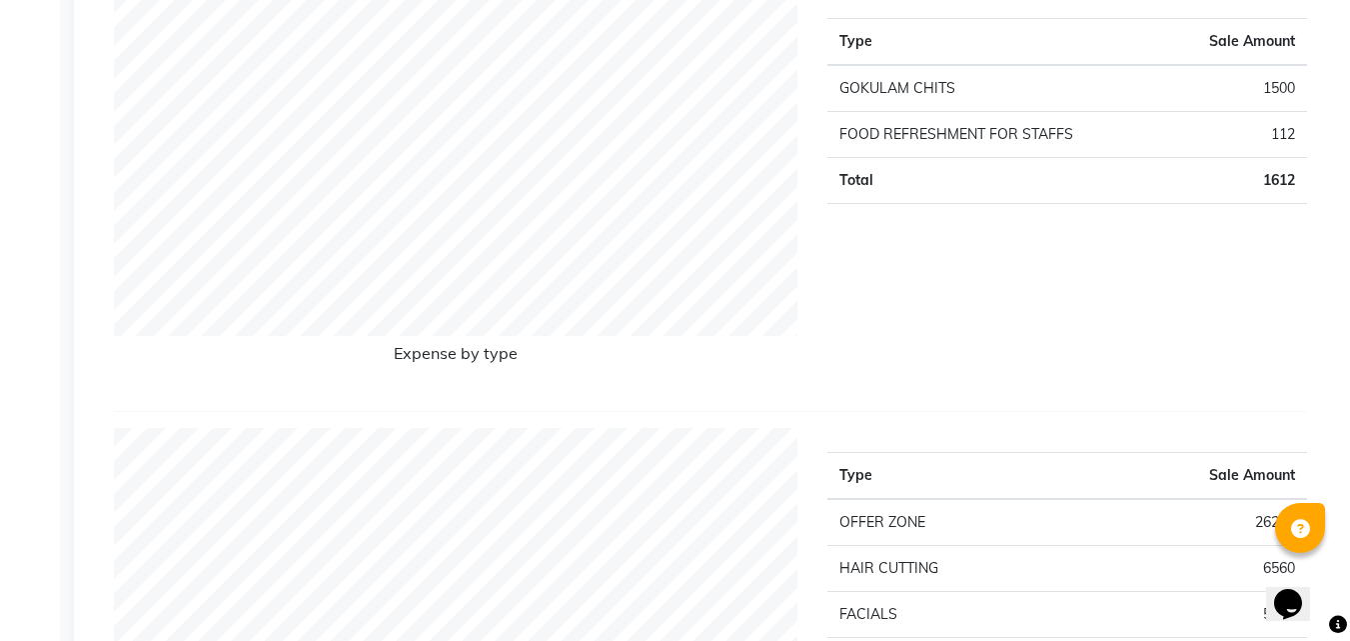
scroll to position [1704, 0]
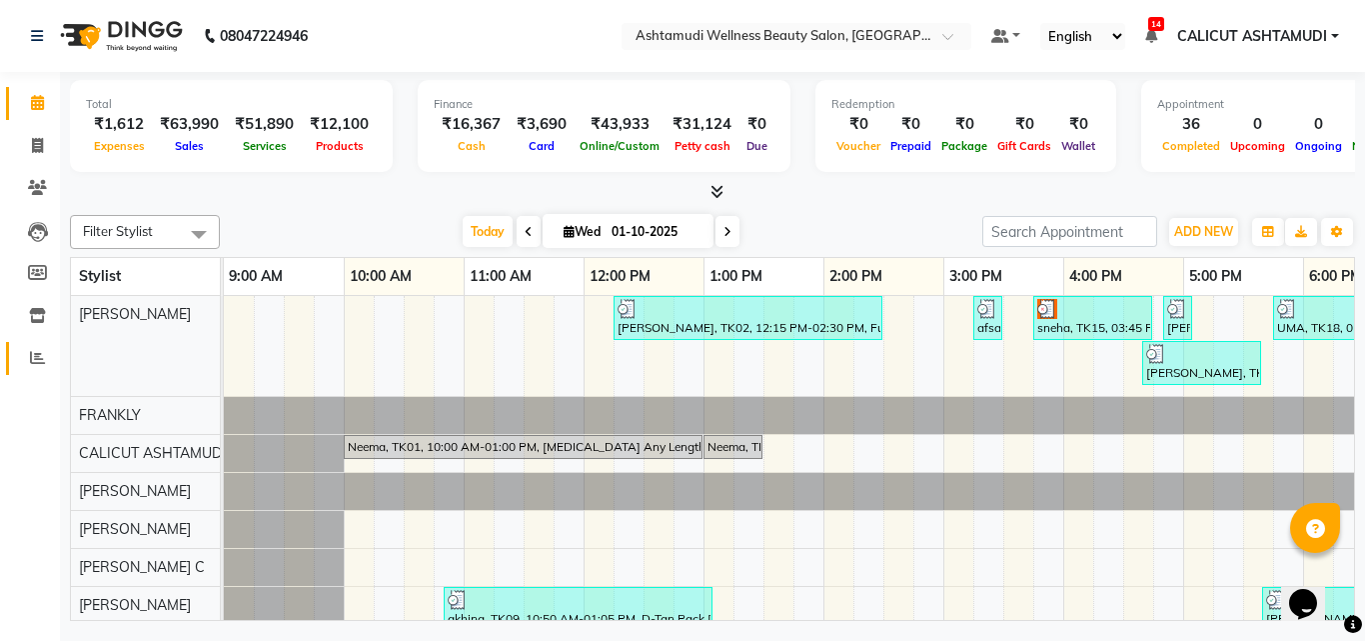
click at [31, 346] on link "Reports" at bounding box center [30, 358] width 48 height 33
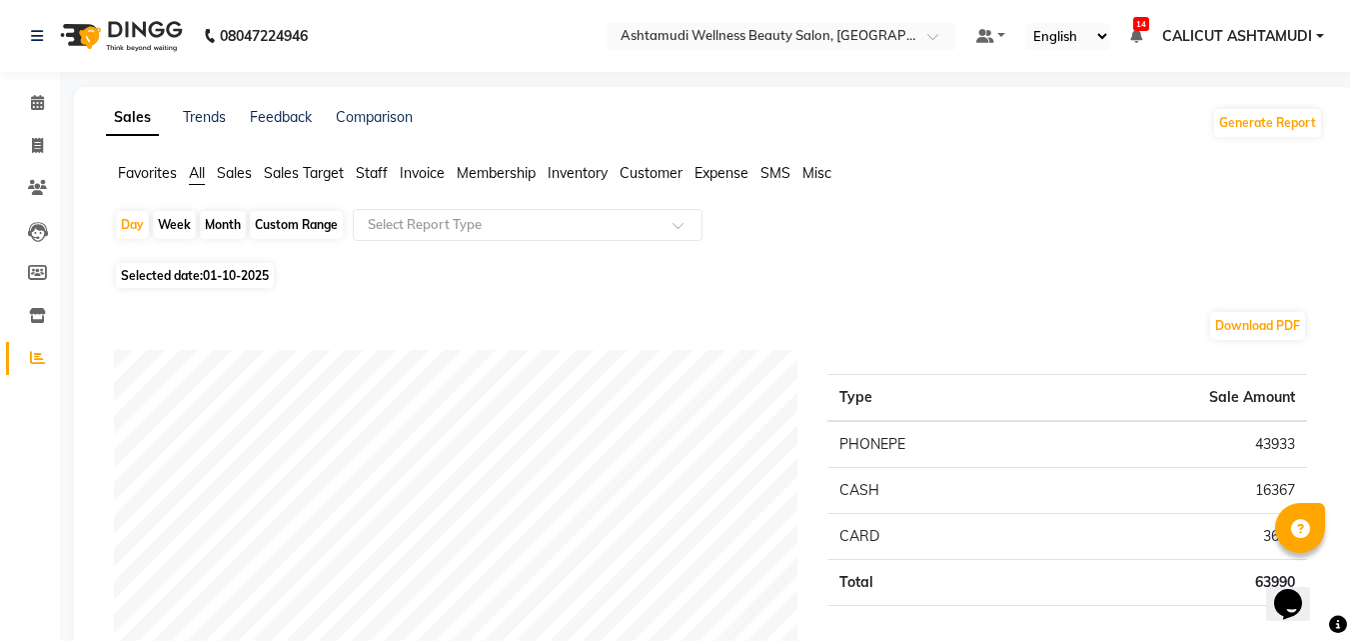
click at [639, 174] on span "Customer" at bounding box center [651, 173] width 63 height 18
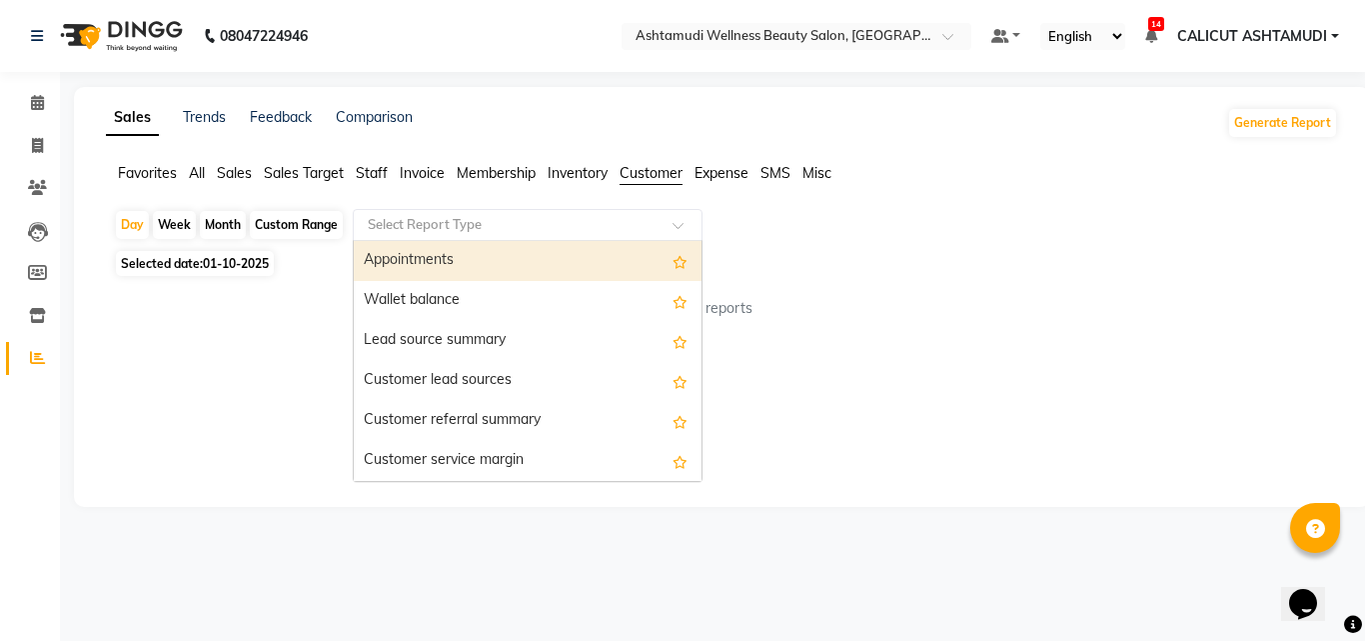
click at [659, 222] on div at bounding box center [528, 225] width 348 height 20
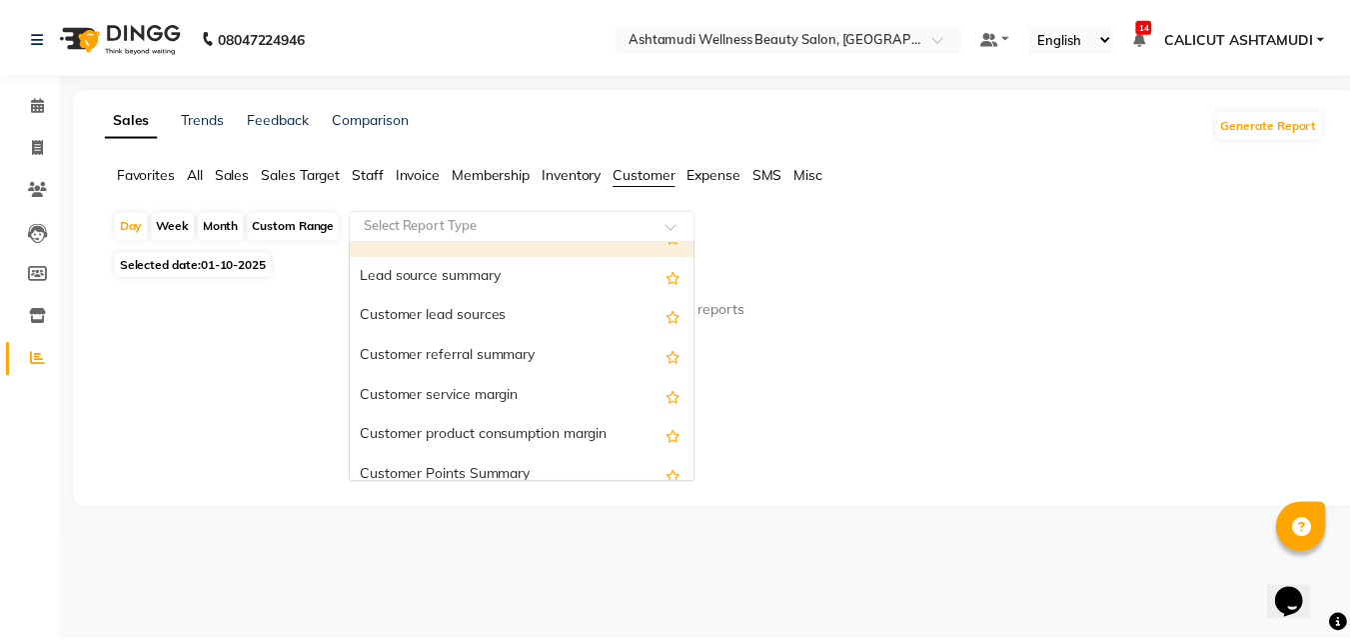
scroll to position [100, 0]
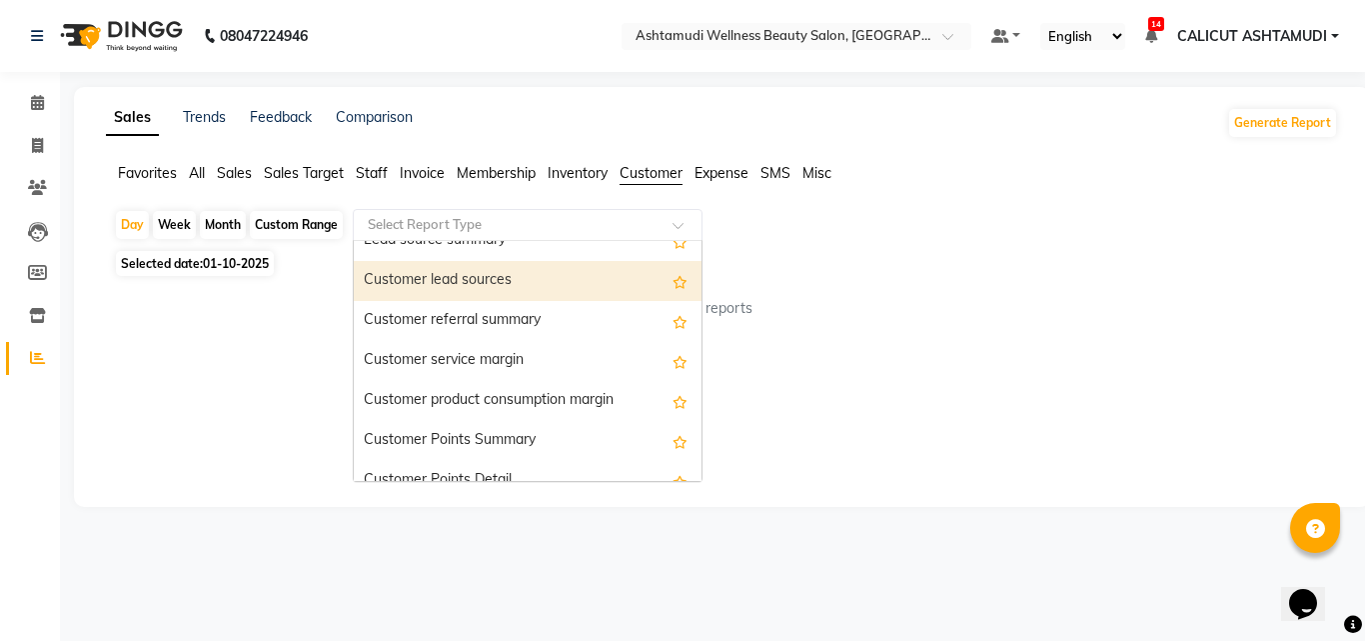
click at [572, 283] on div "Customer lead sources" at bounding box center [528, 281] width 348 height 40
select select "full_report"
select select "csv"
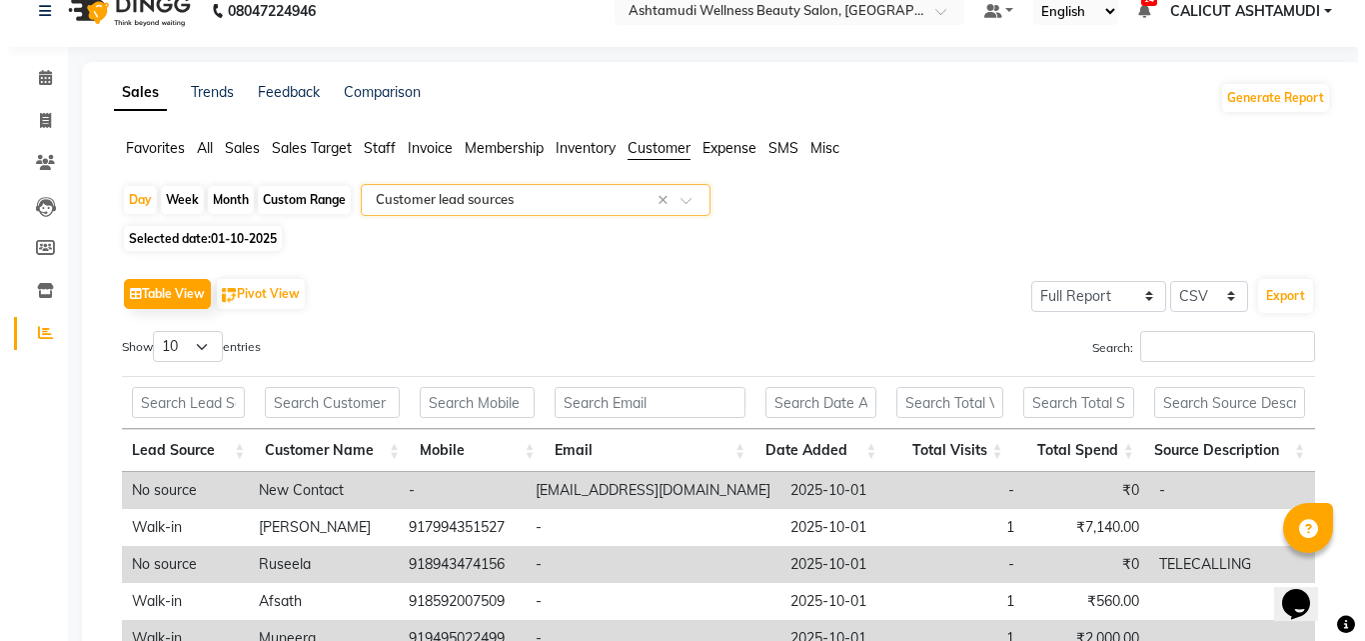
scroll to position [0, 0]
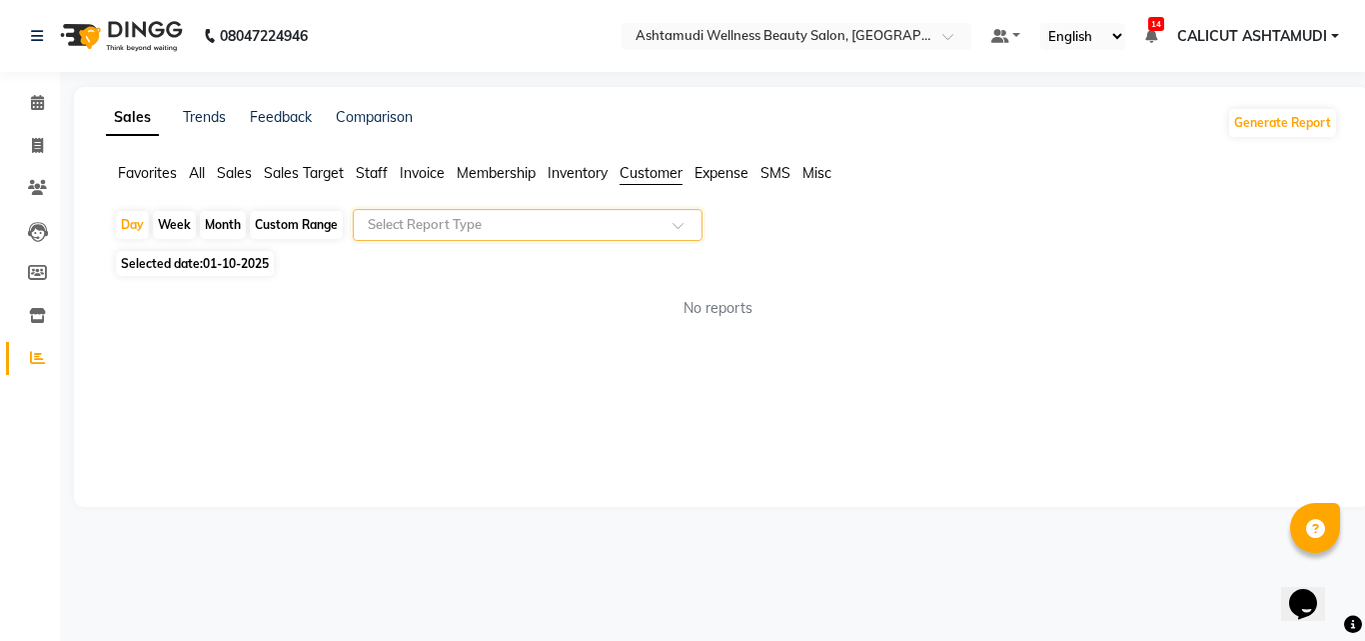
click at [613, 225] on input "text" at bounding box center [508, 225] width 288 height 20
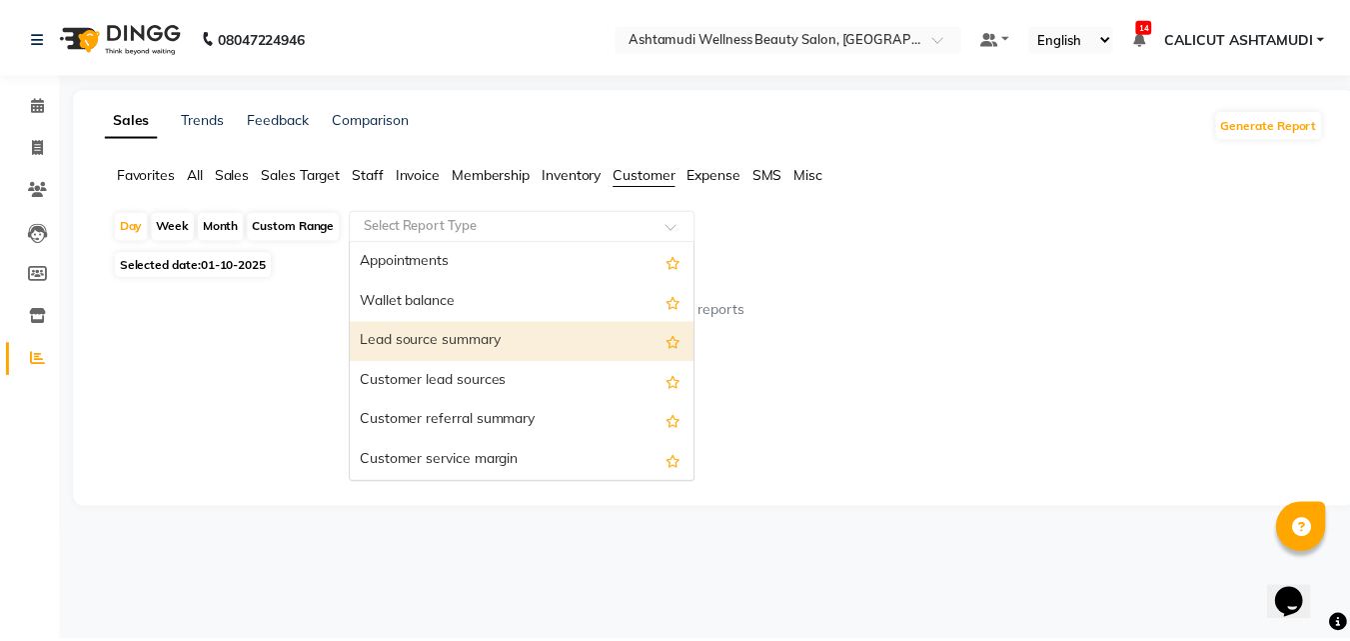
scroll to position [100, 0]
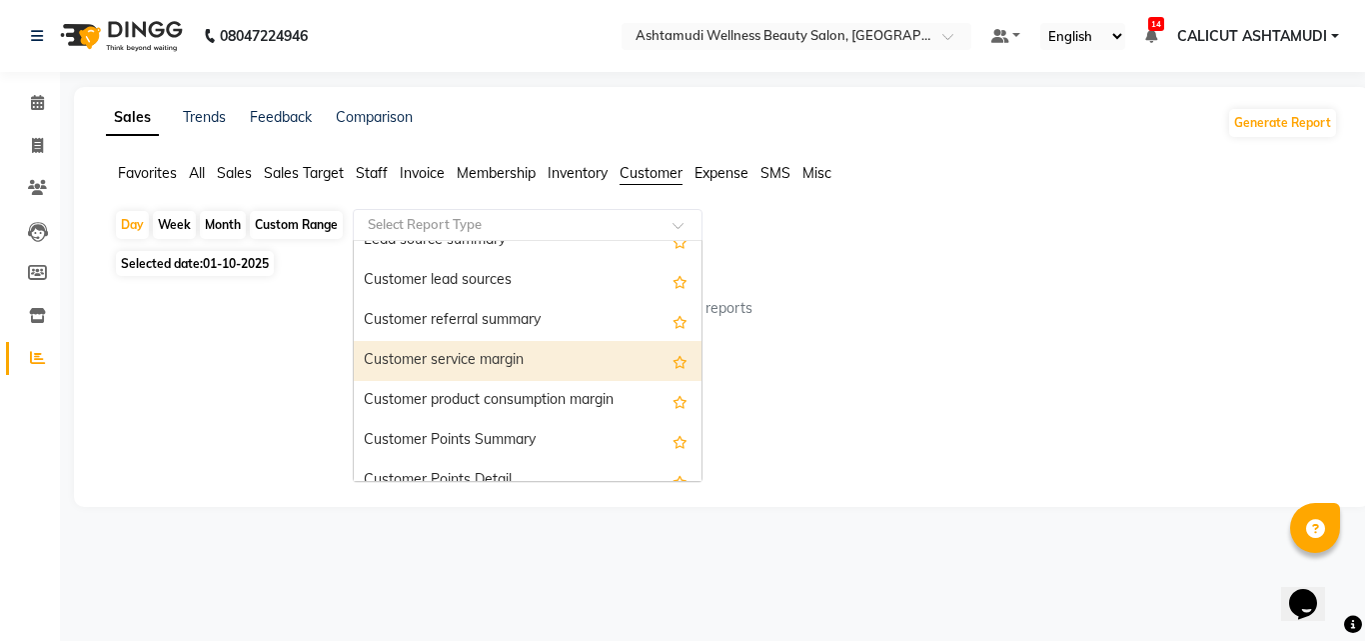
click at [564, 356] on div "Customer service margin" at bounding box center [528, 361] width 348 height 40
select select "full_report"
select select "csv"
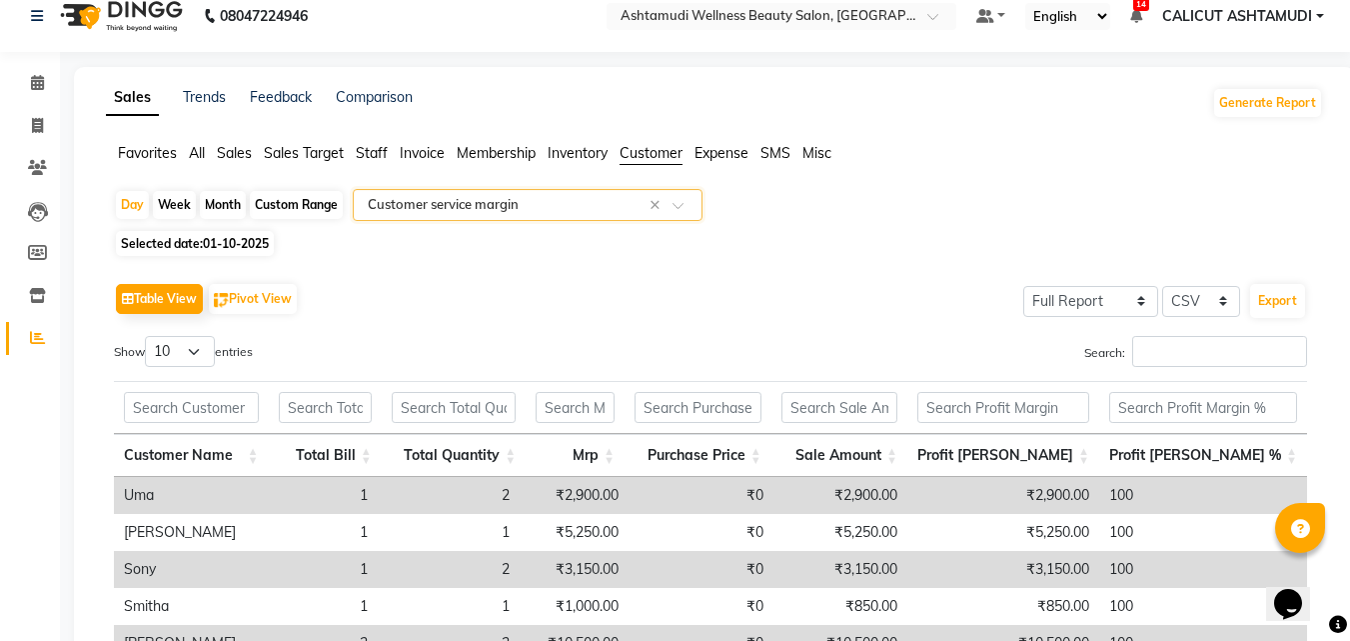
scroll to position [0, 0]
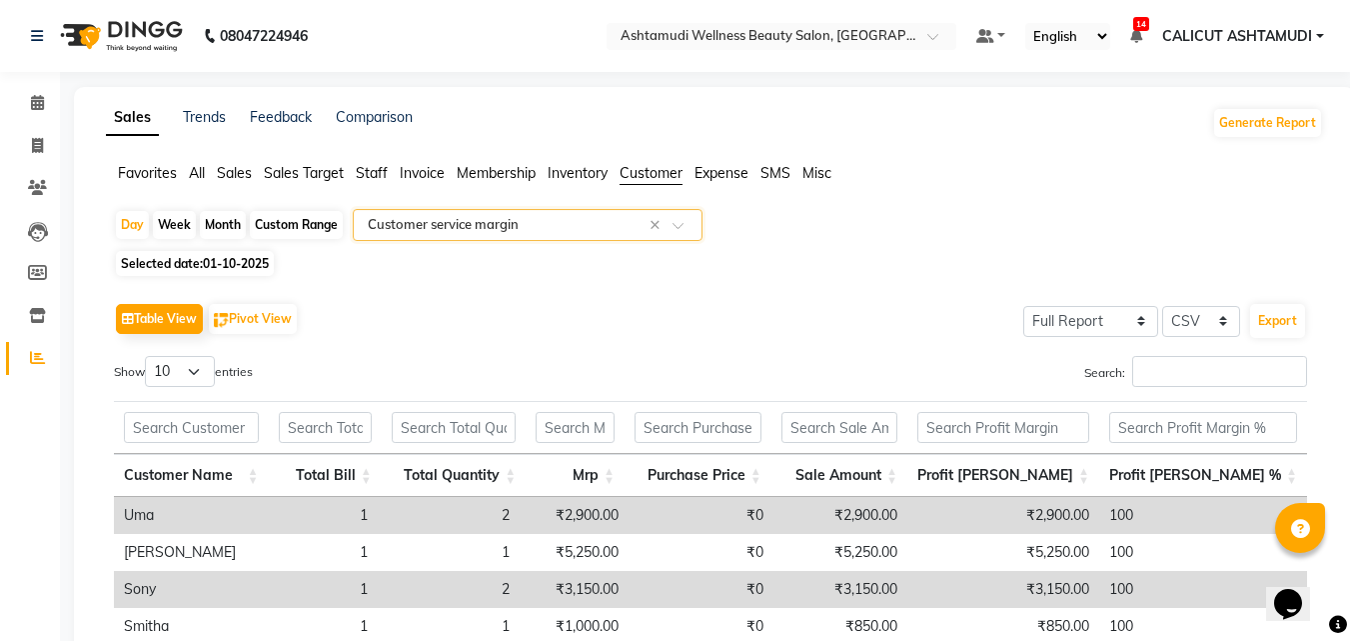
click at [649, 221] on input "text" at bounding box center [508, 225] width 288 height 20
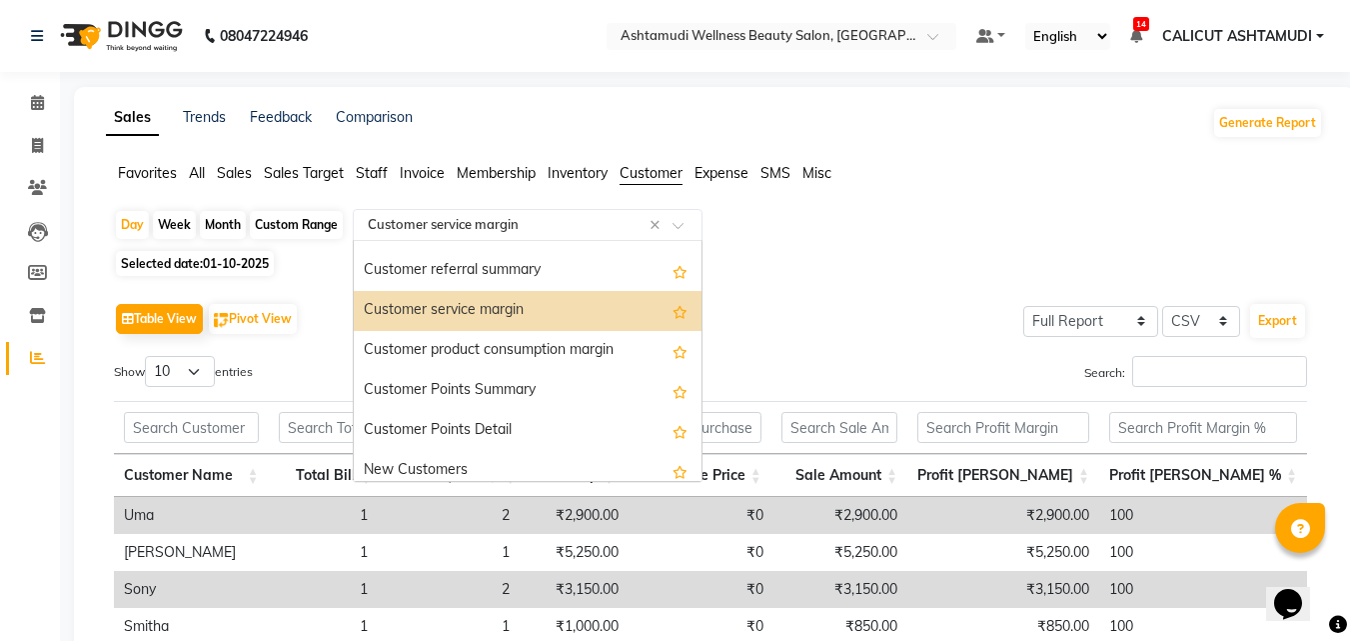
scroll to position [160, 0]
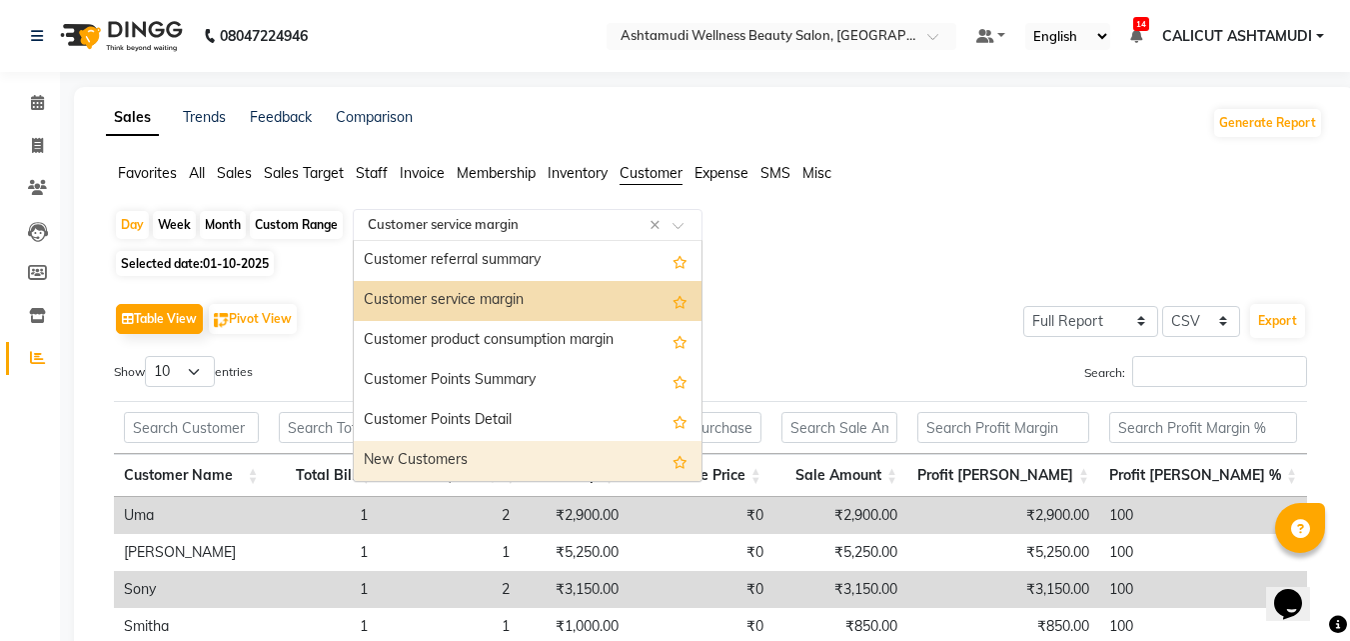
click at [517, 461] on div "New Customers" at bounding box center [528, 461] width 348 height 40
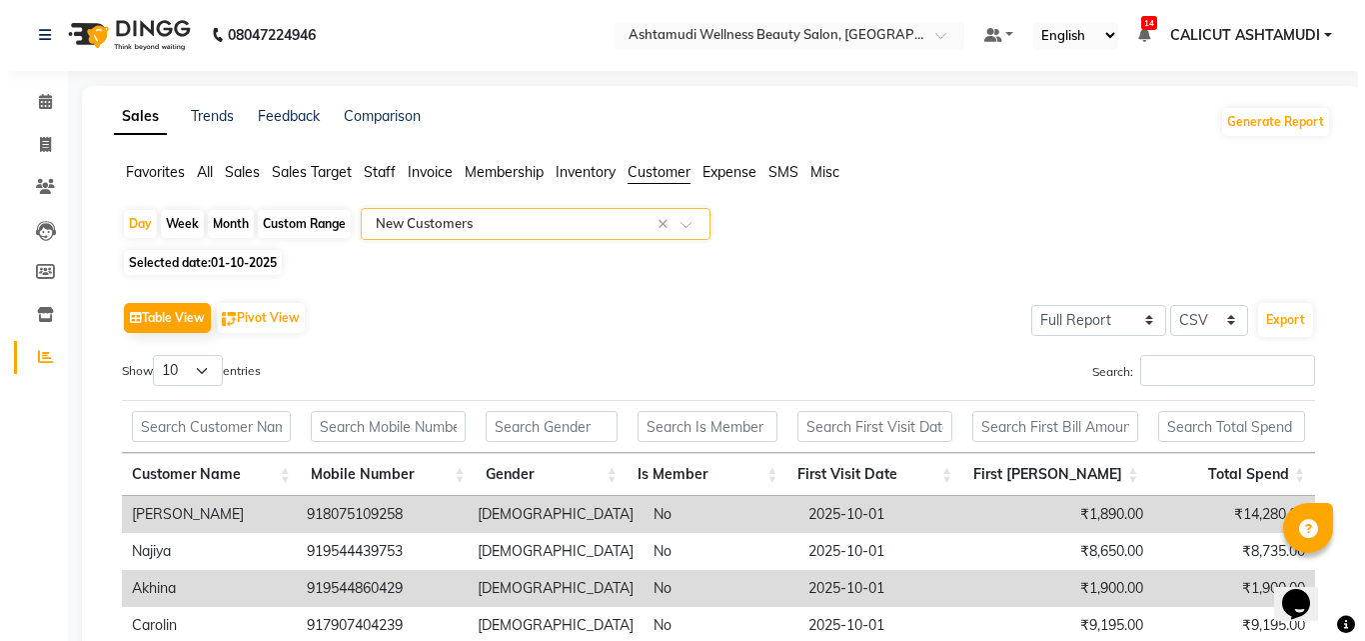
scroll to position [0, 0]
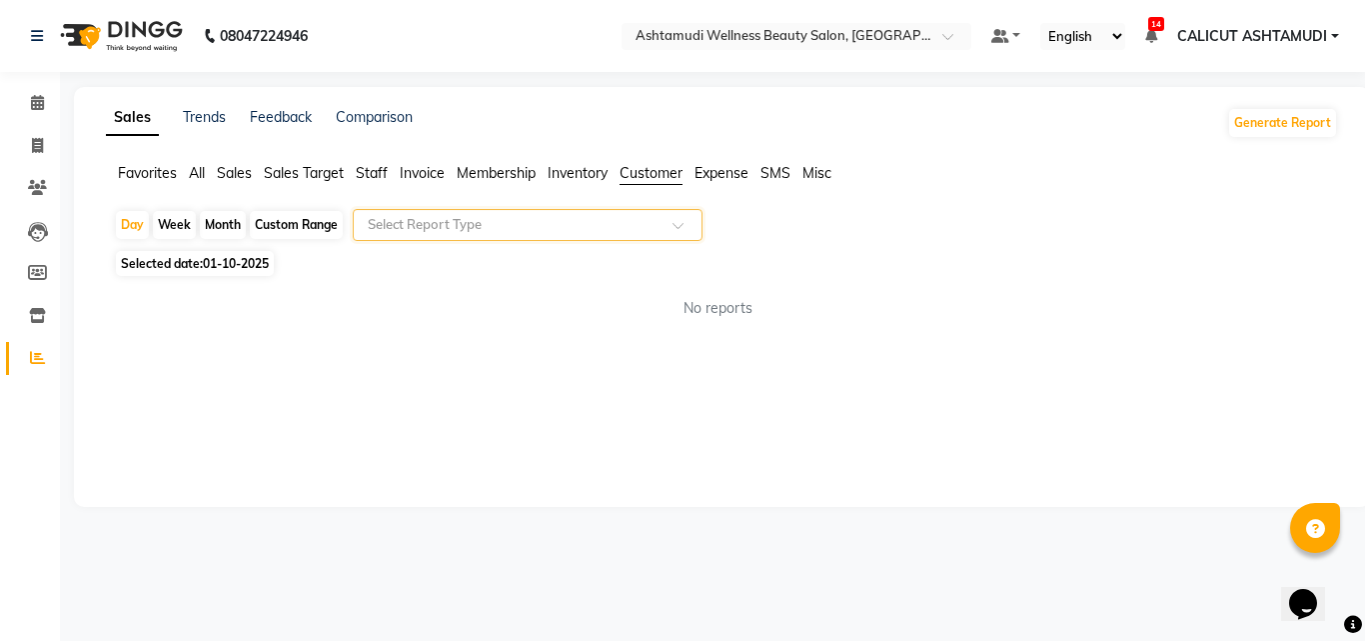
click at [607, 226] on input "text" at bounding box center [508, 225] width 288 height 20
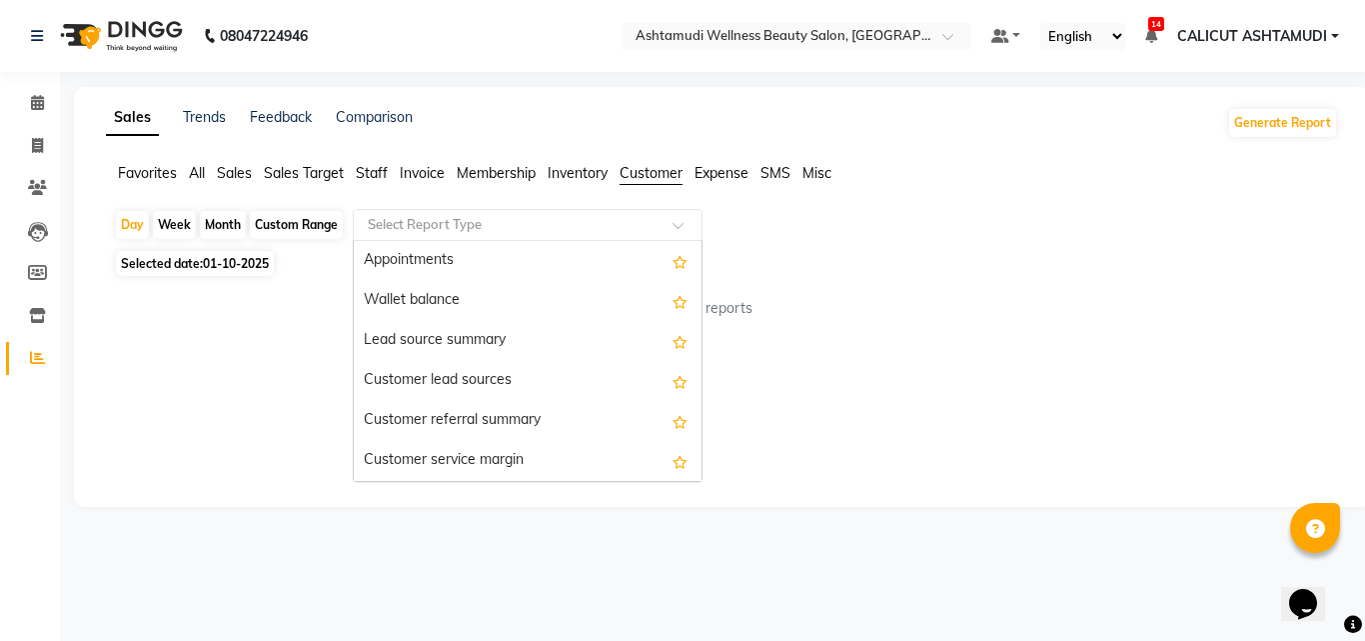
scroll to position [160, 0]
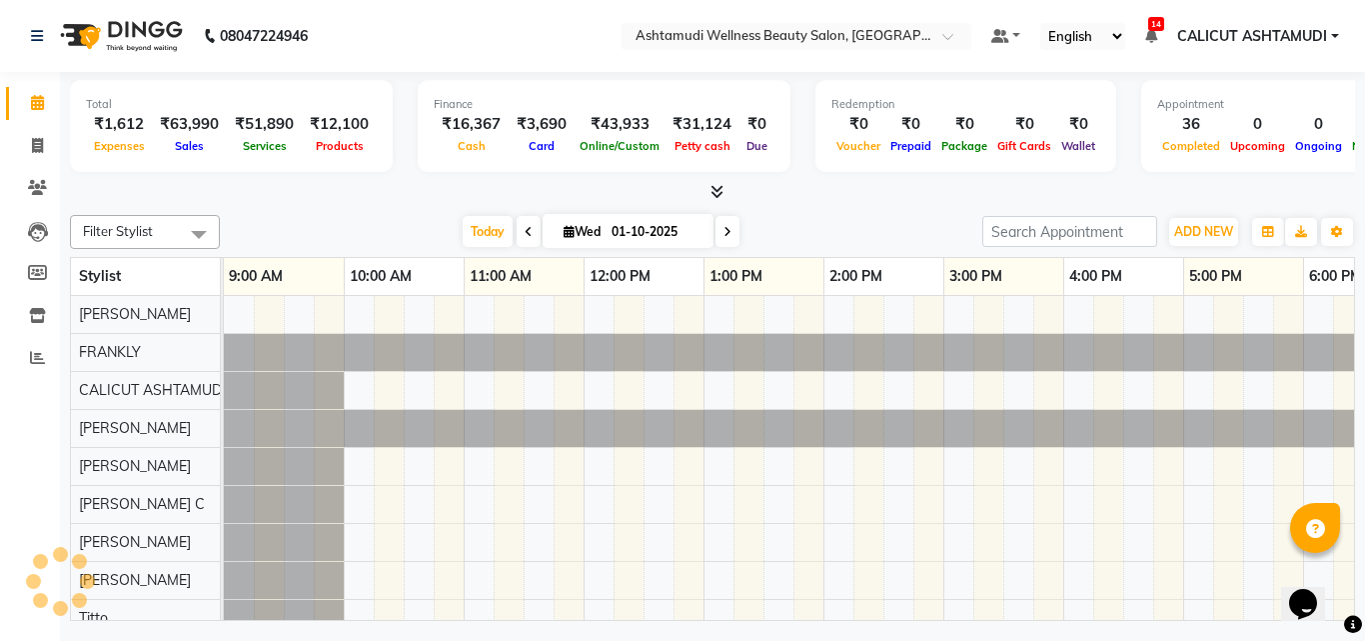
scroll to position [0, 669]
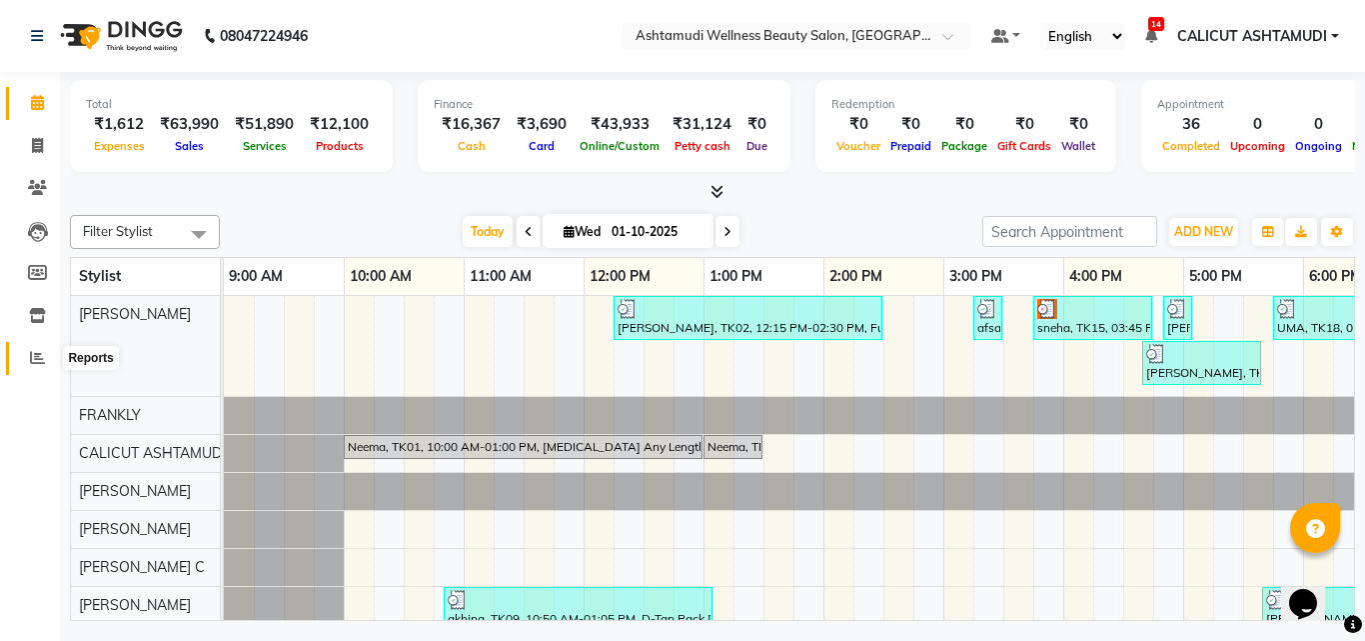
click at [26, 353] on span at bounding box center [37, 358] width 35 height 23
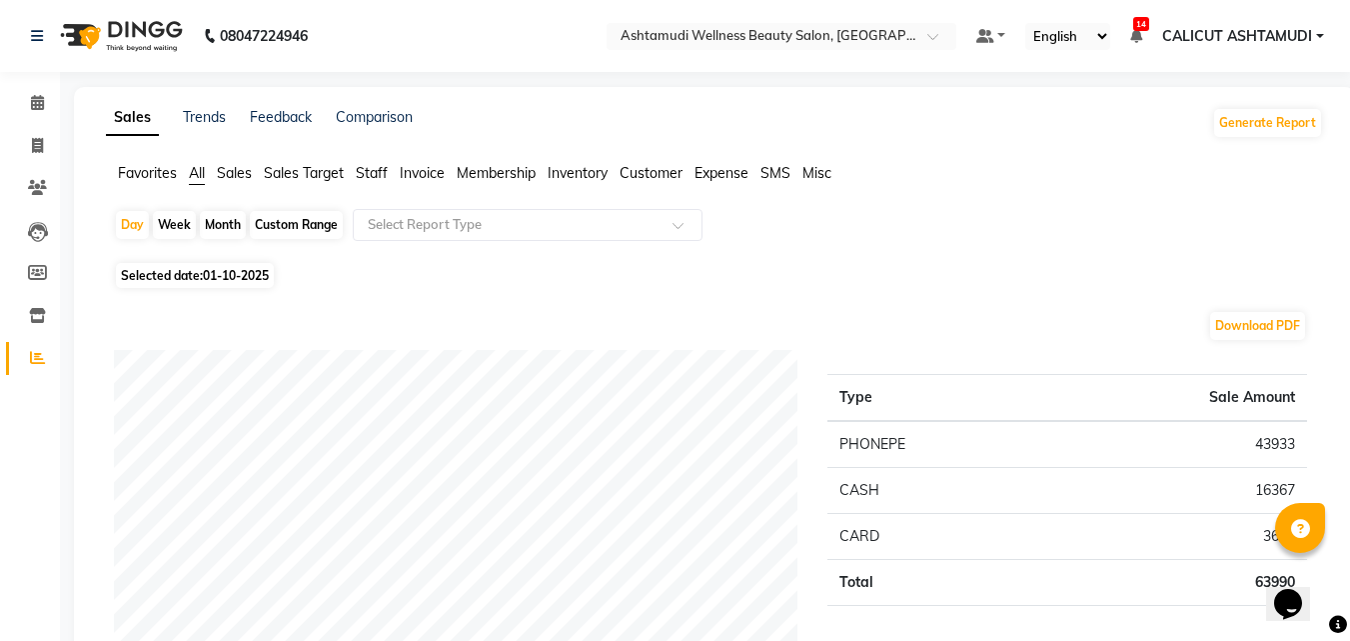
click at [224, 221] on div "Month" at bounding box center [223, 225] width 46 height 28
select select "10"
select select "2025"
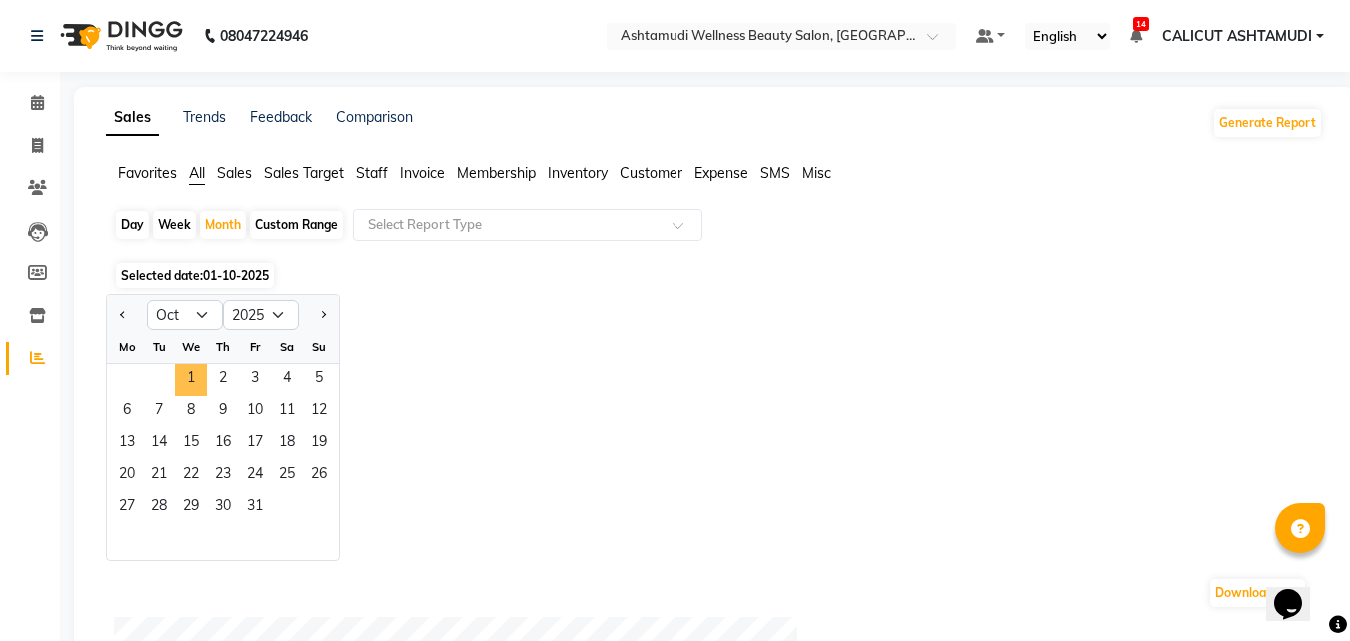
drag, startPoint x: 200, startPoint y: 373, endPoint x: 207, endPoint y: 362, distance: 13.0
click at [201, 372] on span "1" at bounding box center [191, 380] width 32 height 32
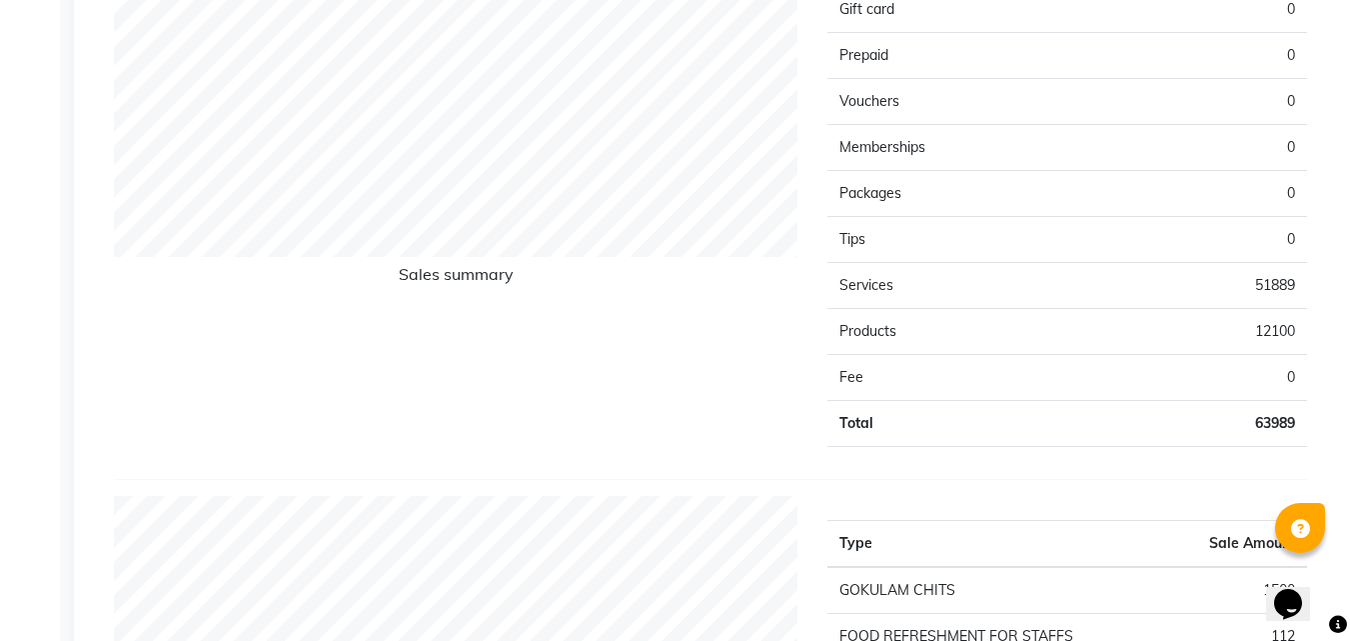
scroll to position [1404, 0]
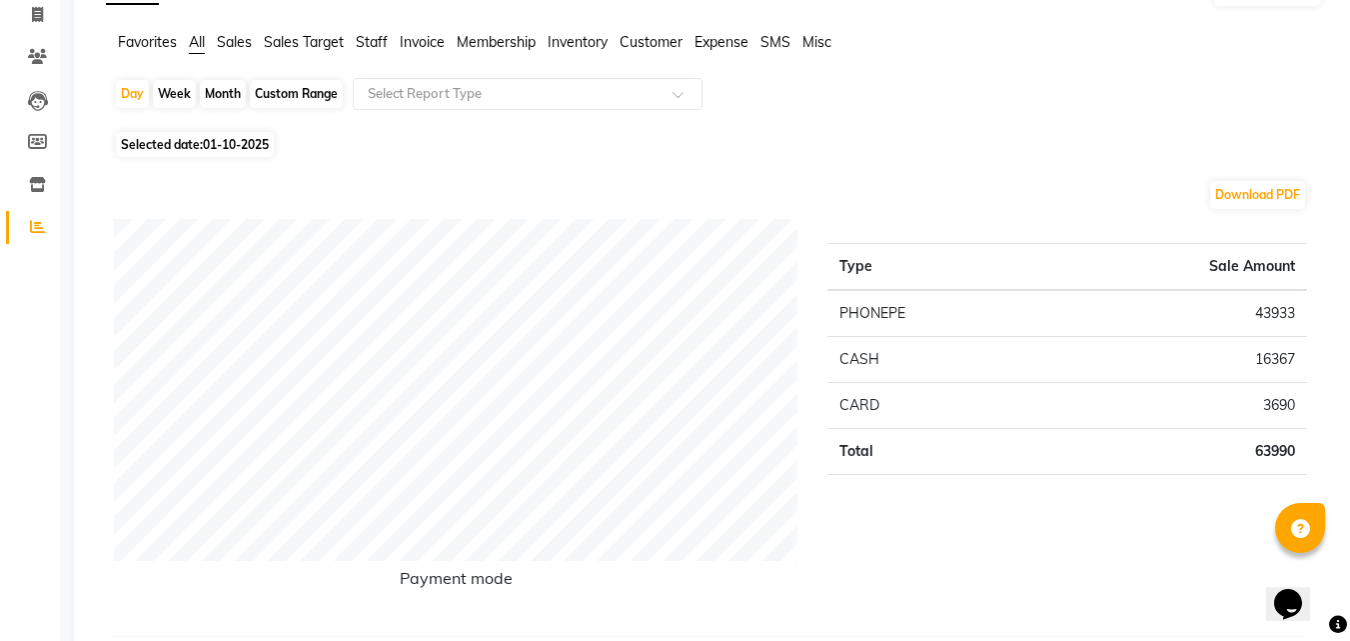
scroll to position [100, 0]
